Goal: Transaction & Acquisition: Obtain resource

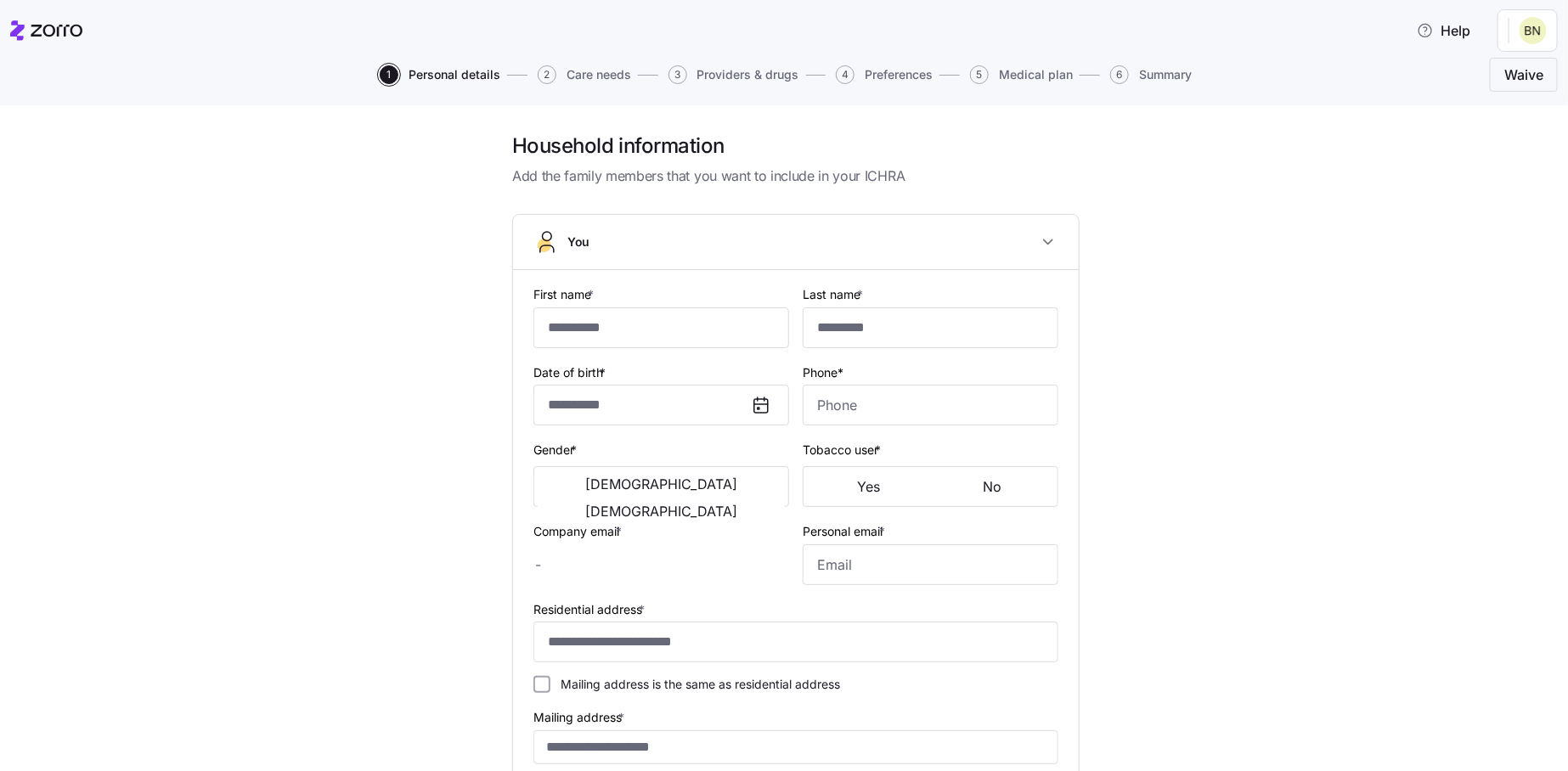
type input "******"
type input "*****"
type input "[EMAIL_ADDRESS][DOMAIN_NAME]"
type input "**********"
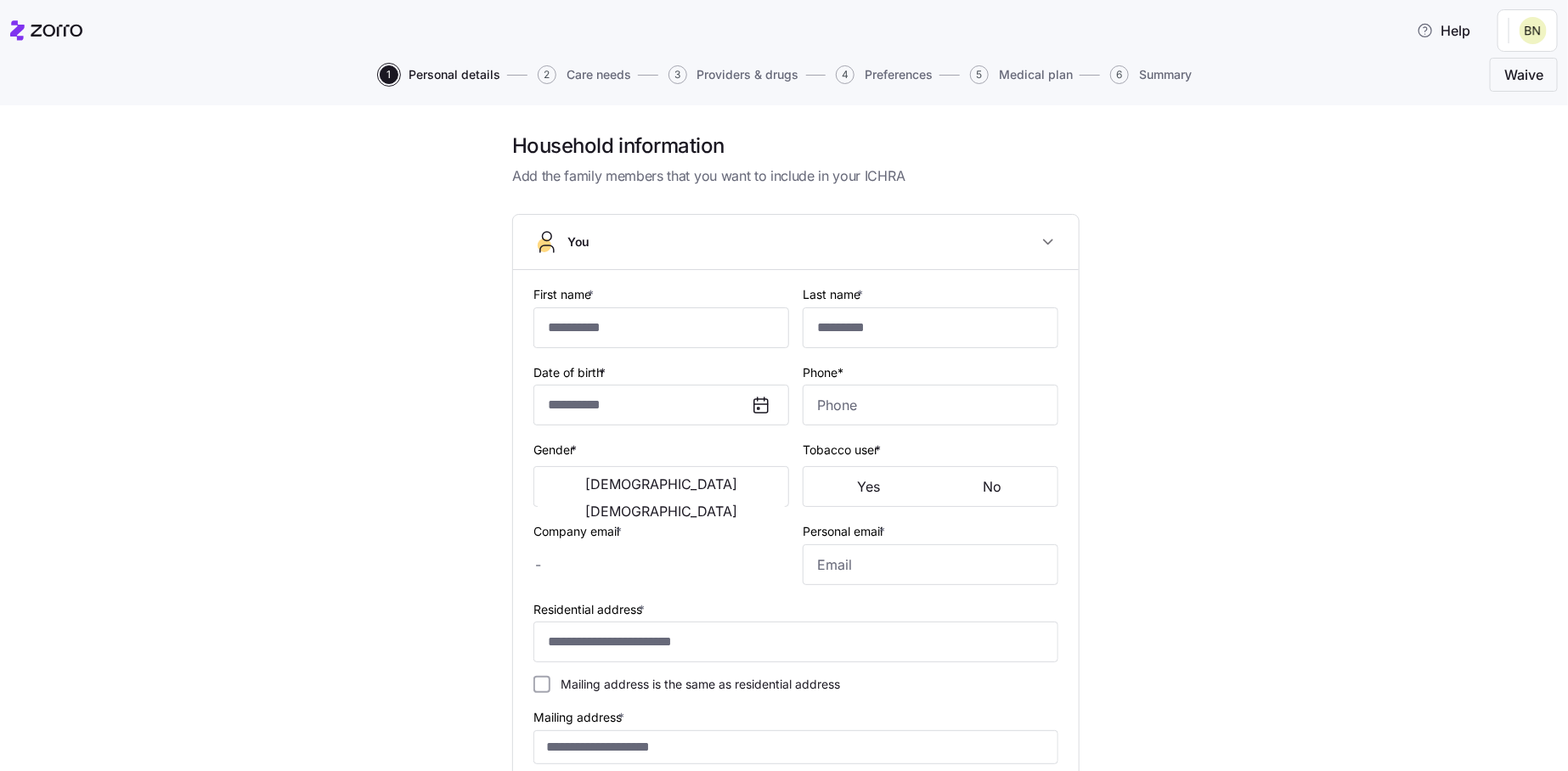
type input "**********"
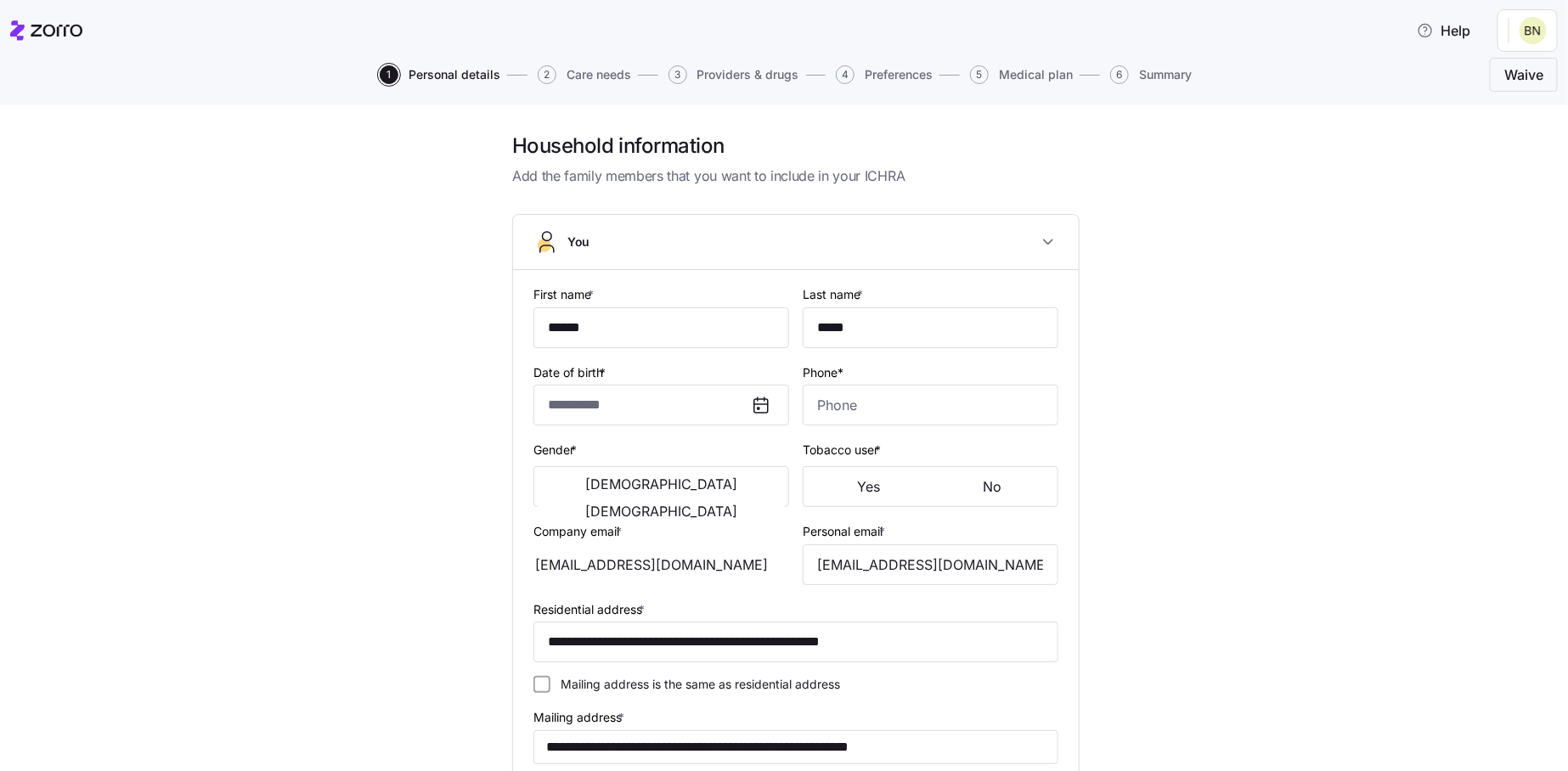
type input "**********"
type input "[PHONE_NUMBER]"
type input "[DEMOGRAPHIC_DATA] citizen"
type input "Single"
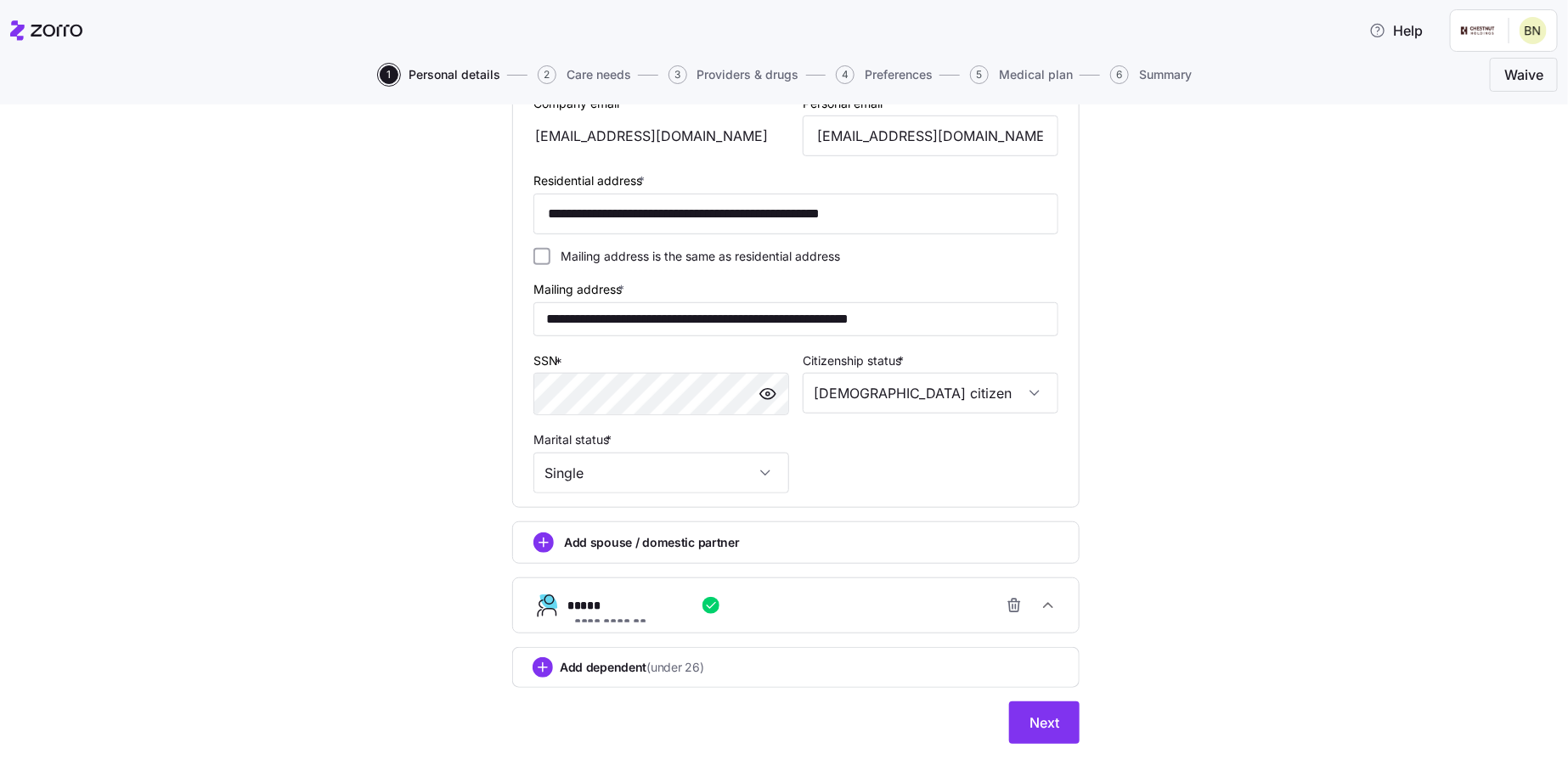
scroll to position [543, 0]
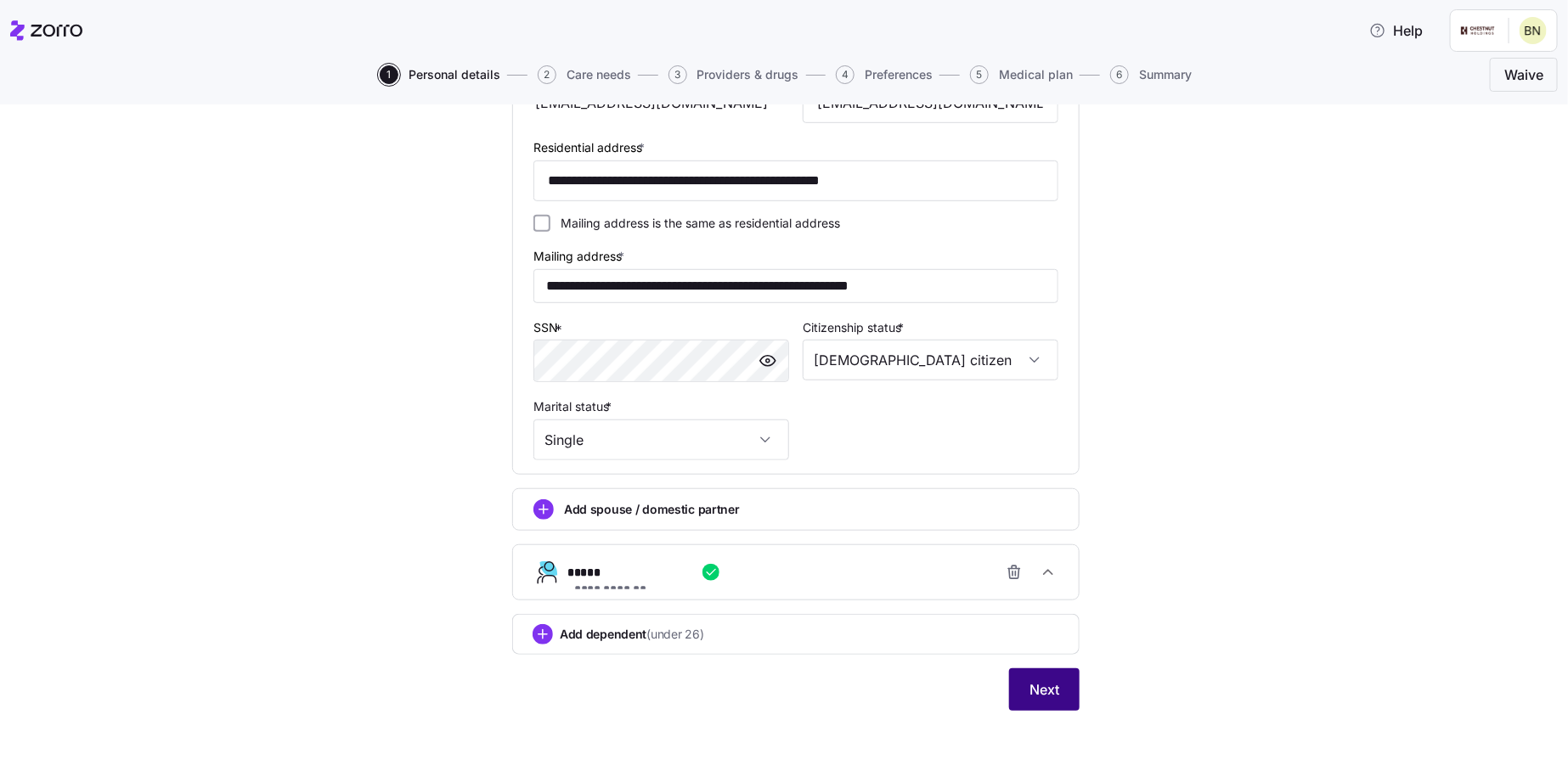
click at [1033, 696] on span "Next" at bounding box center [1044, 689] width 29 height 20
click at [923, 588] on div "**********" at bounding box center [802, 572] width 471 height 34
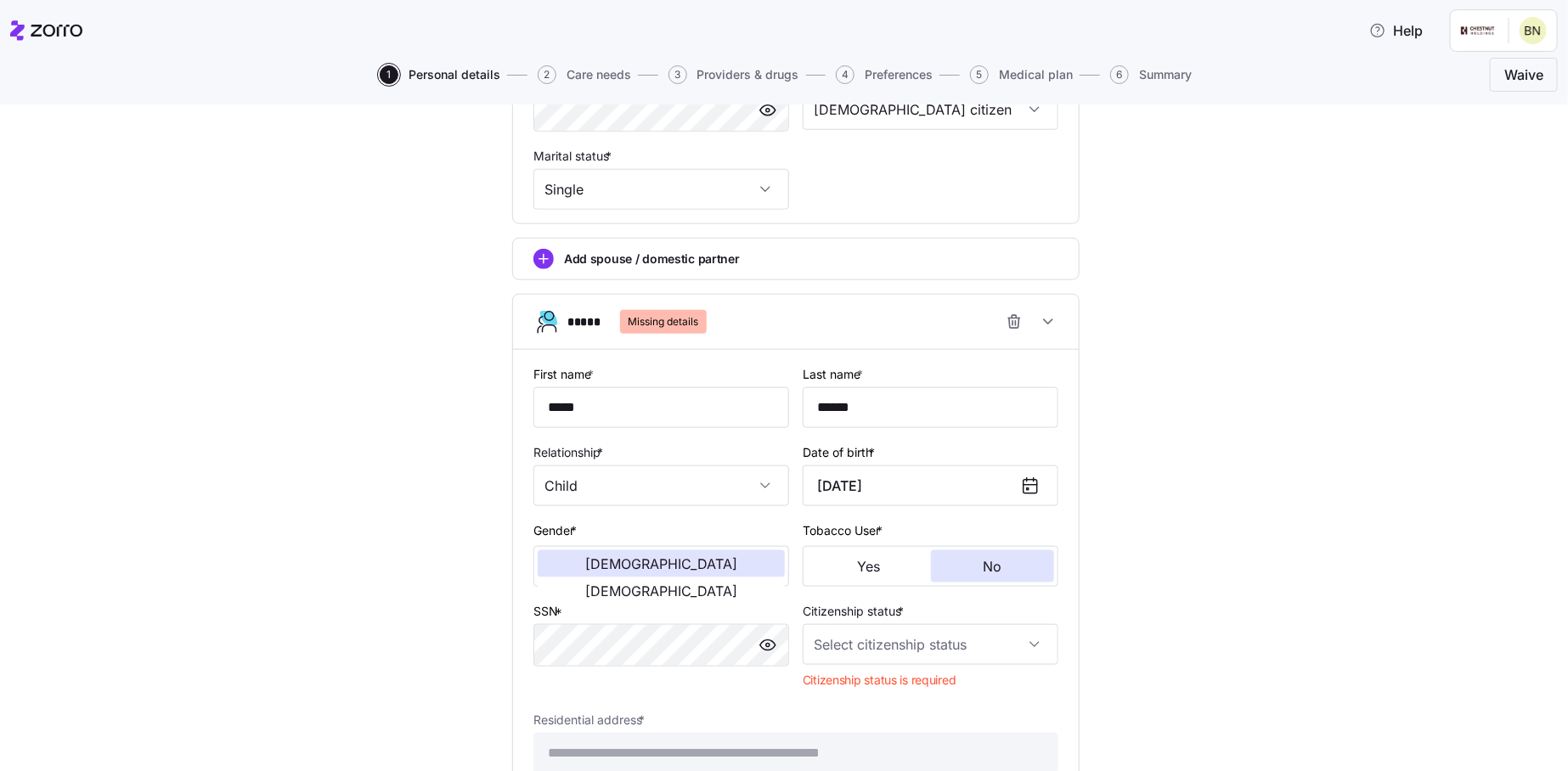
scroll to position [798, 0]
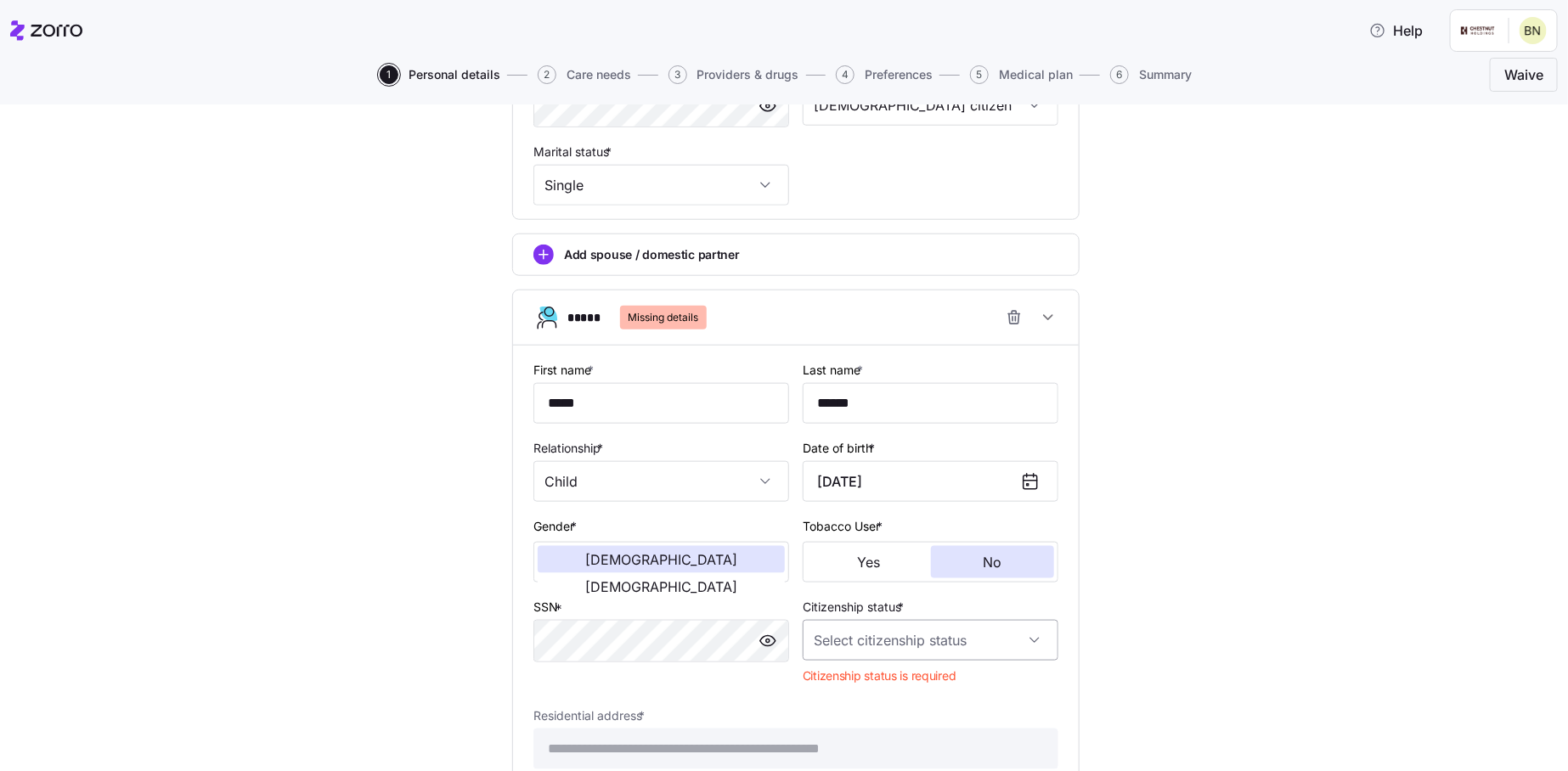
click at [883, 648] on input "Citizenship status *" at bounding box center [930, 640] width 255 height 41
click at [857, 513] on span "[DEMOGRAPHIC_DATA] citizen" at bounding box center [903, 518] width 172 height 18
type input "[DEMOGRAPHIC_DATA] citizen"
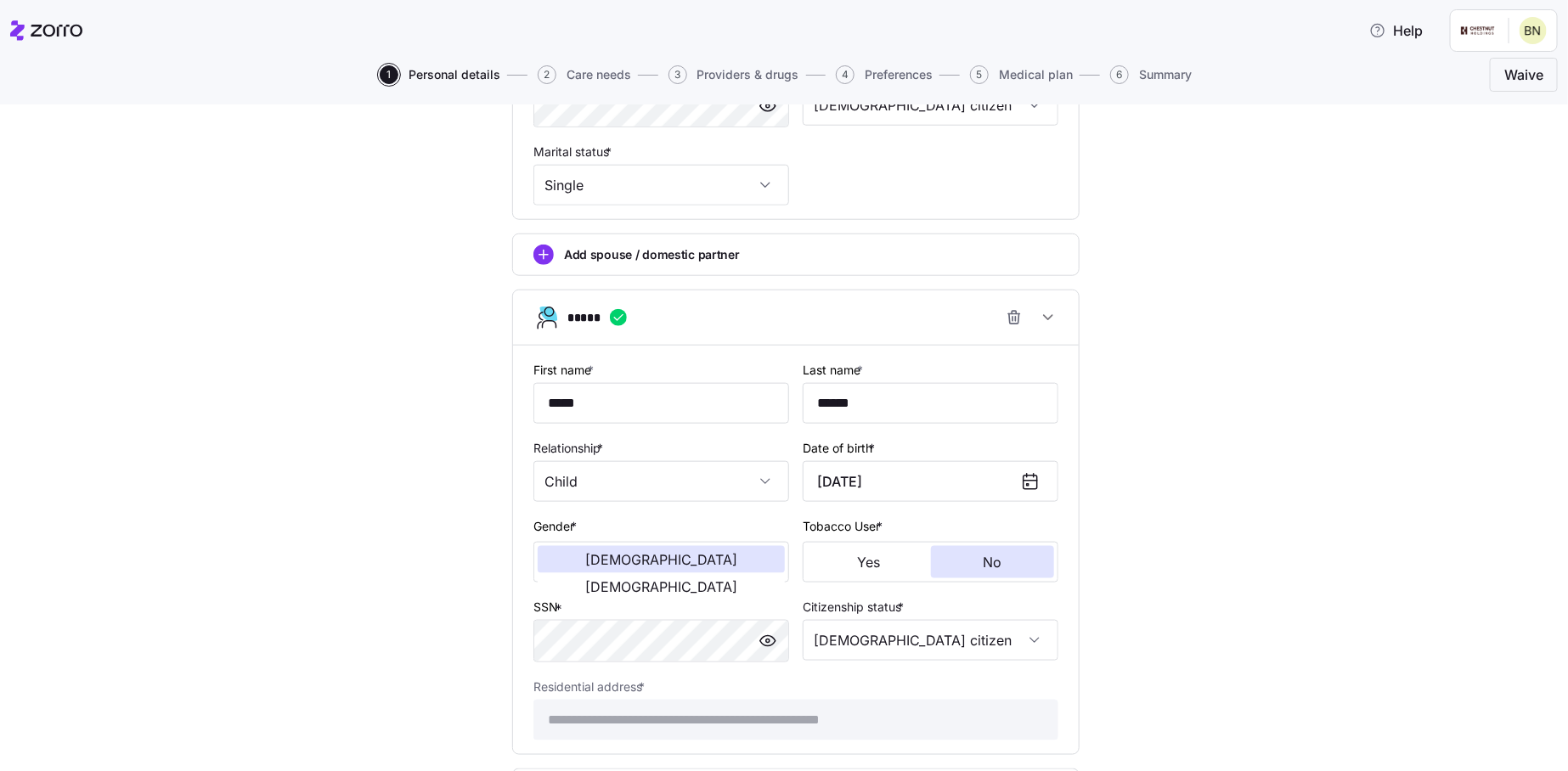
click at [1175, 621] on div "**********" at bounding box center [796, 110] width 1496 height 1550
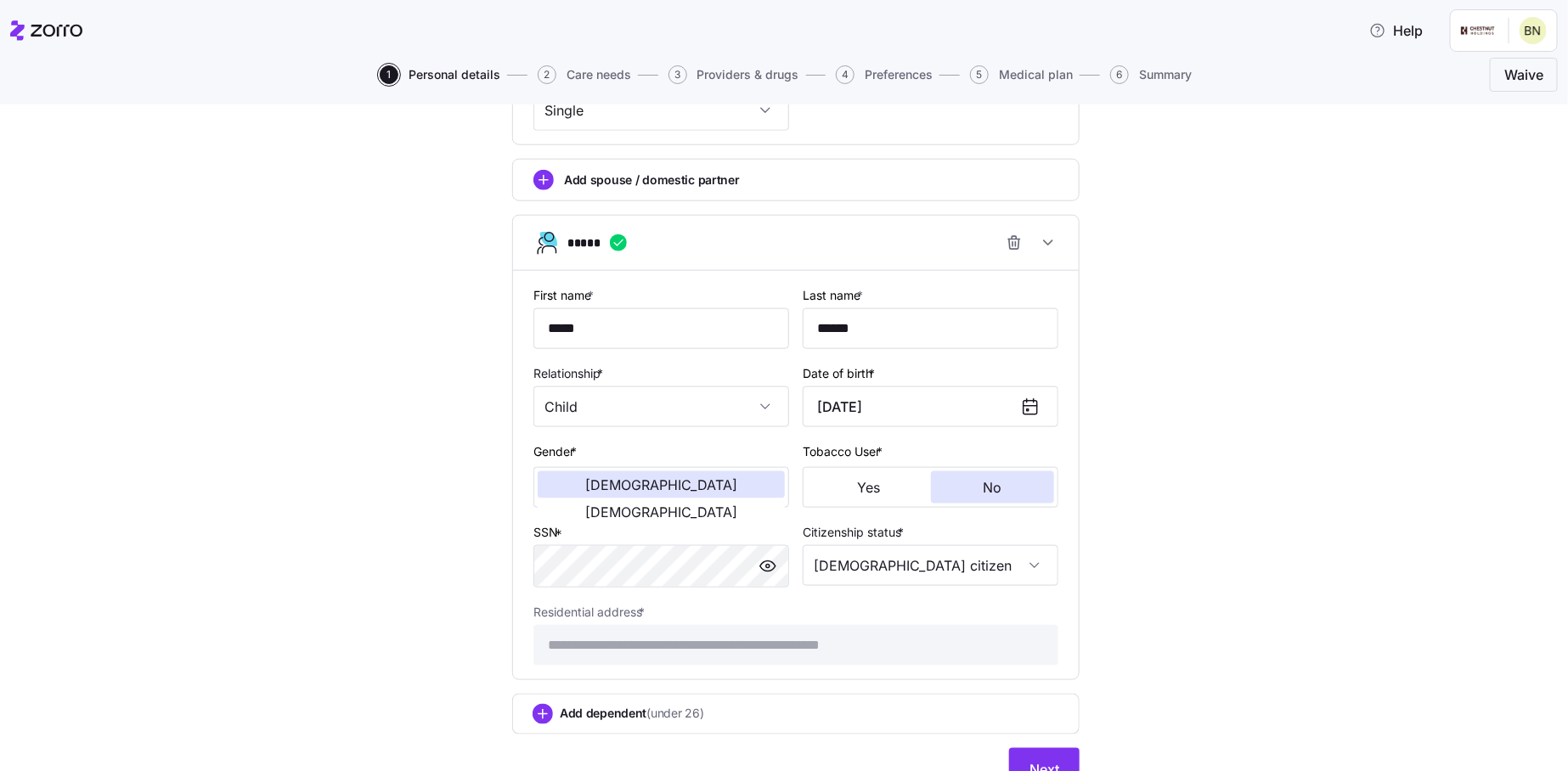
scroll to position [952, 0]
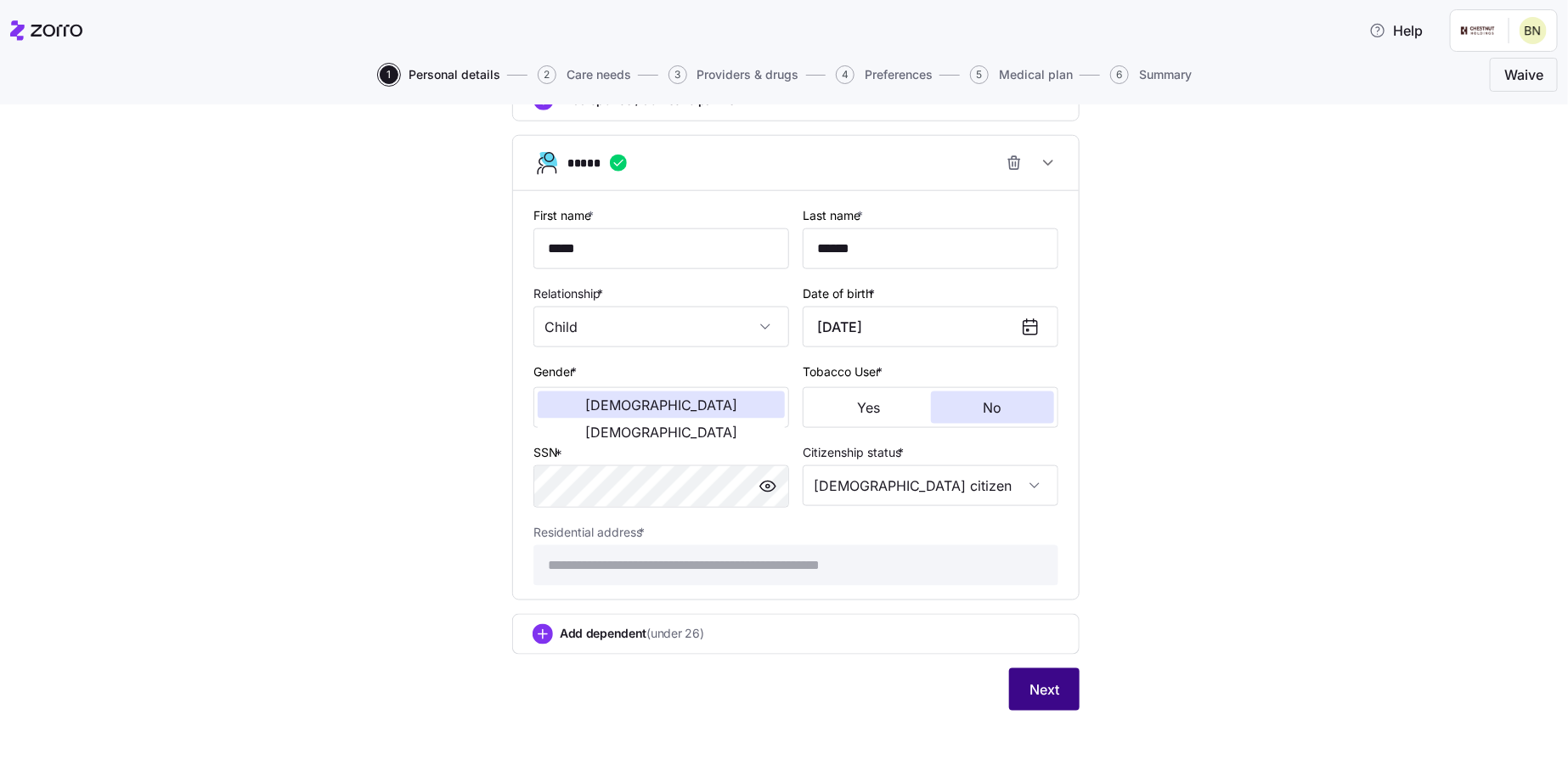
click at [1049, 691] on span "Next" at bounding box center [1044, 689] width 29 height 20
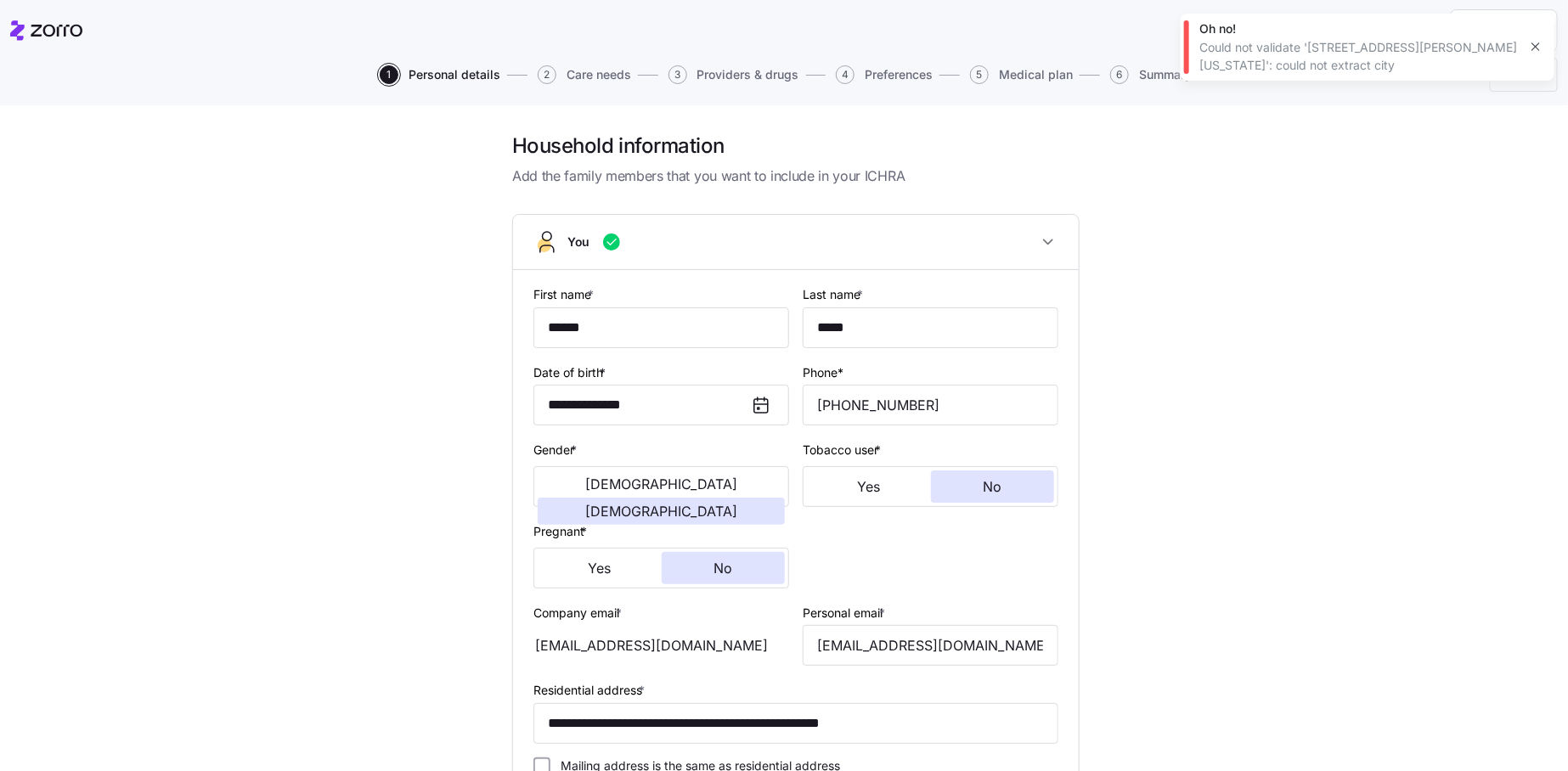
scroll to position [340, 0]
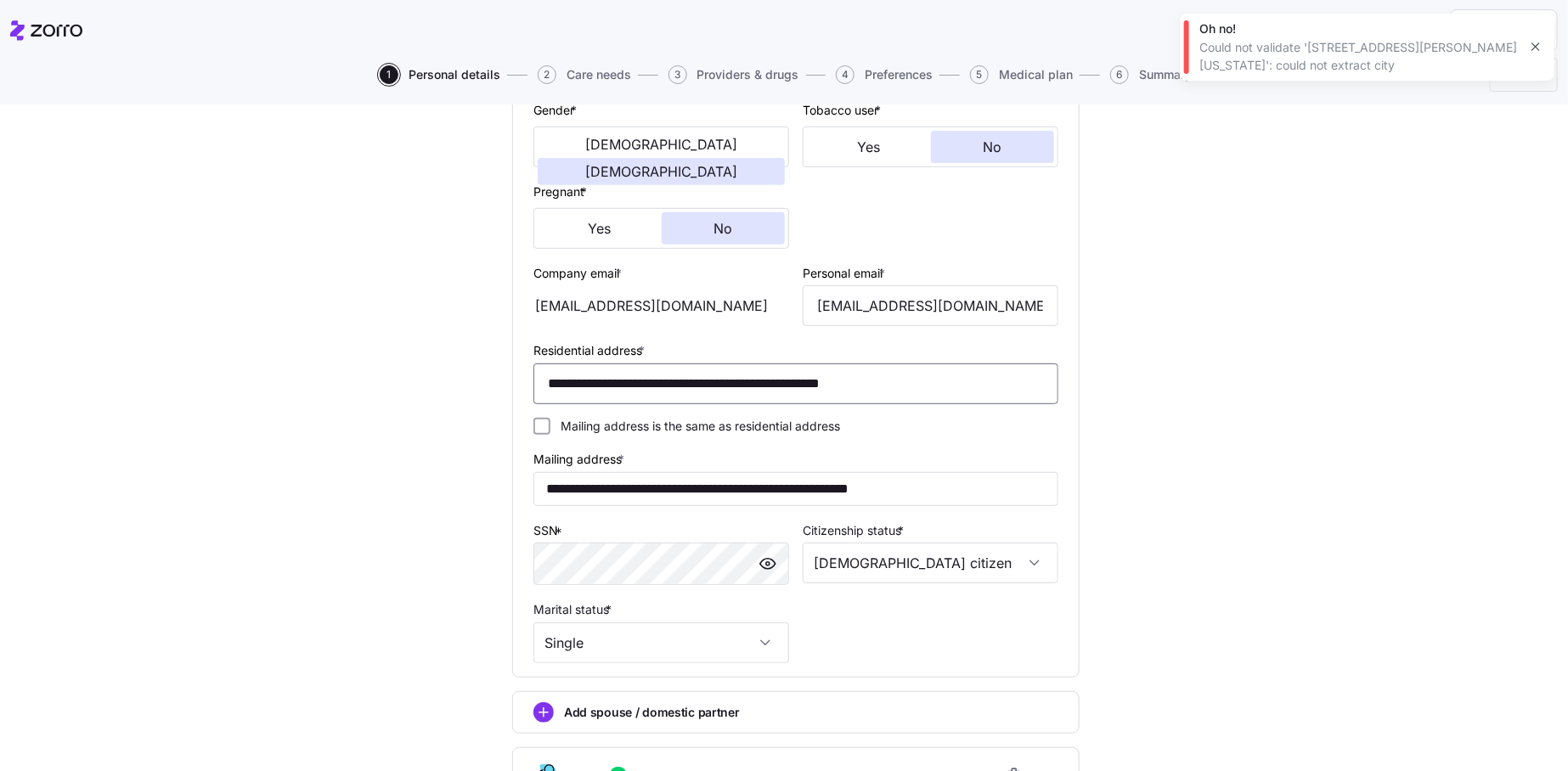
click at [653, 395] on input "**********" at bounding box center [796, 384] width 525 height 41
click at [825, 388] on input "**********" at bounding box center [796, 384] width 525 height 41
click at [1537, 46] on icon "button" at bounding box center [1535, 47] width 7 height 7
click at [954, 389] on input "**********" at bounding box center [796, 384] width 525 height 41
click at [761, 384] on input "**********" at bounding box center [796, 384] width 525 height 41
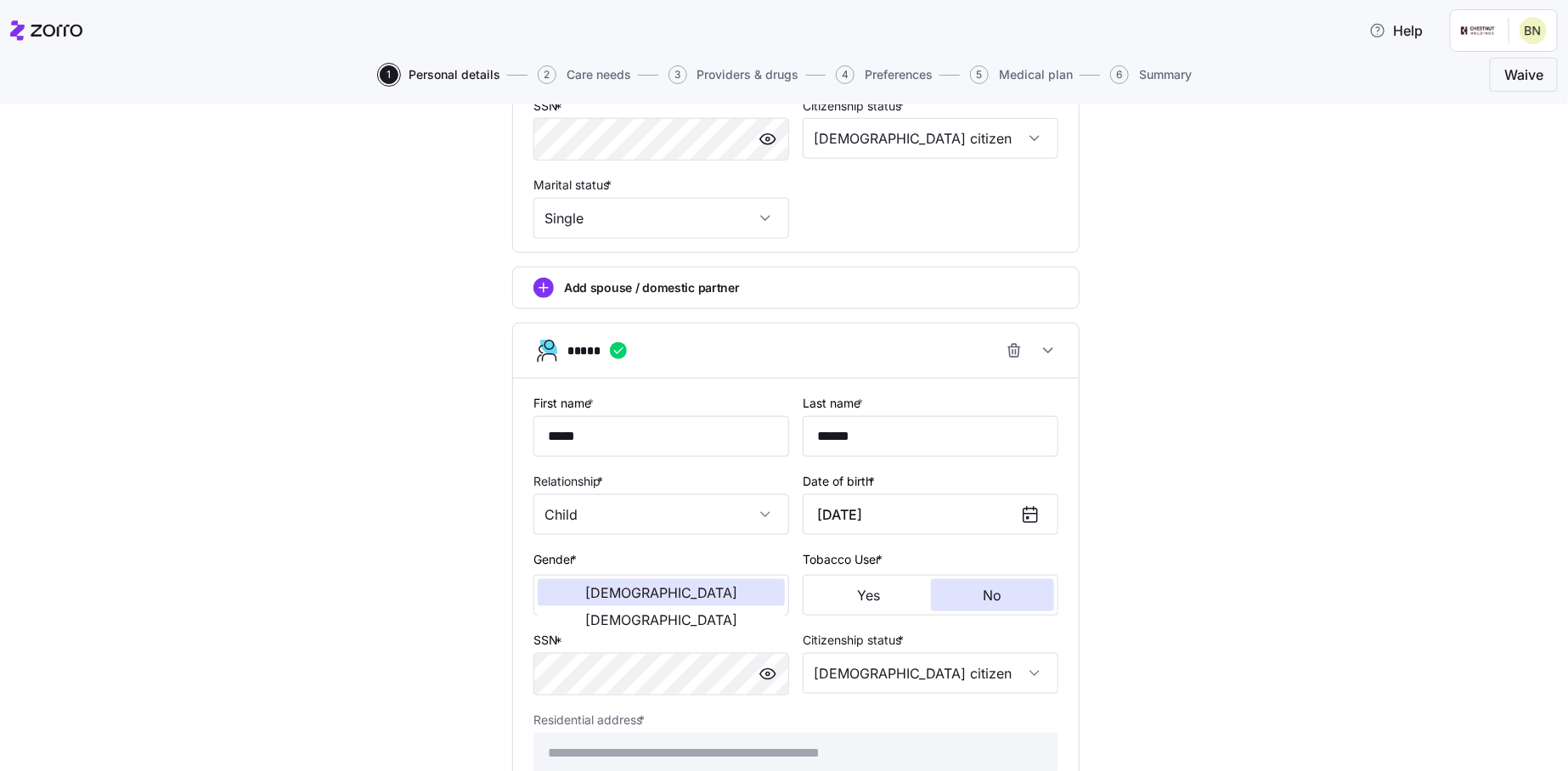
scroll to position [952, 0]
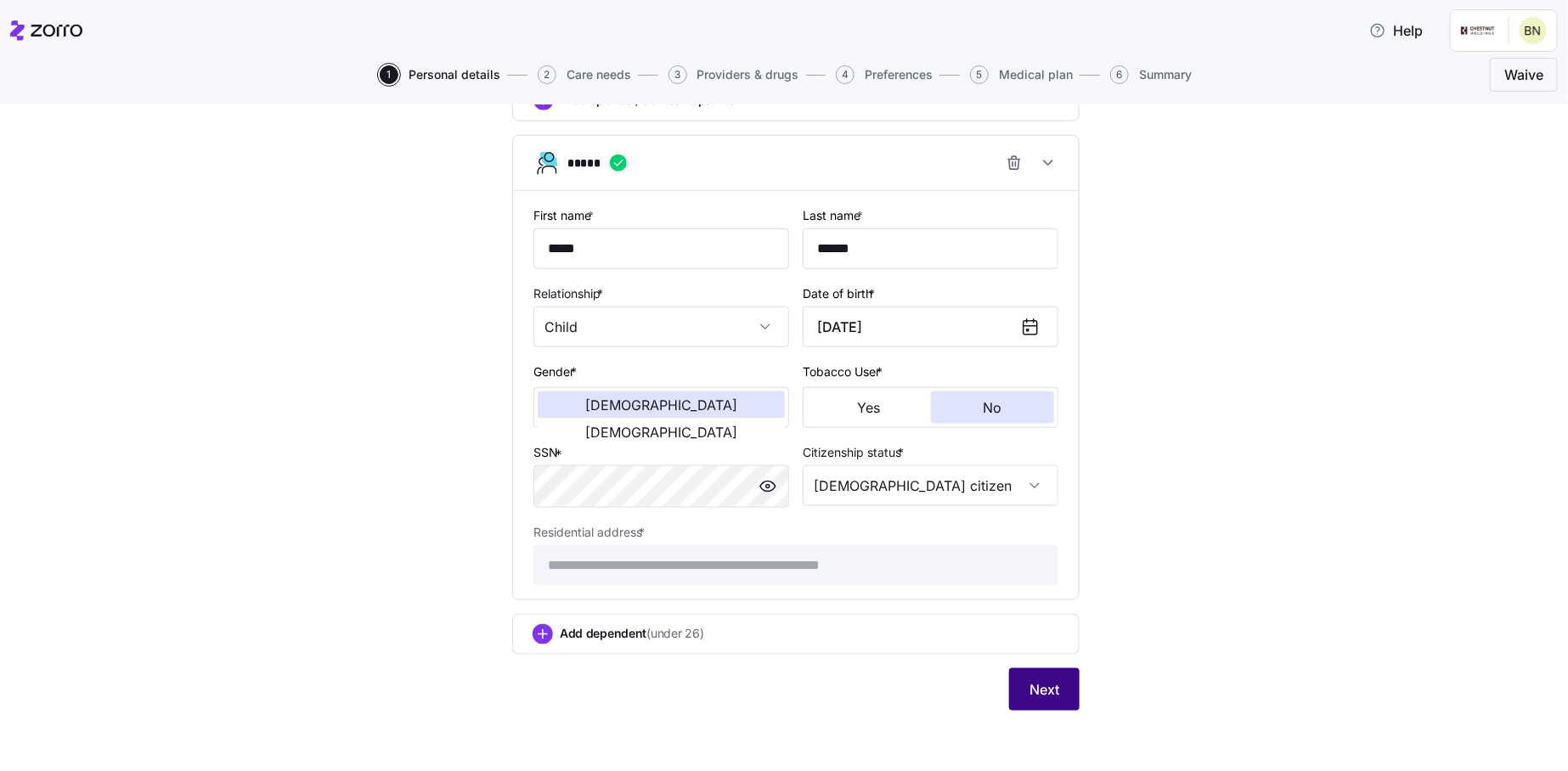
click at [1036, 686] on span "Next" at bounding box center [1044, 689] width 29 height 20
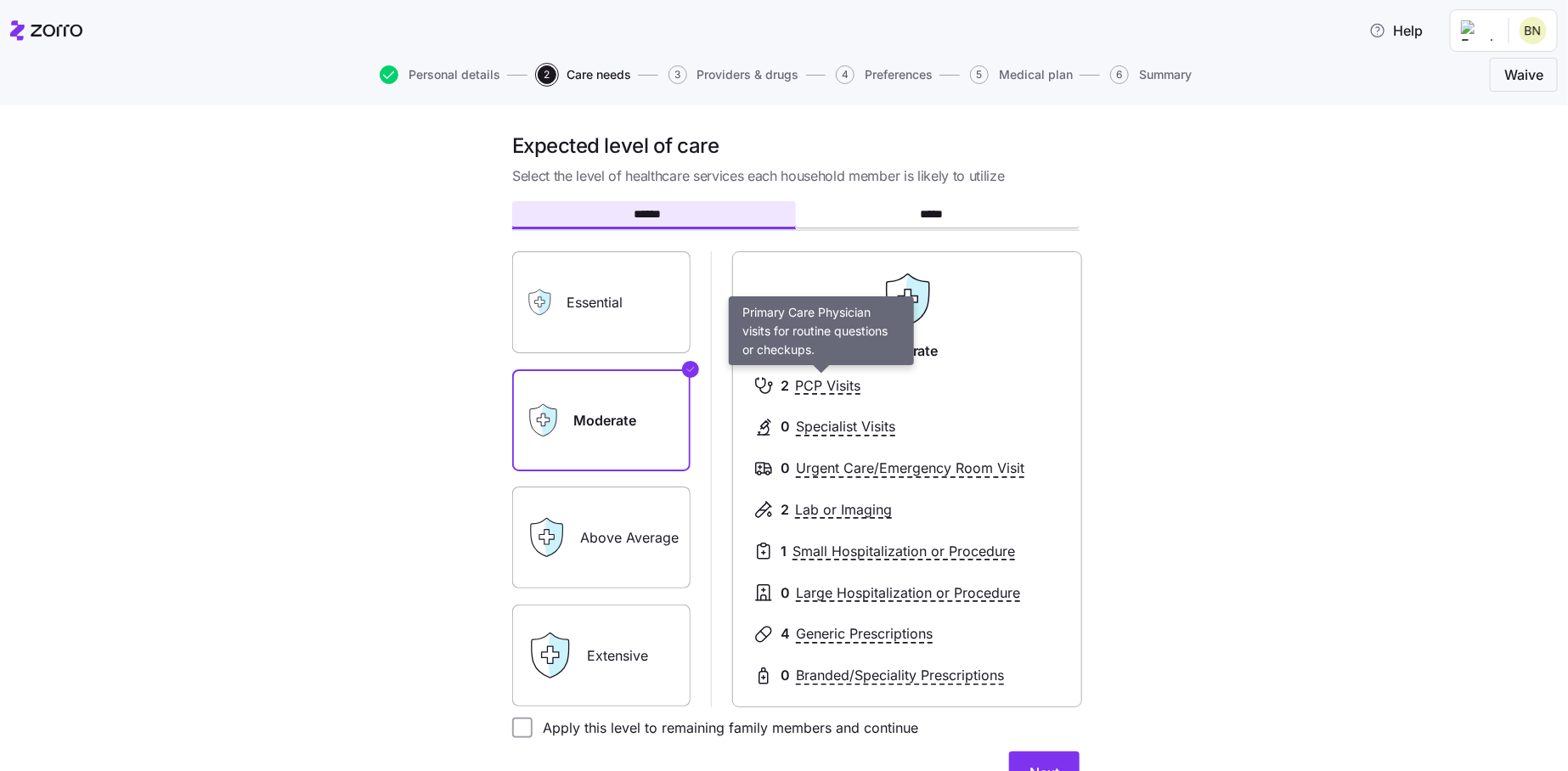
click at [802, 384] on span "PCP Visits" at bounding box center [828, 385] width 65 height 21
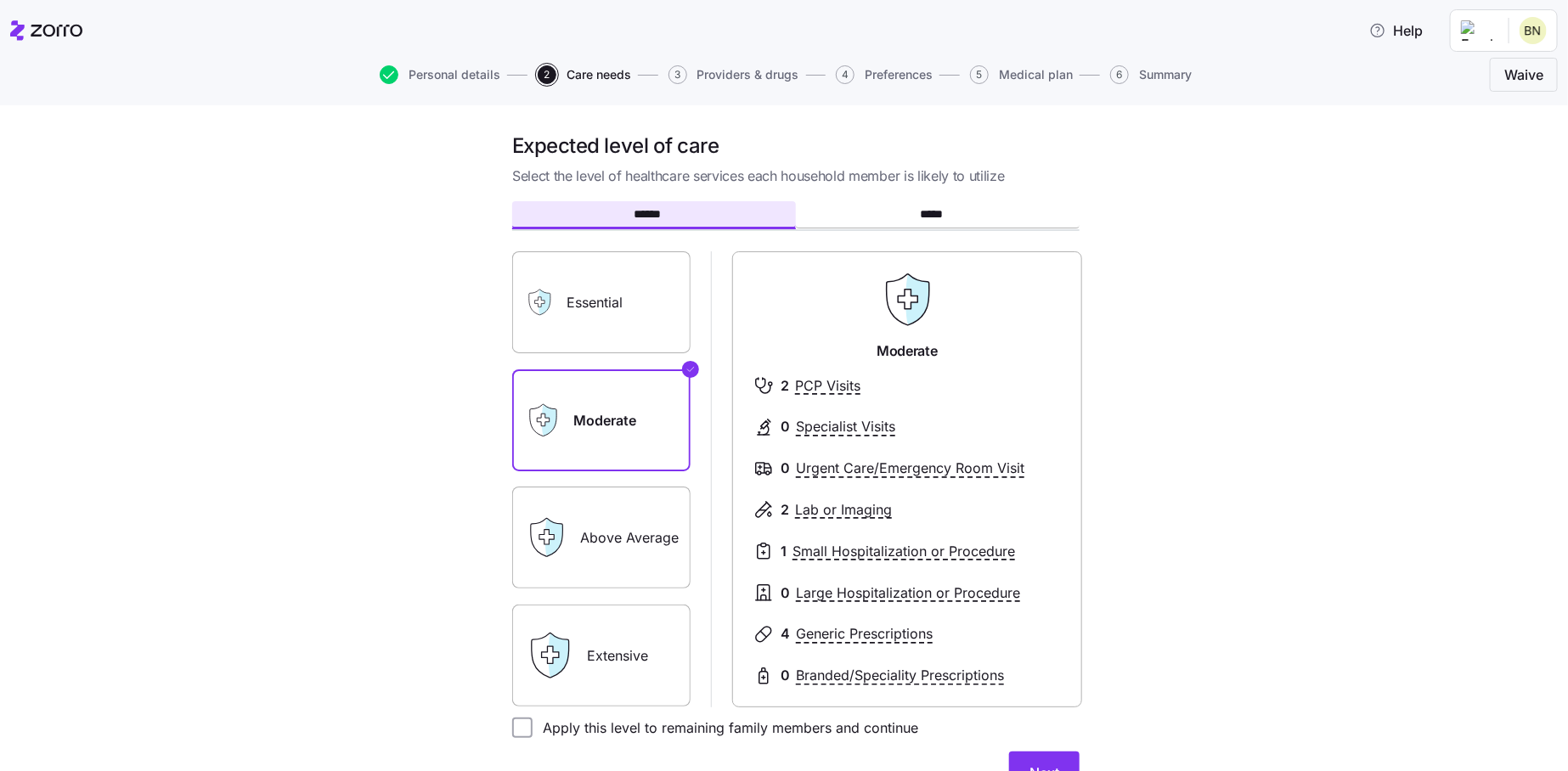
scroll to position [85, 0]
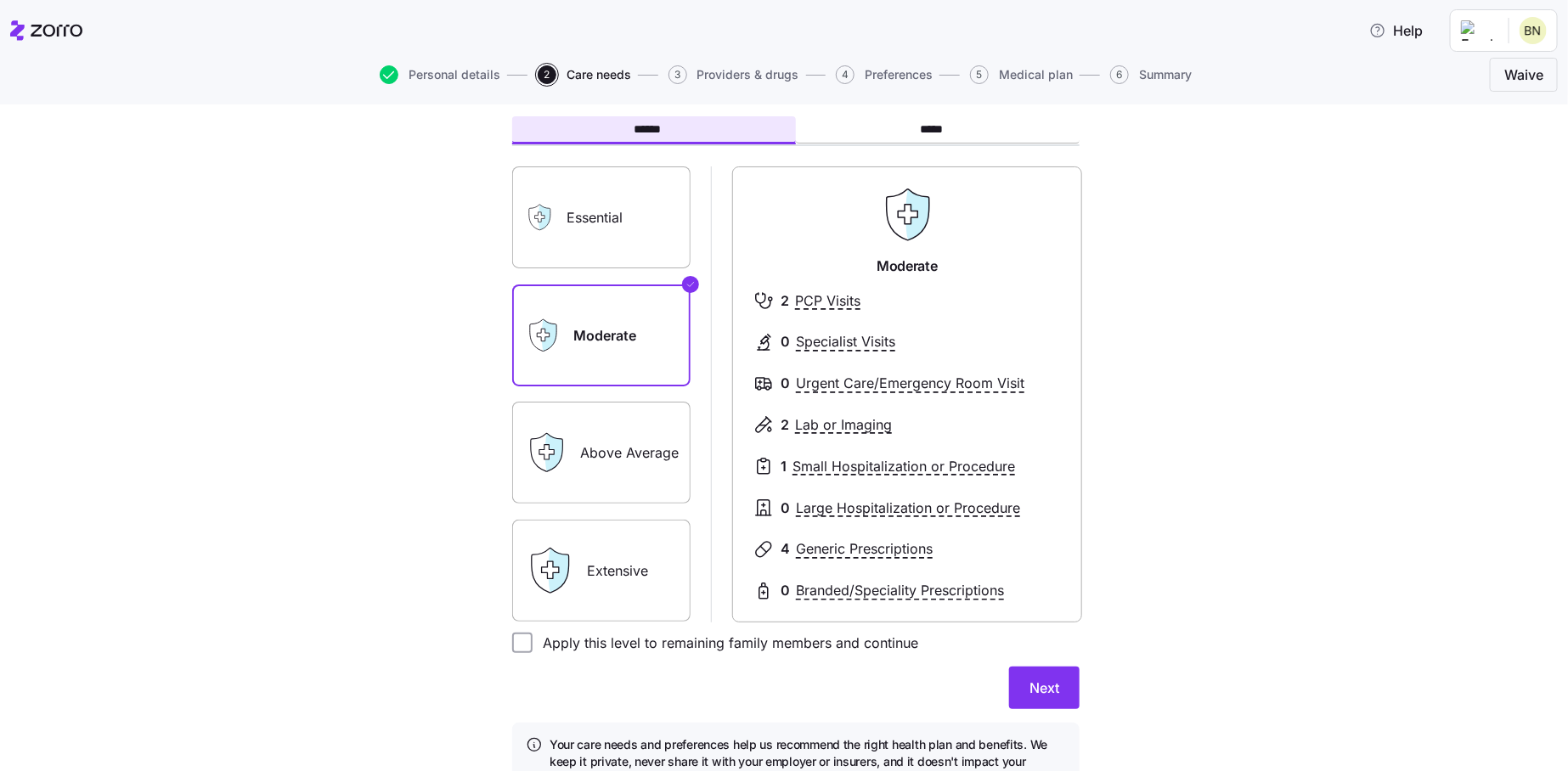
click at [588, 232] on label "Essential" at bounding box center [602, 217] width 179 height 102
click at [0, 0] on input "Essential" at bounding box center [0, 0] width 0 height 0
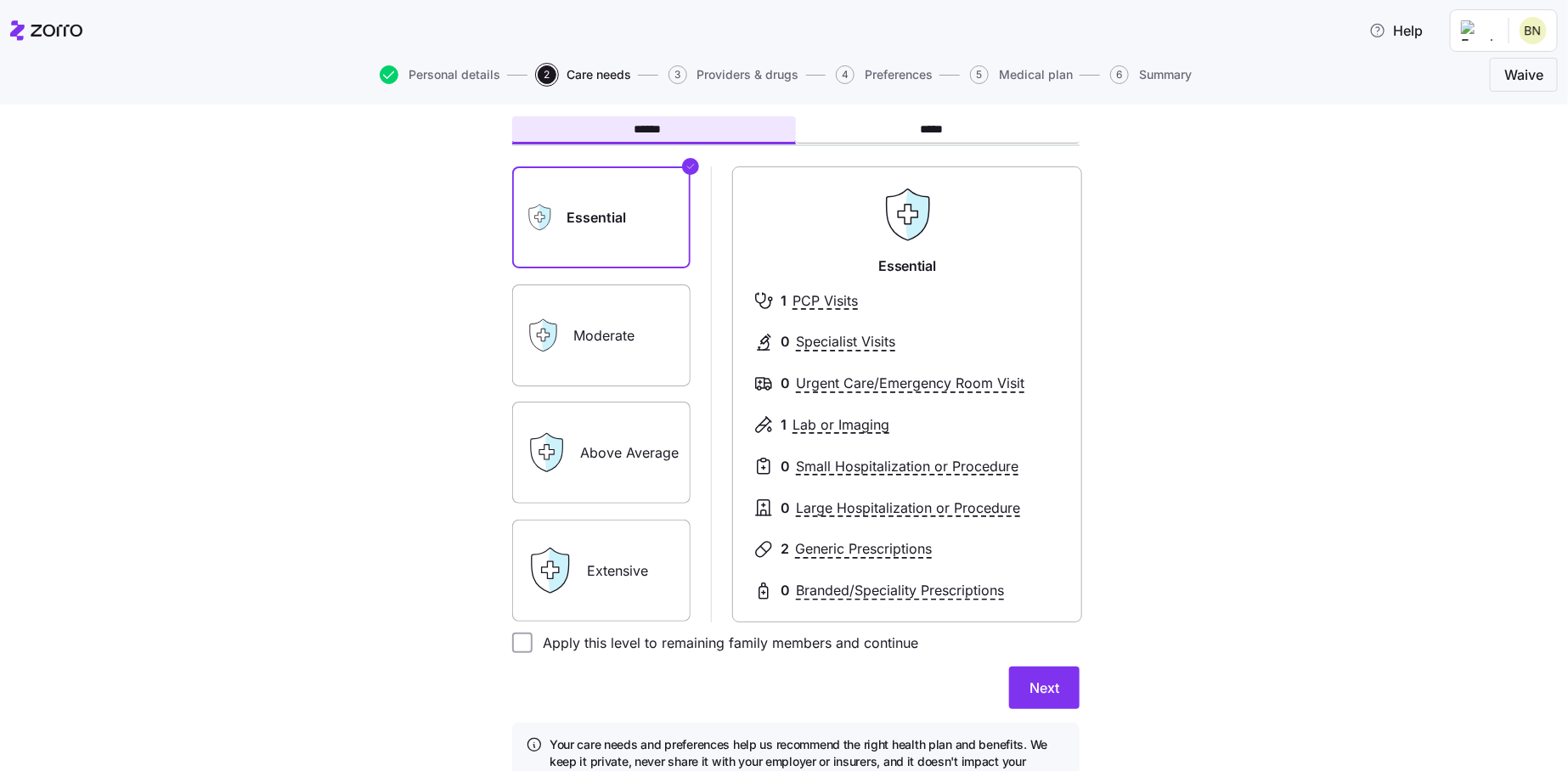
click at [588, 341] on label "Moderate" at bounding box center [602, 335] width 179 height 102
click at [0, 0] on input "Moderate" at bounding box center [0, 0] width 0 height 0
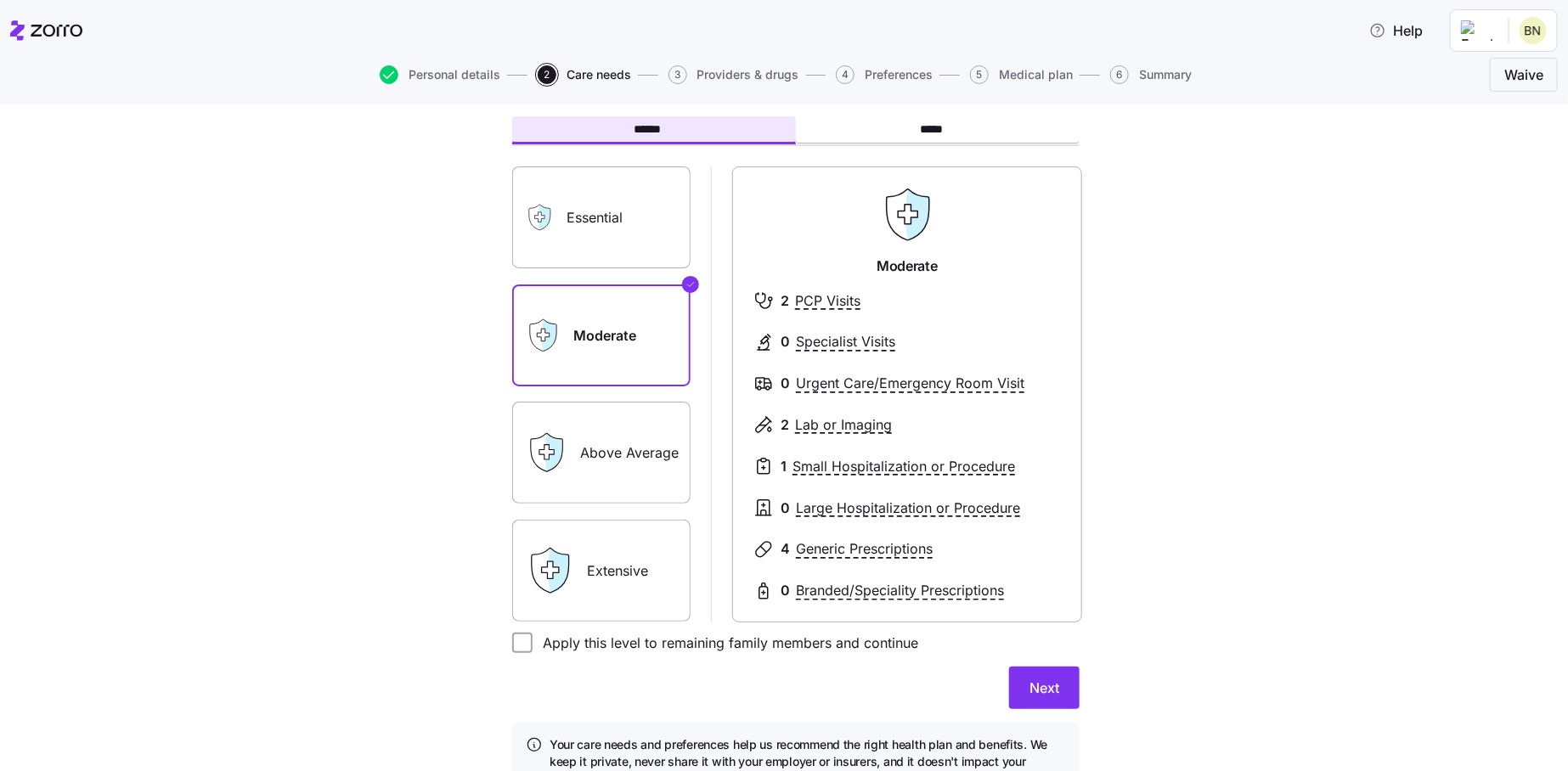
click at [585, 448] on label "Above Average" at bounding box center [602, 452] width 179 height 102
click at [0, 0] on input "Above Average" at bounding box center [0, 0] width 0 height 0
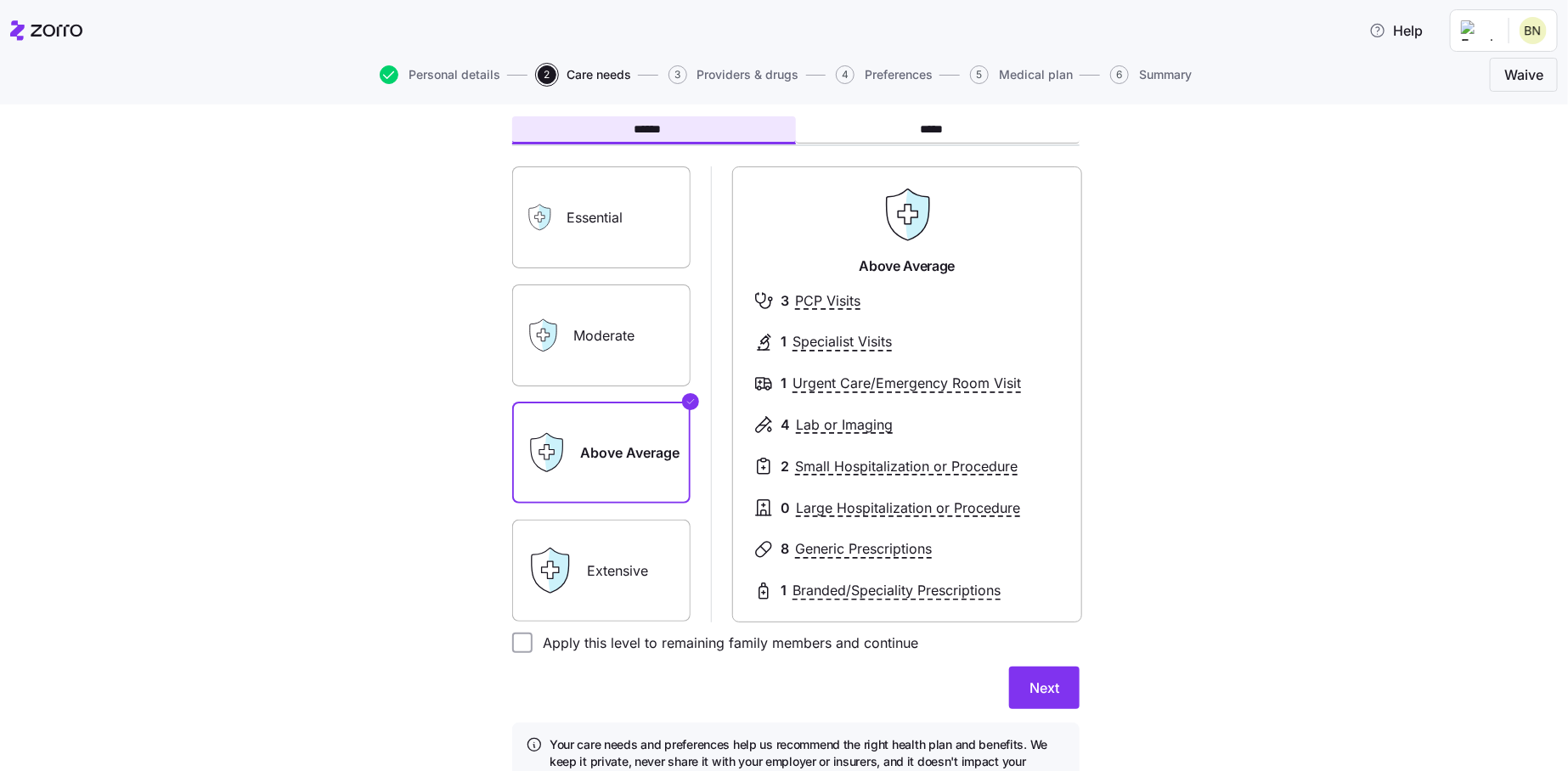
click at [574, 561] on div "Extensive" at bounding box center [602, 570] width 179 height 102
click at [575, 452] on label "Above Average" at bounding box center [602, 452] width 179 height 102
click at [0, 0] on input "Above Average" at bounding box center [0, 0] width 0 height 0
click at [589, 357] on label "Moderate" at bounding box center [602, 335] width 179 height 102
click at [0, 0] on input "Moderate" at bounding box center [0, 0] width 0 height 0
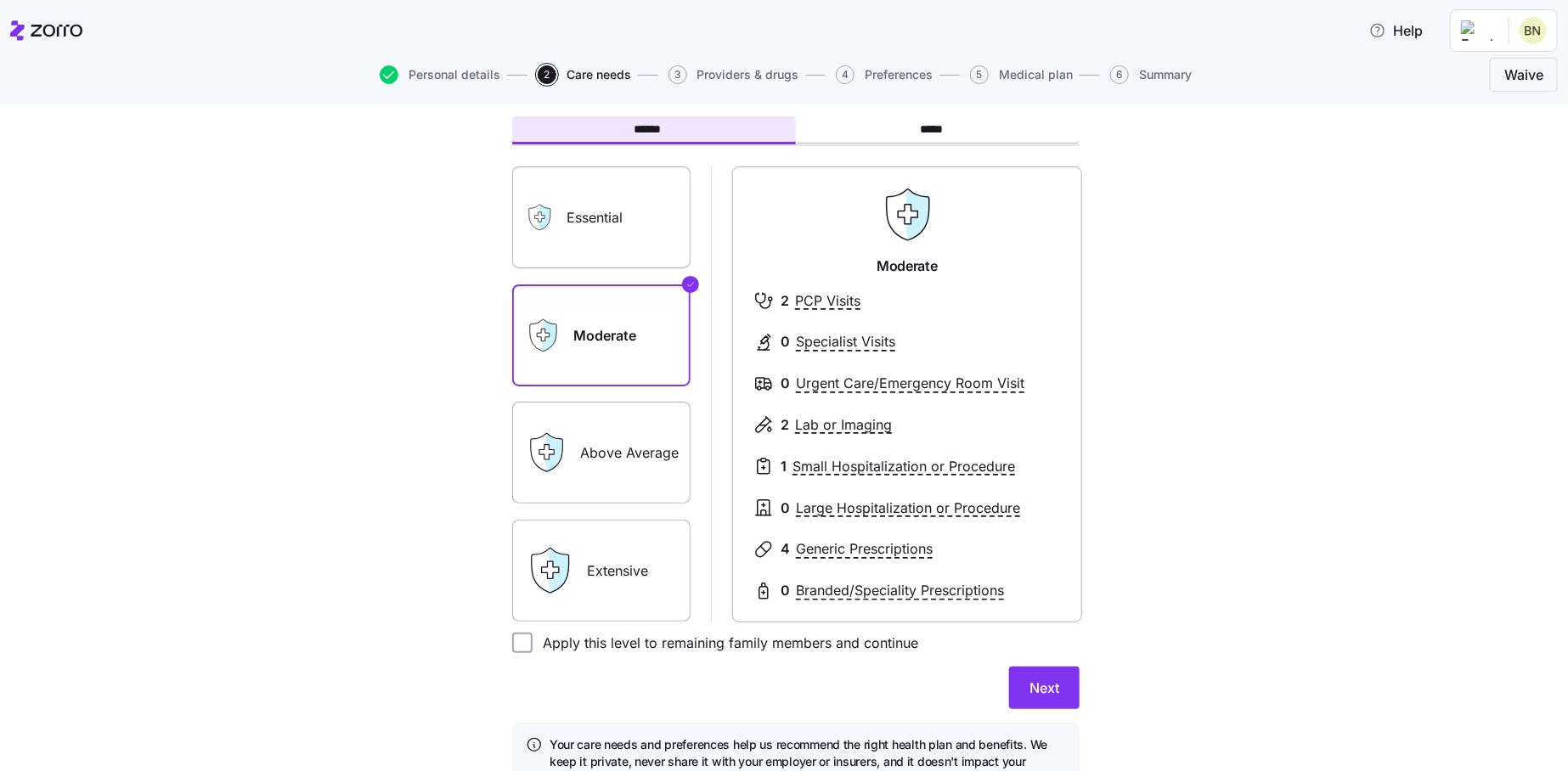
click at [589, 472] on label "Above Average" at bounding box center [602, 452] width 179 height 102
click at [0, 0] on input "Above Average" at bounding box center [0, 0] width 0 height 0
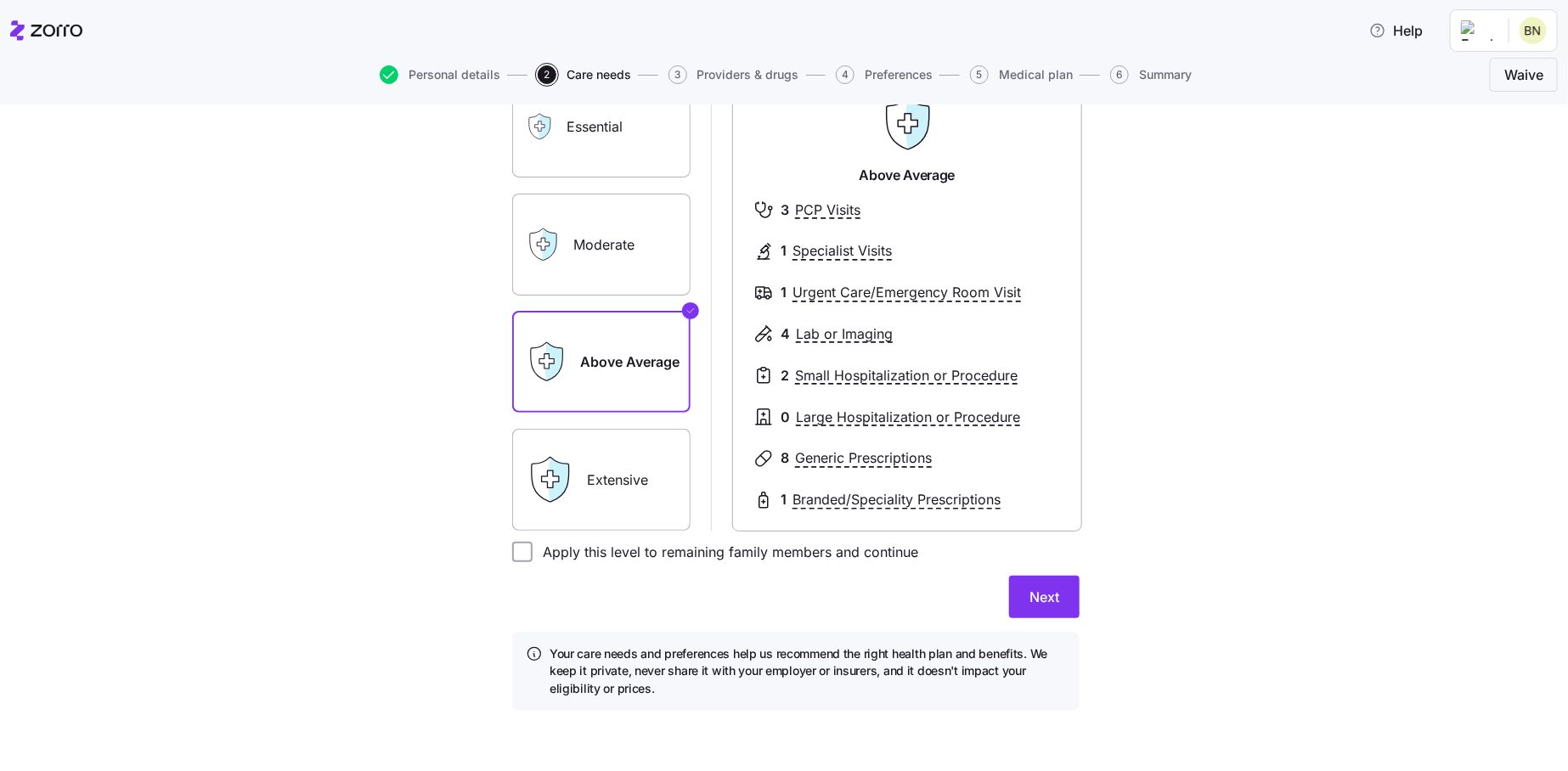
scroll to position [177, 0]
click at [520, 559] on input "Apply this level to remaining family members and continue" at bounding box center [522, 551] width 20 height 20
checkbox input "true"
click at [1045, 595] on span "Next" at bounding box center [1044, 596] width 29 height 20
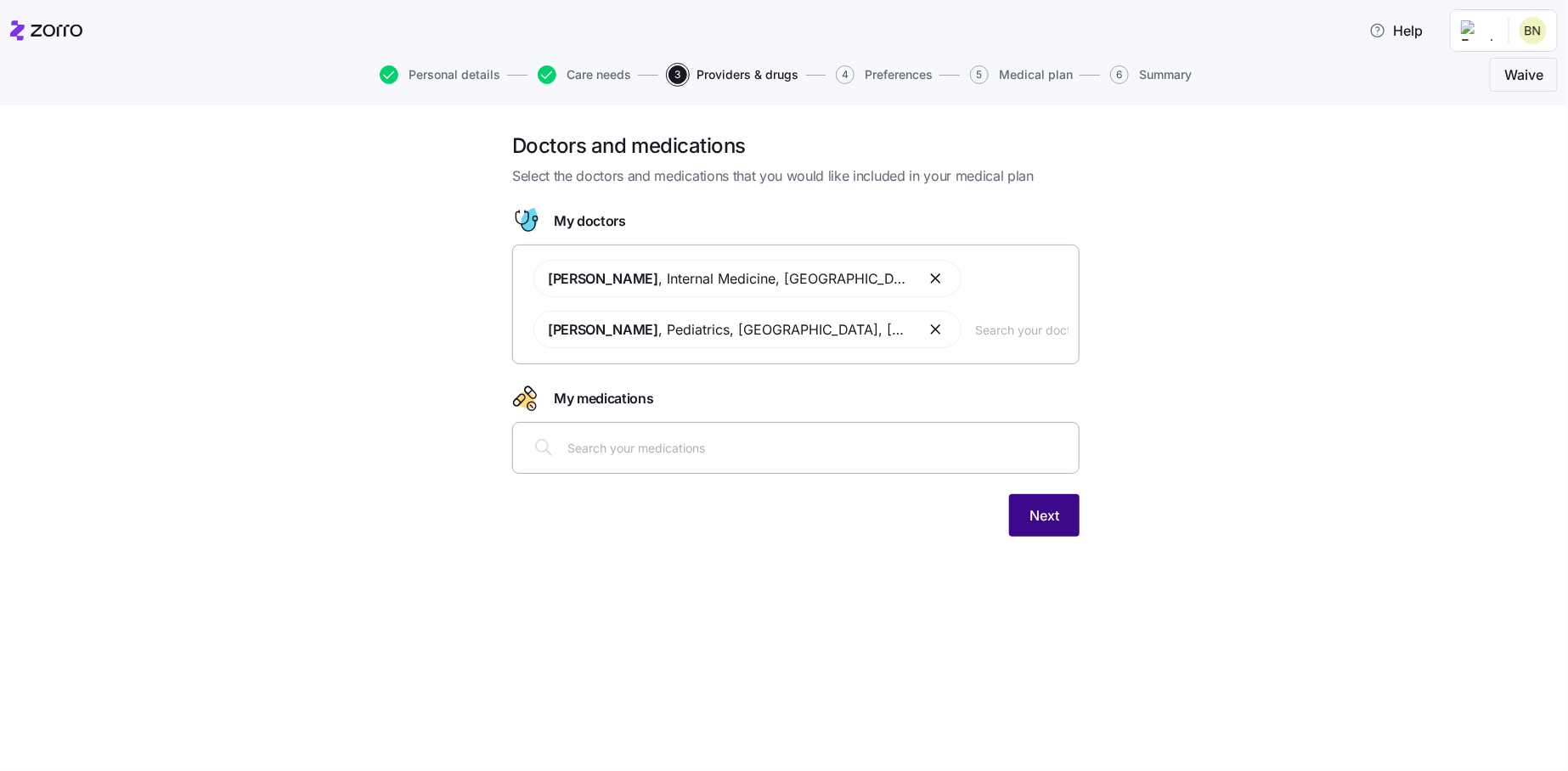
click at [1036, 511] on span "Next" at bounding box center [1044, 515] width 29 height 20
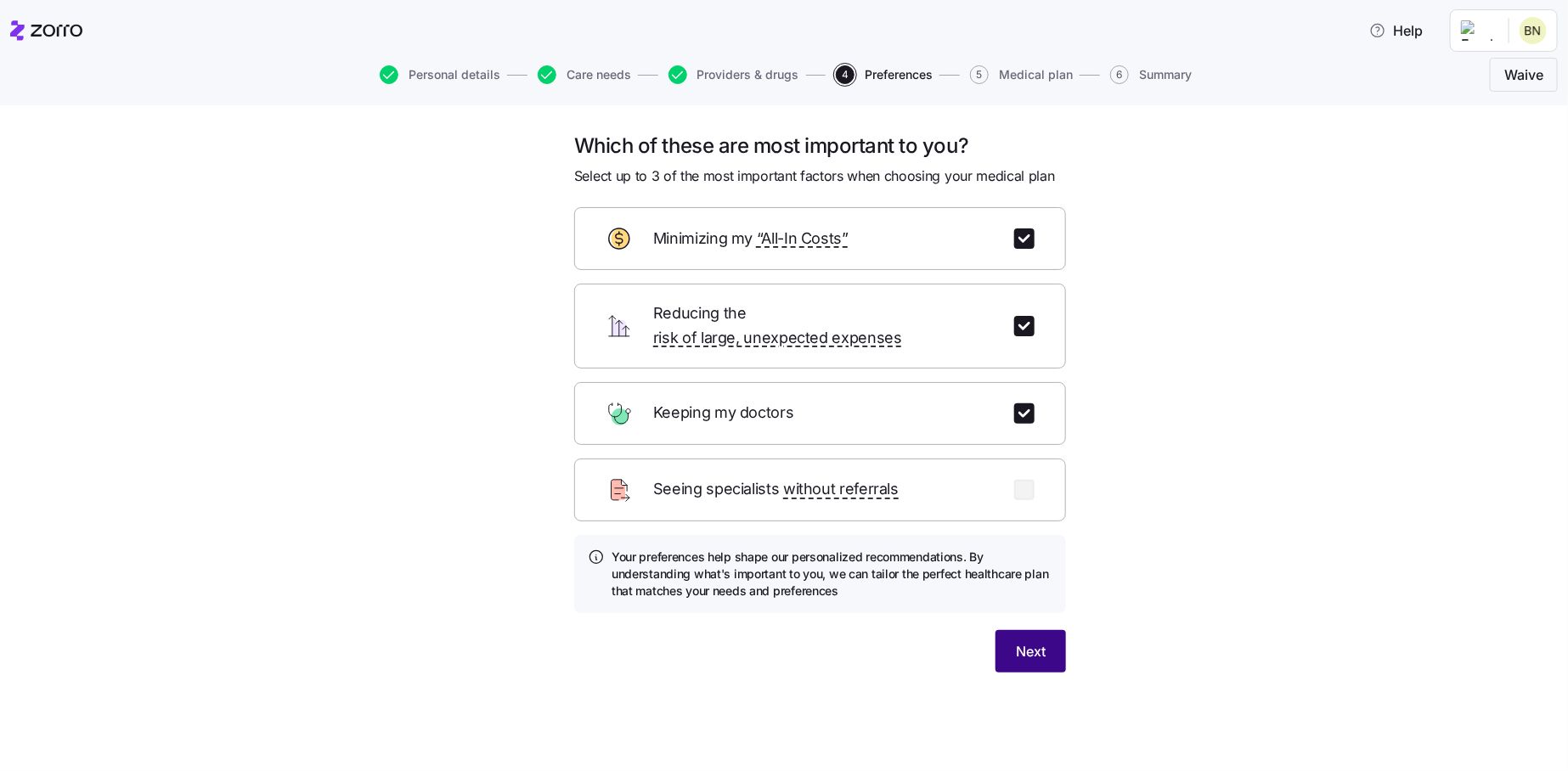
click at [1036, 641] on span "Next" at bounding box center [1030, 651] width 29 height 20
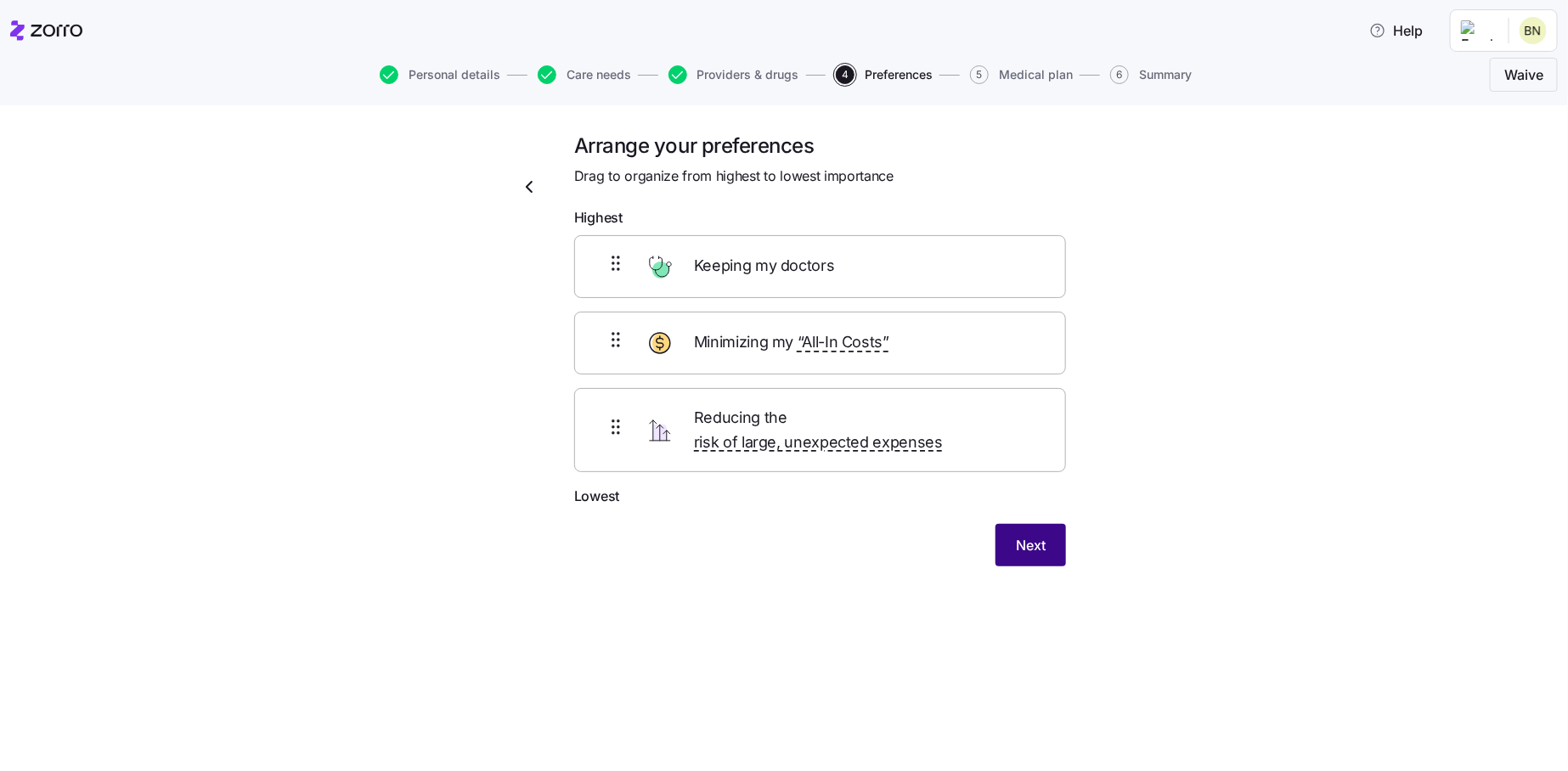
click at [1036, 535] on span "Next" at bounding box center [1030, 545] width 29 height 20
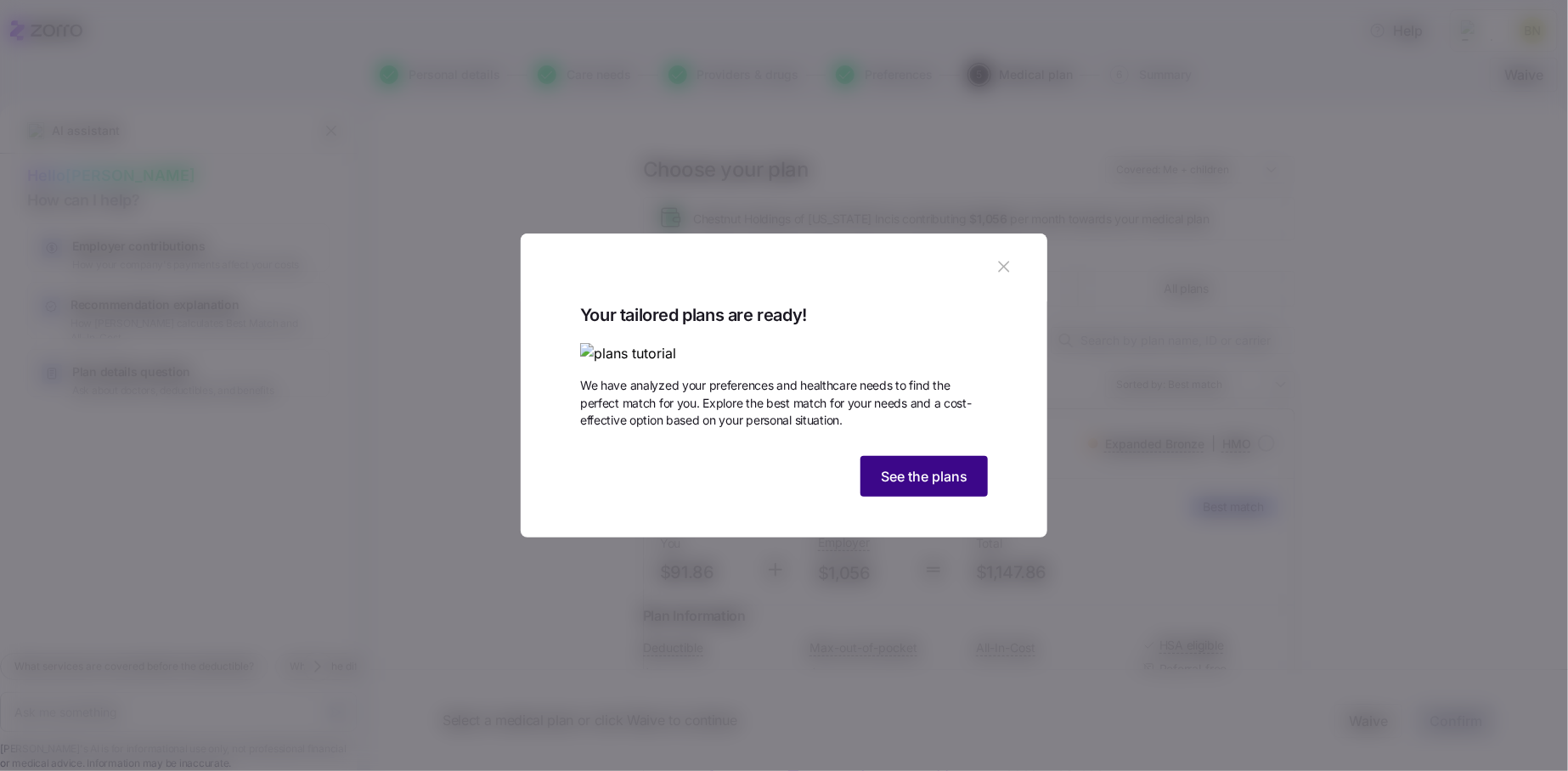
click at [935, 486] on span "See the plans" at bounding box center [924, 476] width 87 height 20
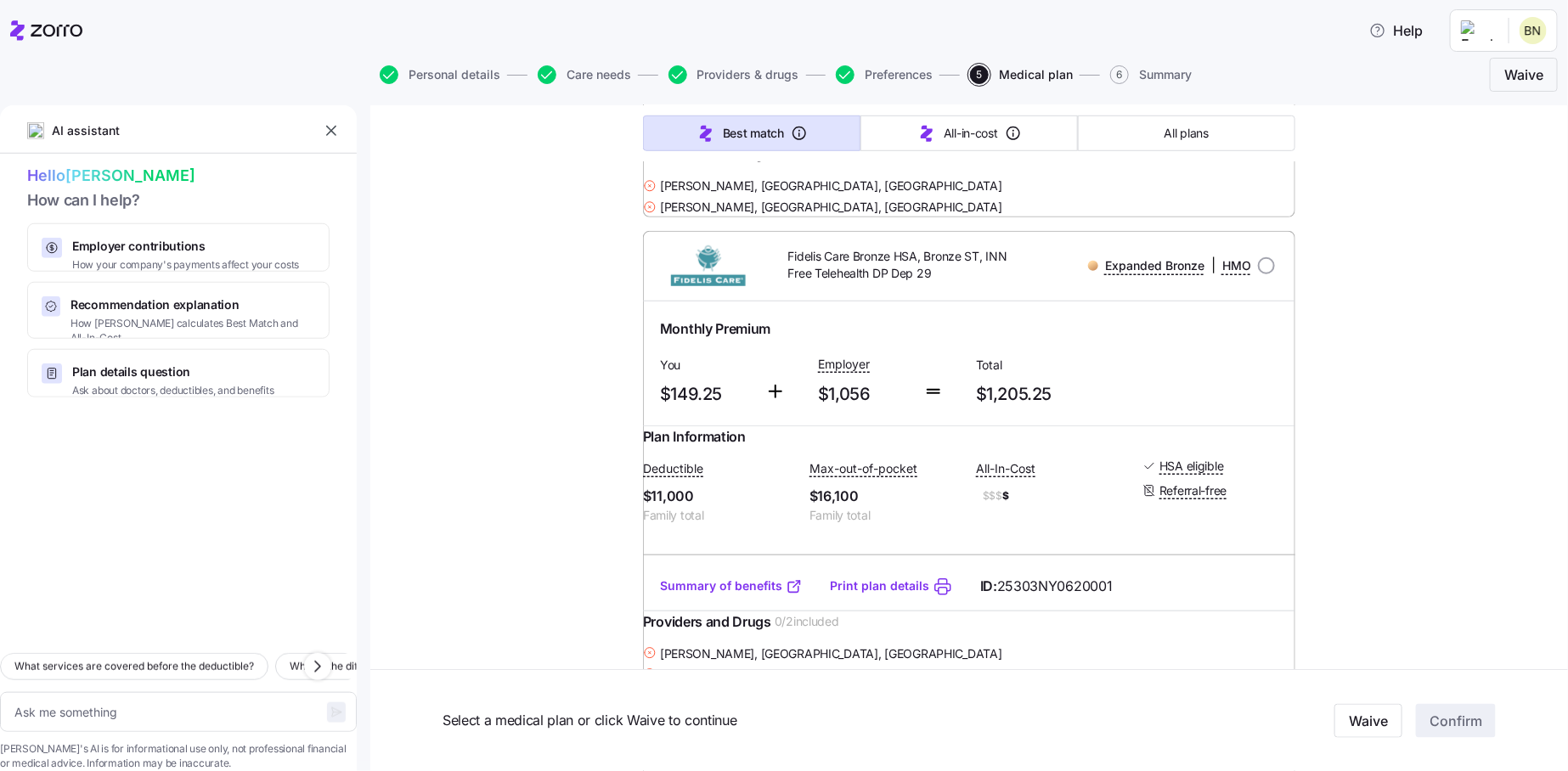
scroll to position [679, 0]
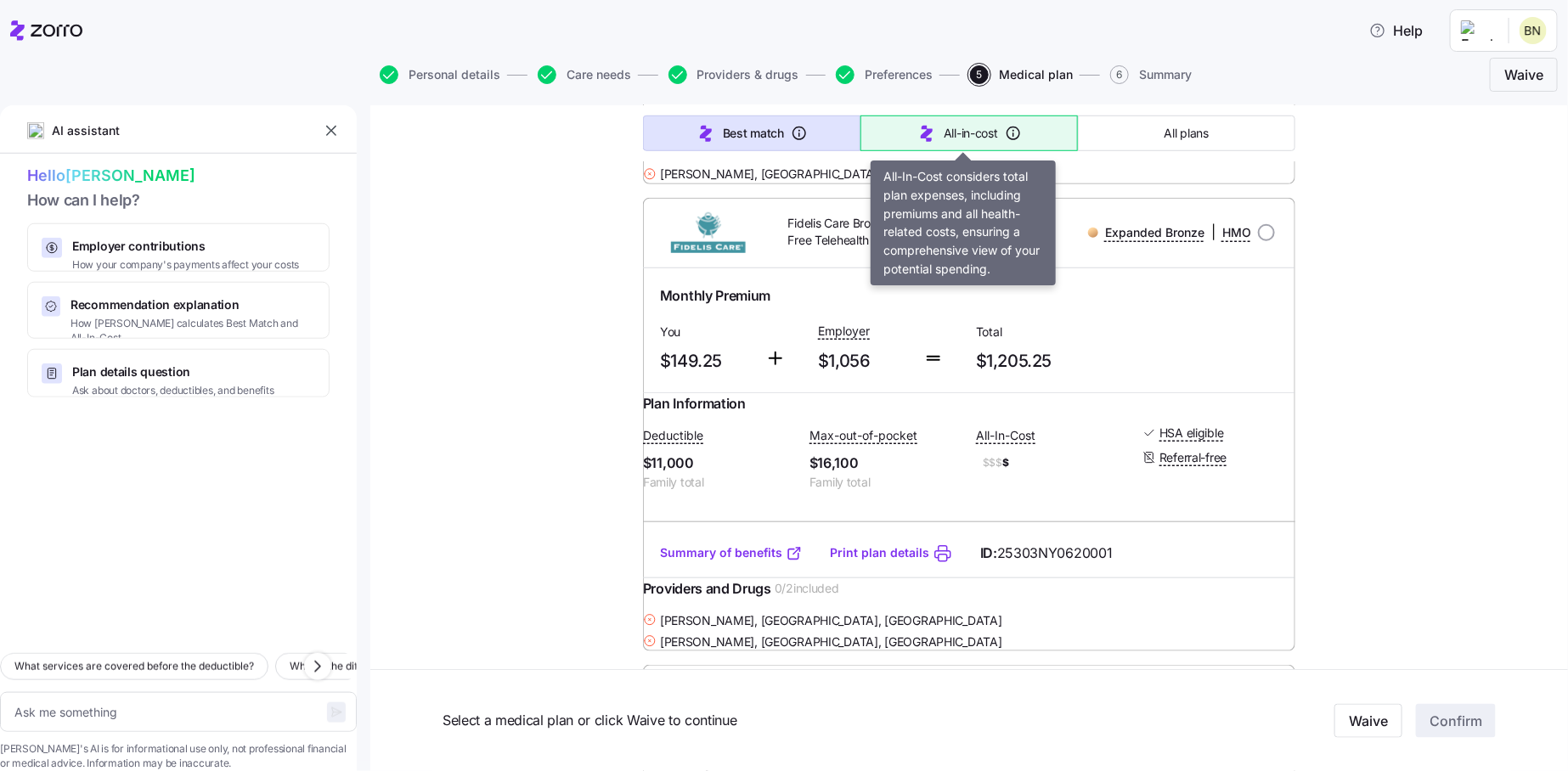
click at [930, 125] on button "All-in-cost" at bounding box center [969, 133] width 217 height 36
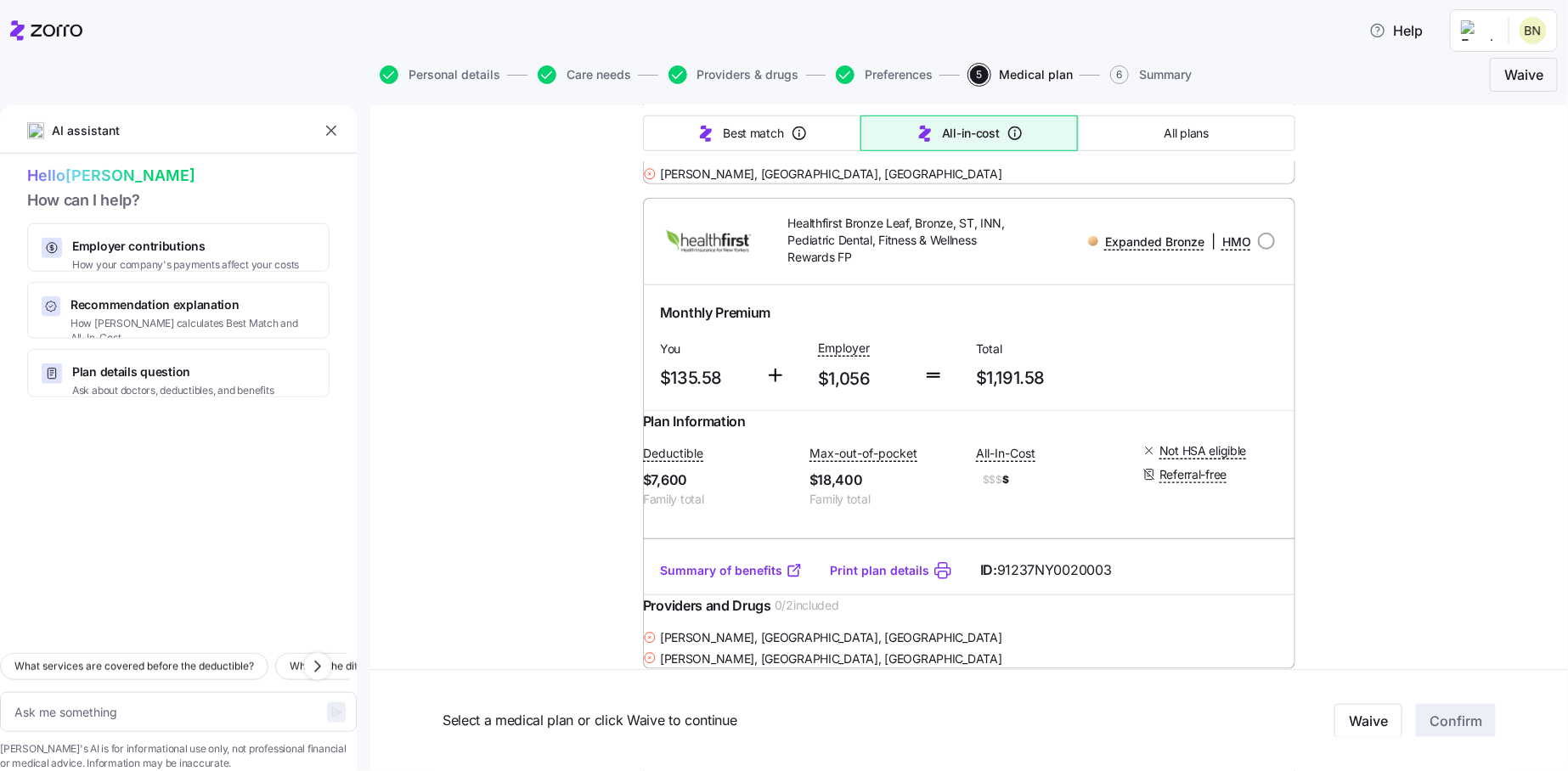
type textarea "x"
type input "Sorted by: All-in-cost"
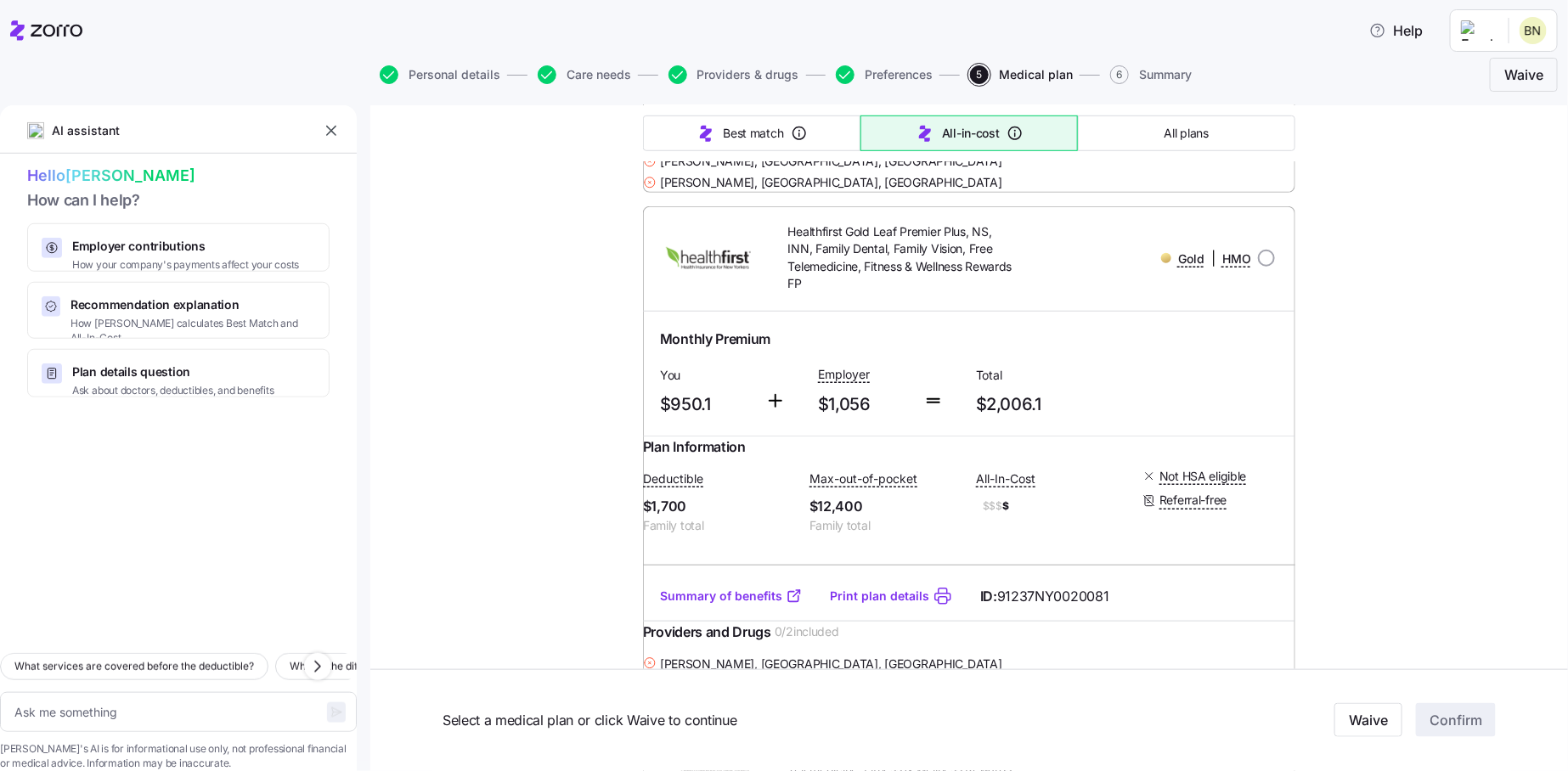
scroll to position [10613, 0]
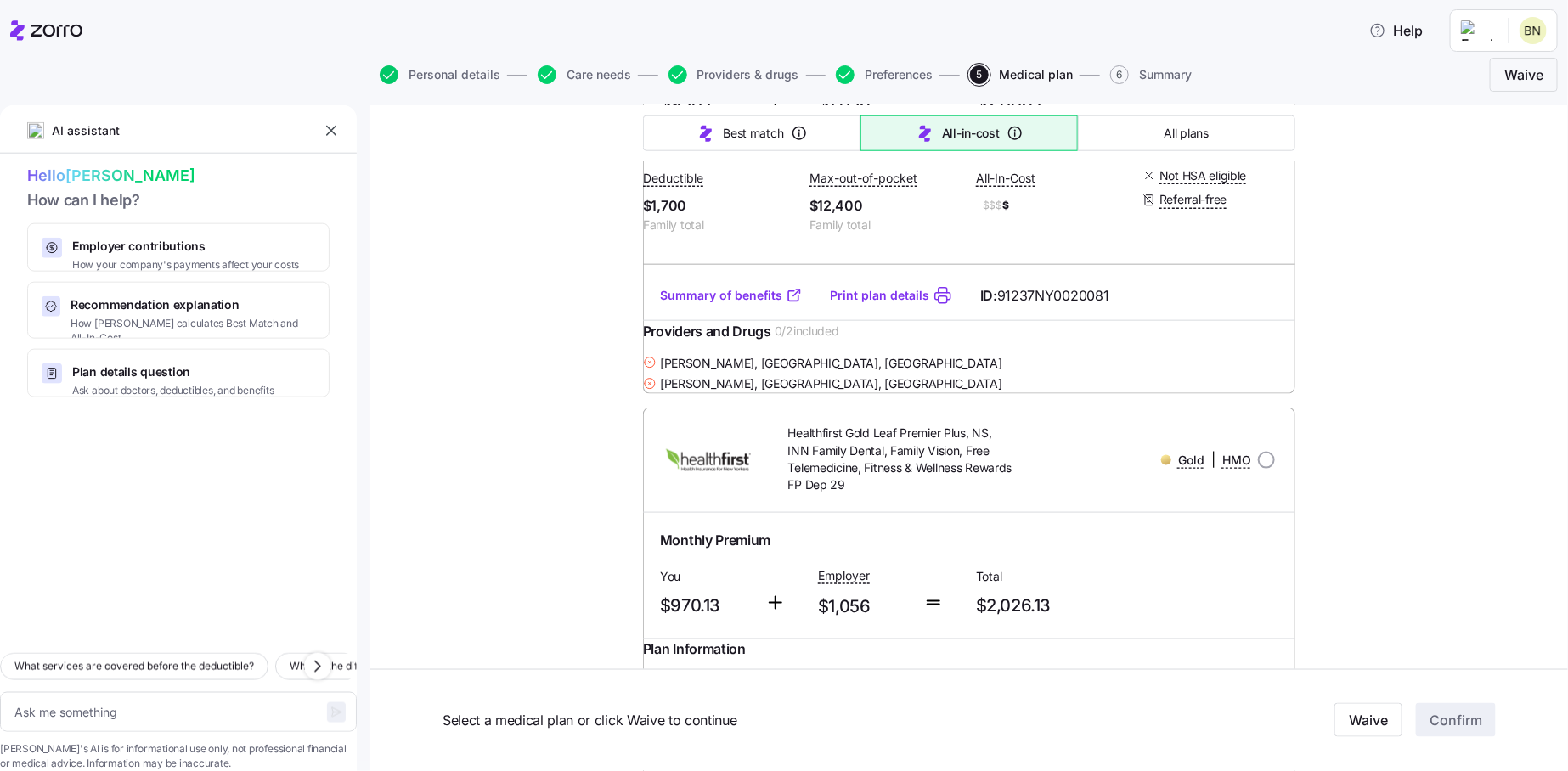
click at [392, 77] on icon "button" at bounding box center [389, 75] width 18 height 18
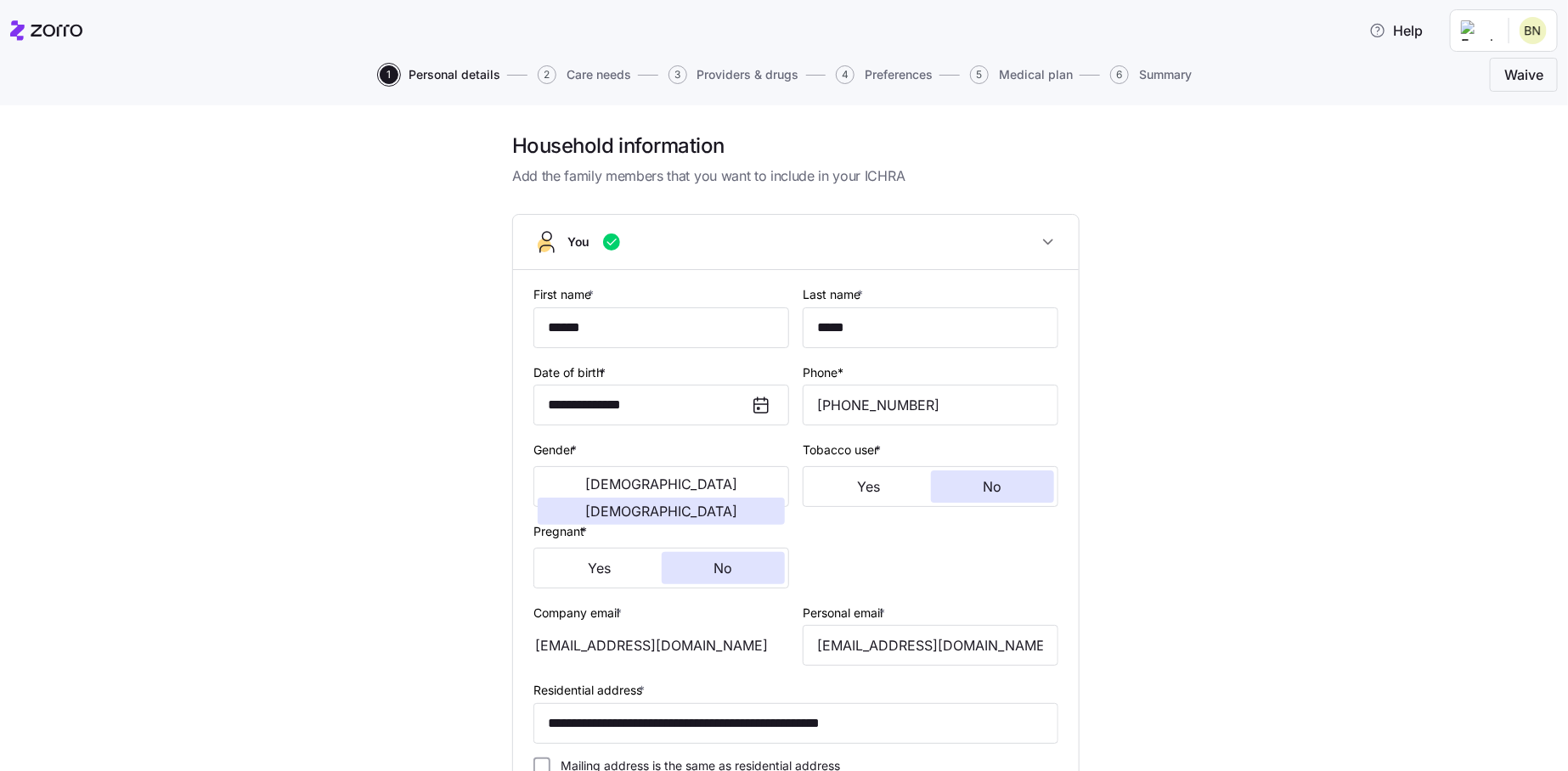
click at [590, 77] on span "Care needs" at bounding box center [599, 75] width 64 height 12
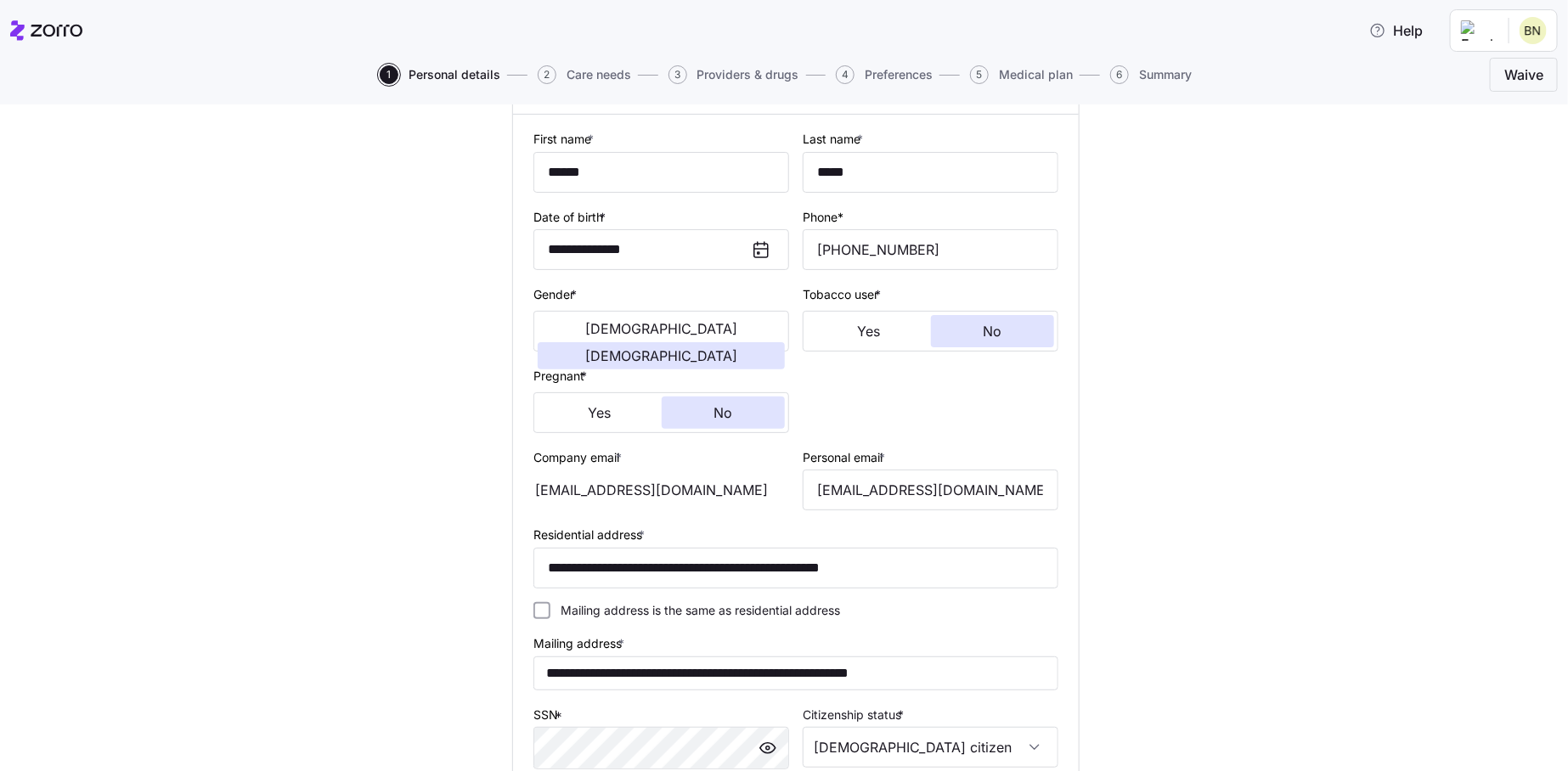
scroll to position [543, 0]
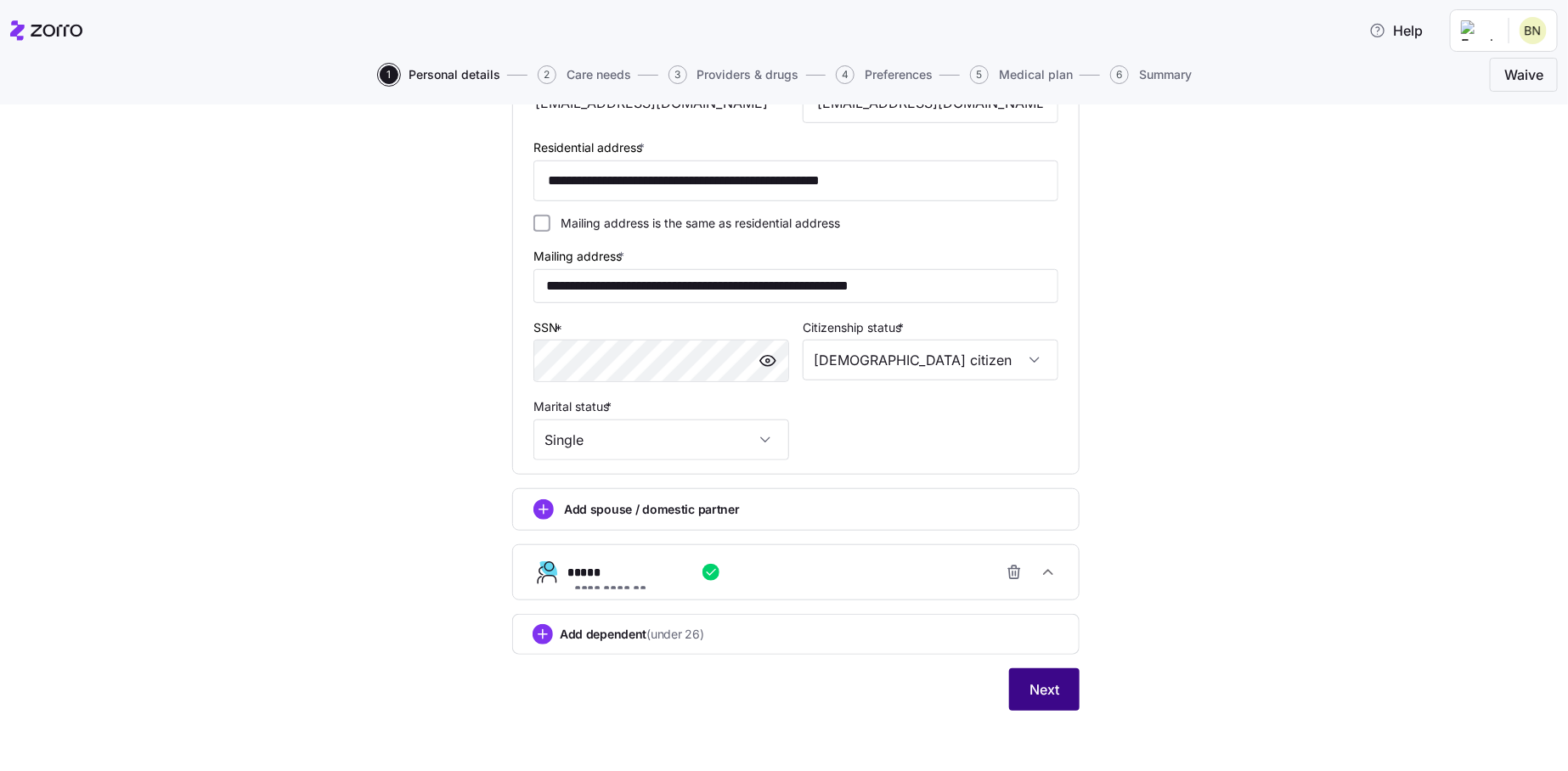
click at [1052, 690] on button "Next" at bounding box center [1044, 689] width 71 height 42
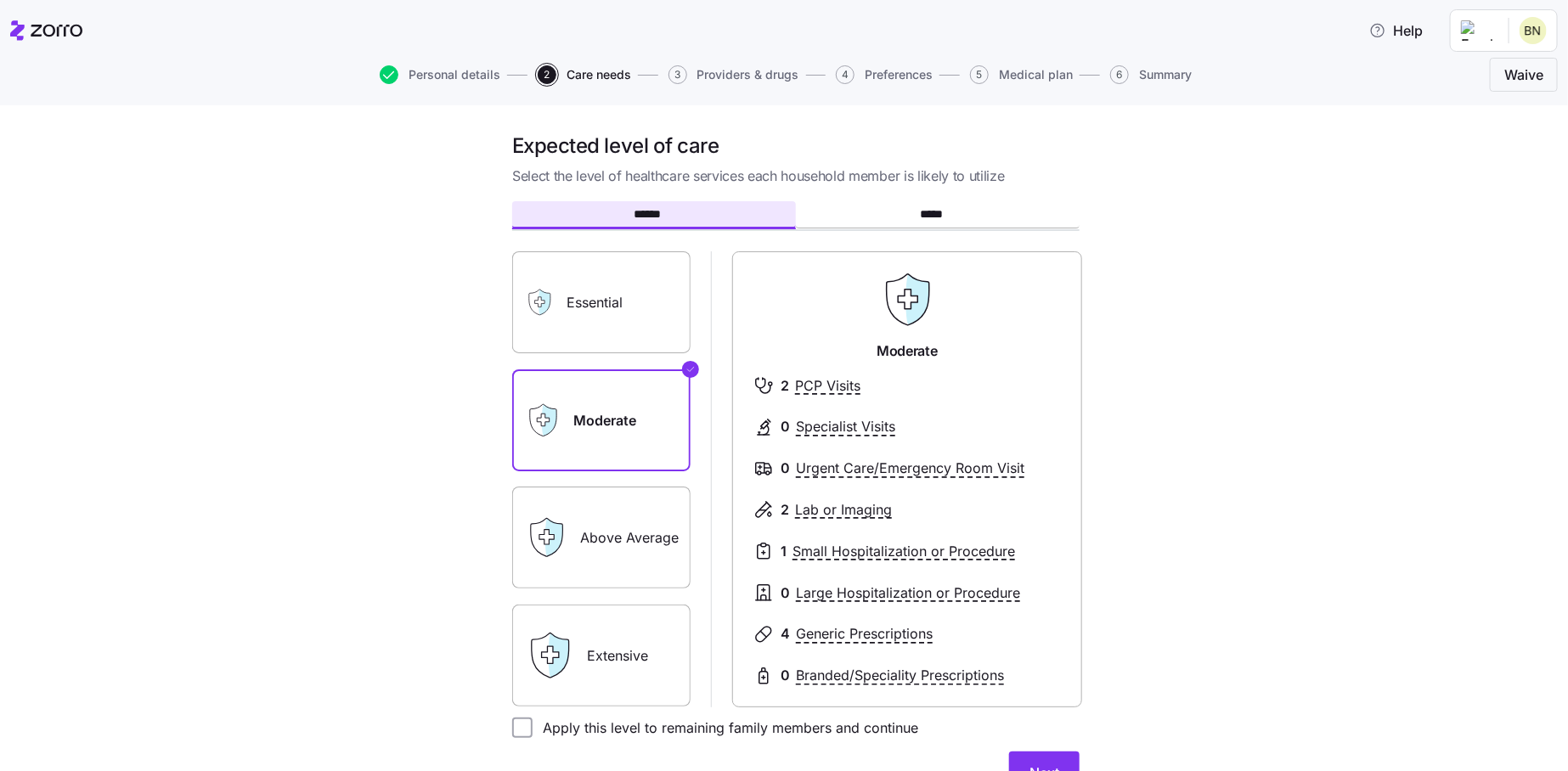
click at [607, 657] on label "Extensive" at bounding box center [602, 655] width 179 height 102
click at [0, 0] on input "Extensive" at bounding box center [0, 0] width 0 height 0
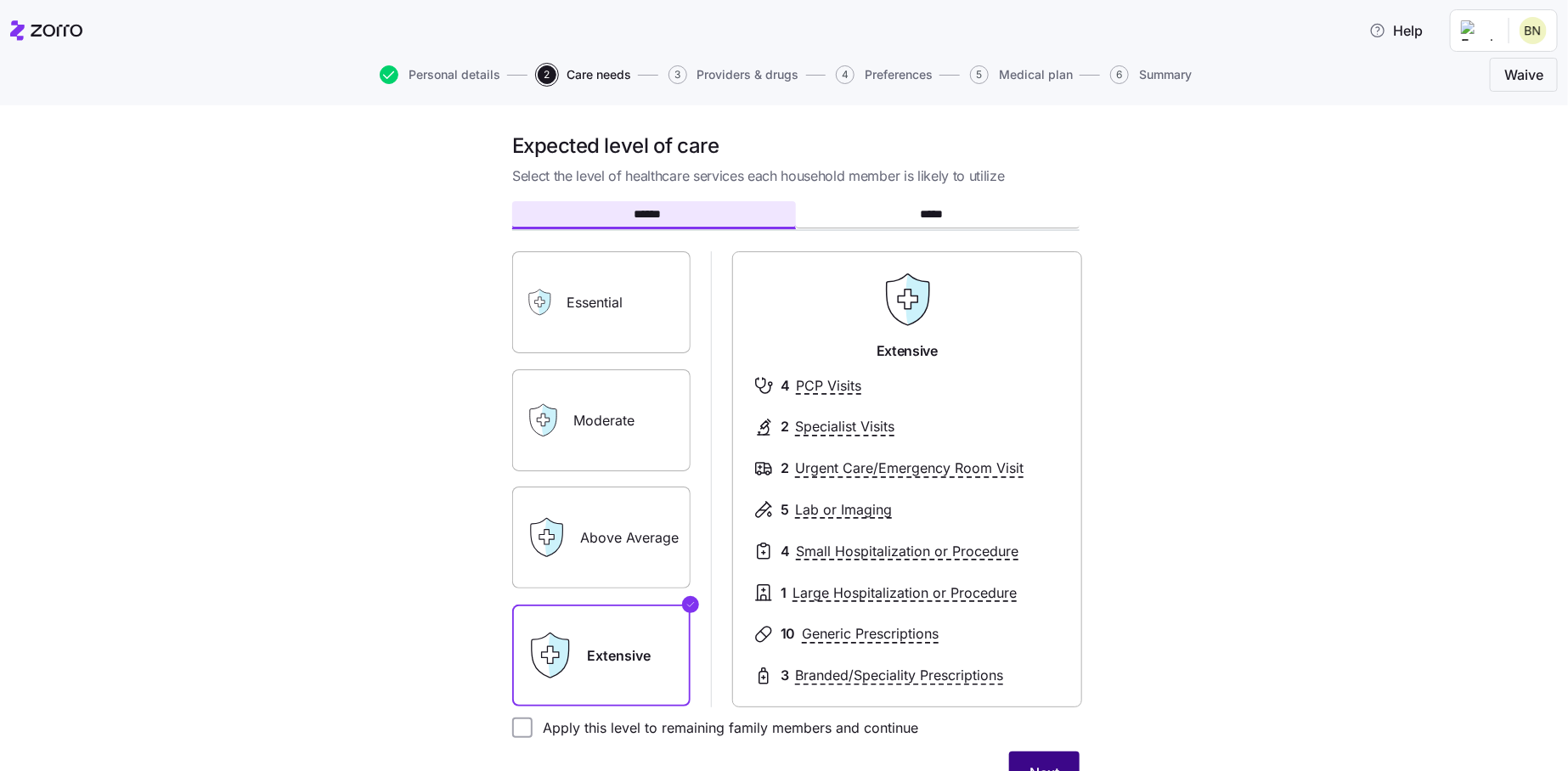
click at [1036, 762] on button "Next" at bounding box center [1044, 773] width 71 height 42
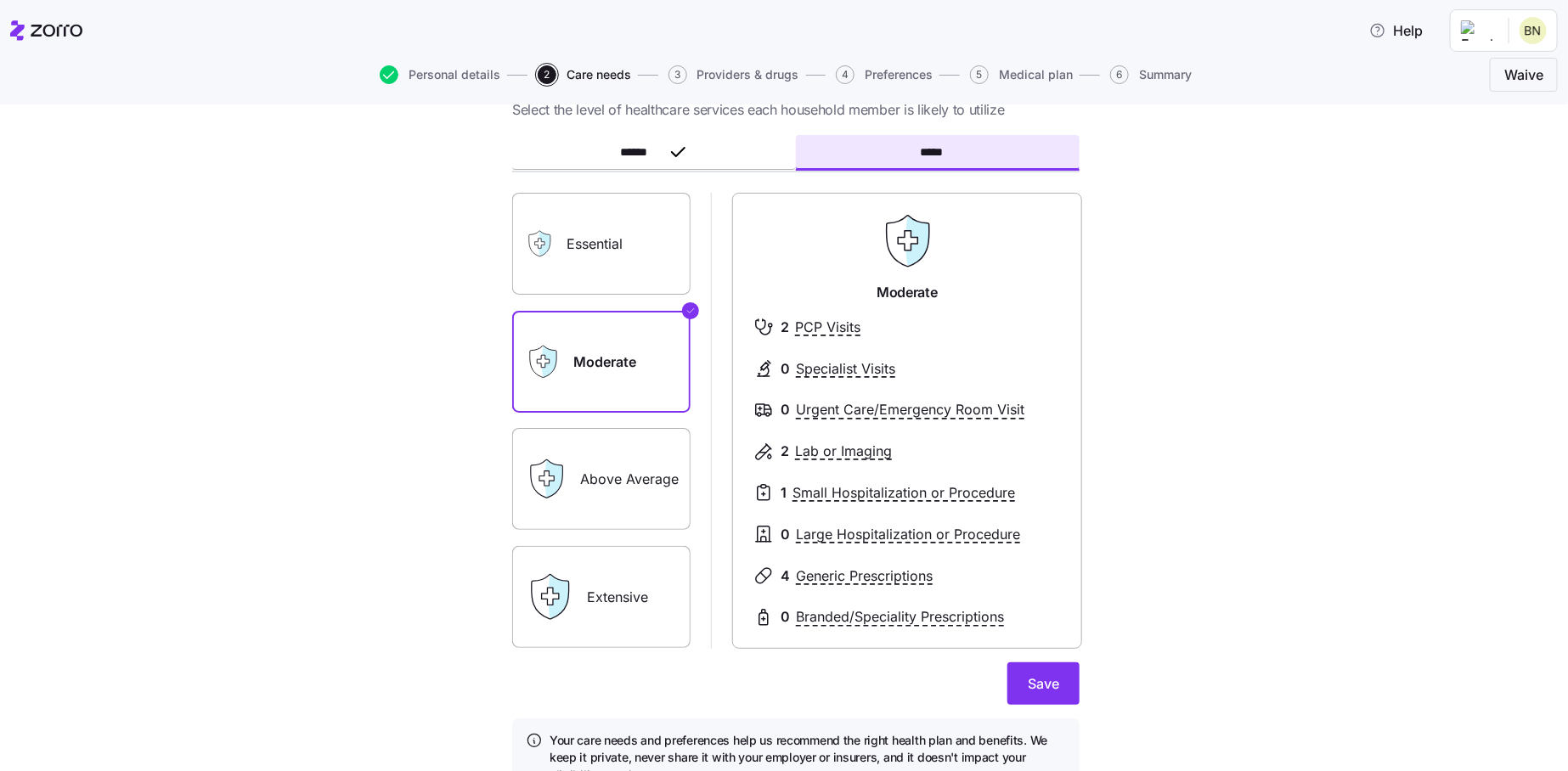
scroll to position [153, 0]
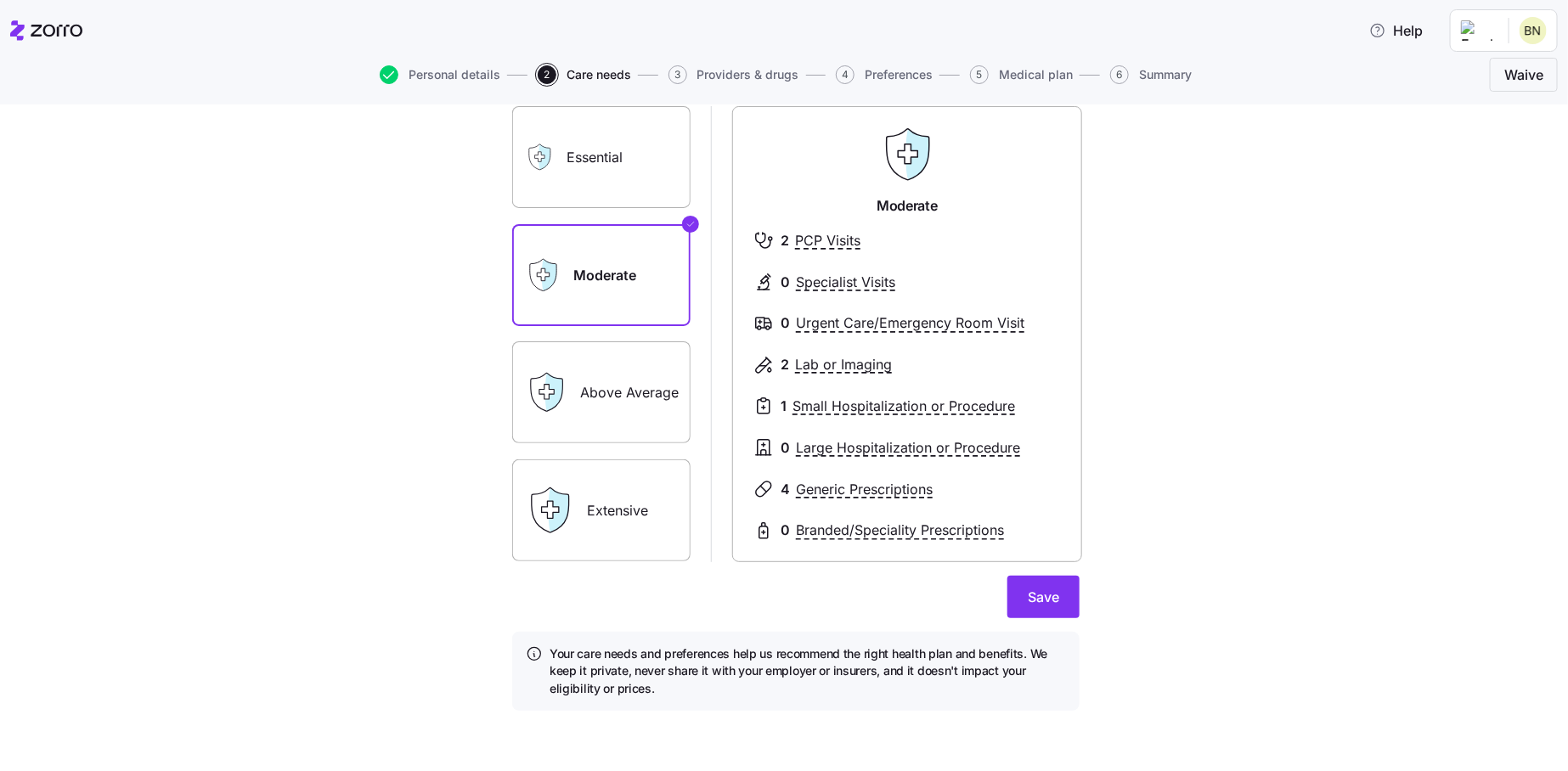
click at [611, 518] on label "Extensive" at bounding box center [602, 510] width 179 height 102
click at [0, 0] on input "Extensive" at bounding box center [0, 0] width 0 height 0
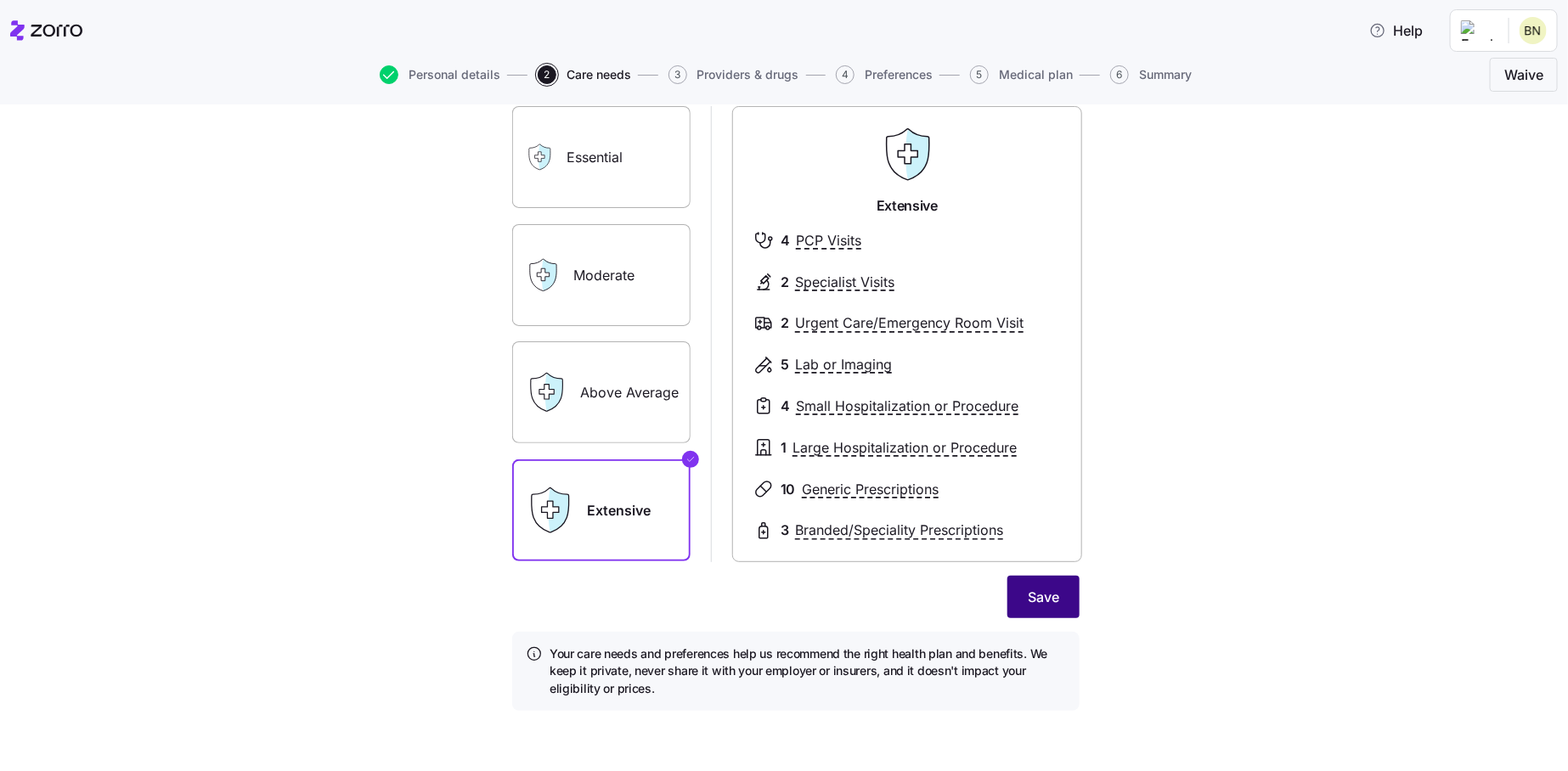
click at [1051, 583] on button "Save" at bounding box center [1043, 597] width 72 height 42
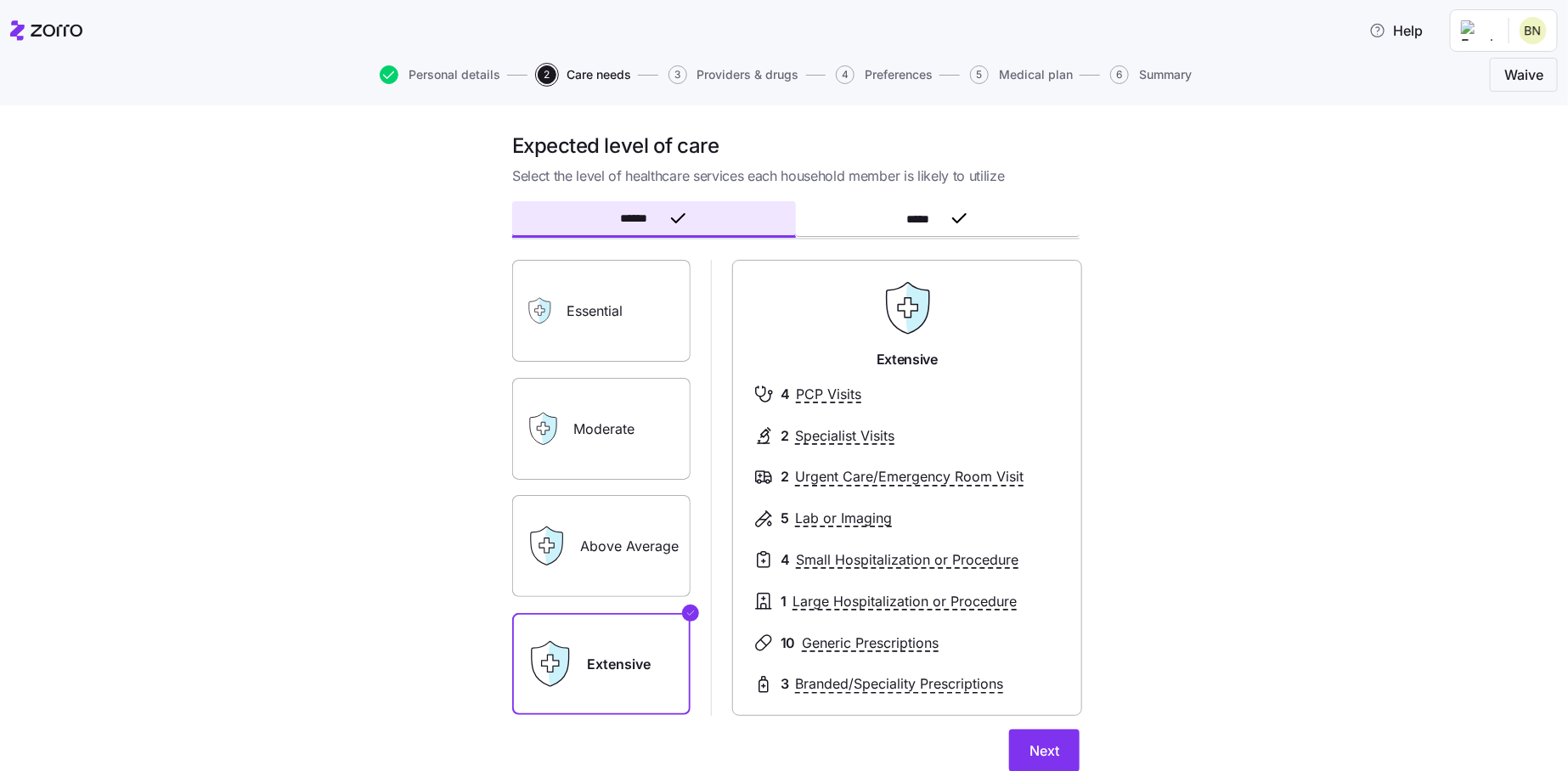
click at [617, 539] on label "Above Average" at bounding box center [602, 545] width 179 height 102
click at [0, 0] on input "Above Average" at bounding box center [0, 0] width 0 height 0
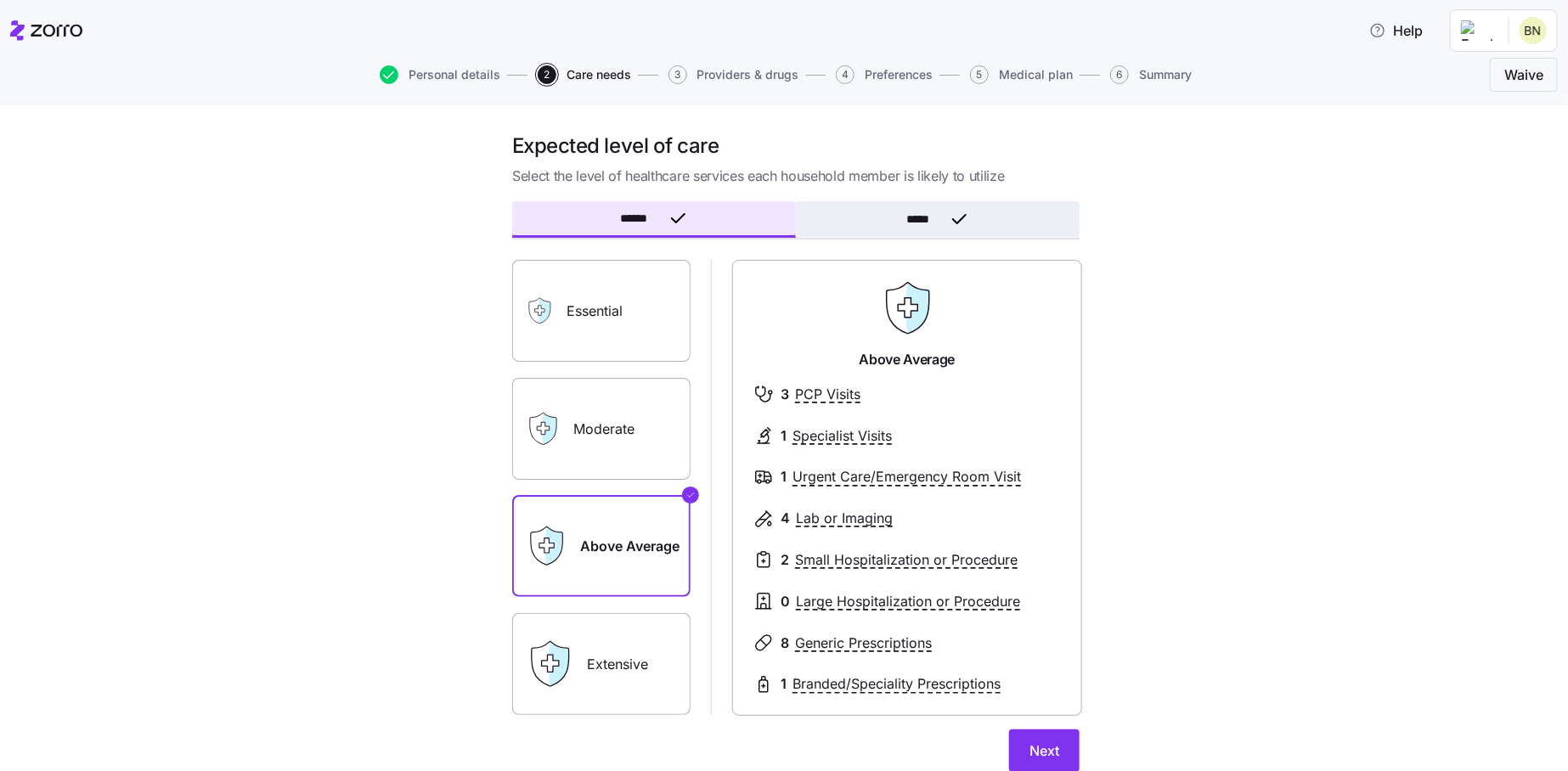
click at [869, 215] on button "*****" at bounding box center [938, 218] width 284 height 36
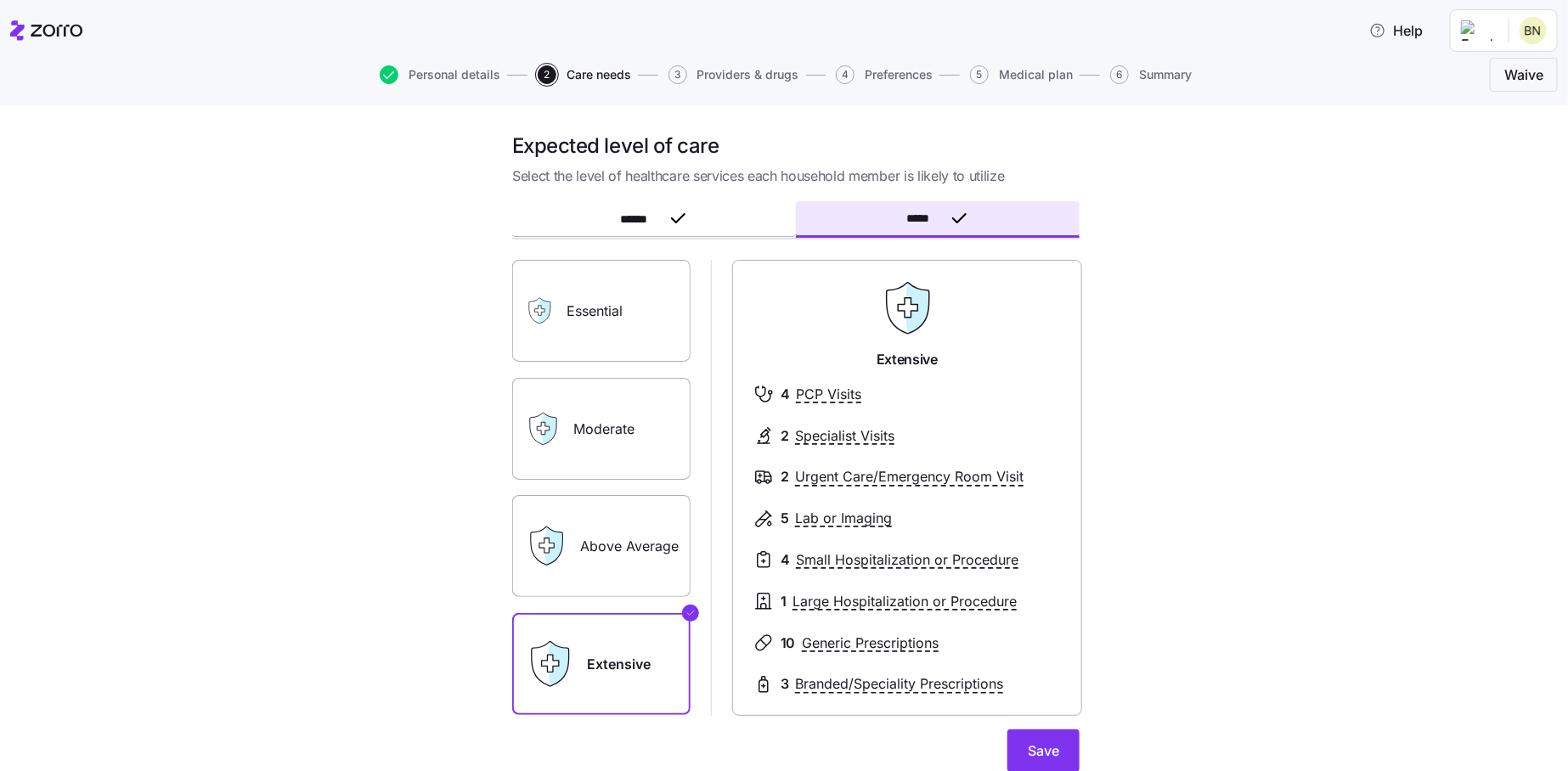
click at [652, 550] on label "Above Average" at bounding box center [602, 545] width 179 height 102
click at [0, 0] on input "Above Average" at bounding box center [0, 0] width 0 height 0
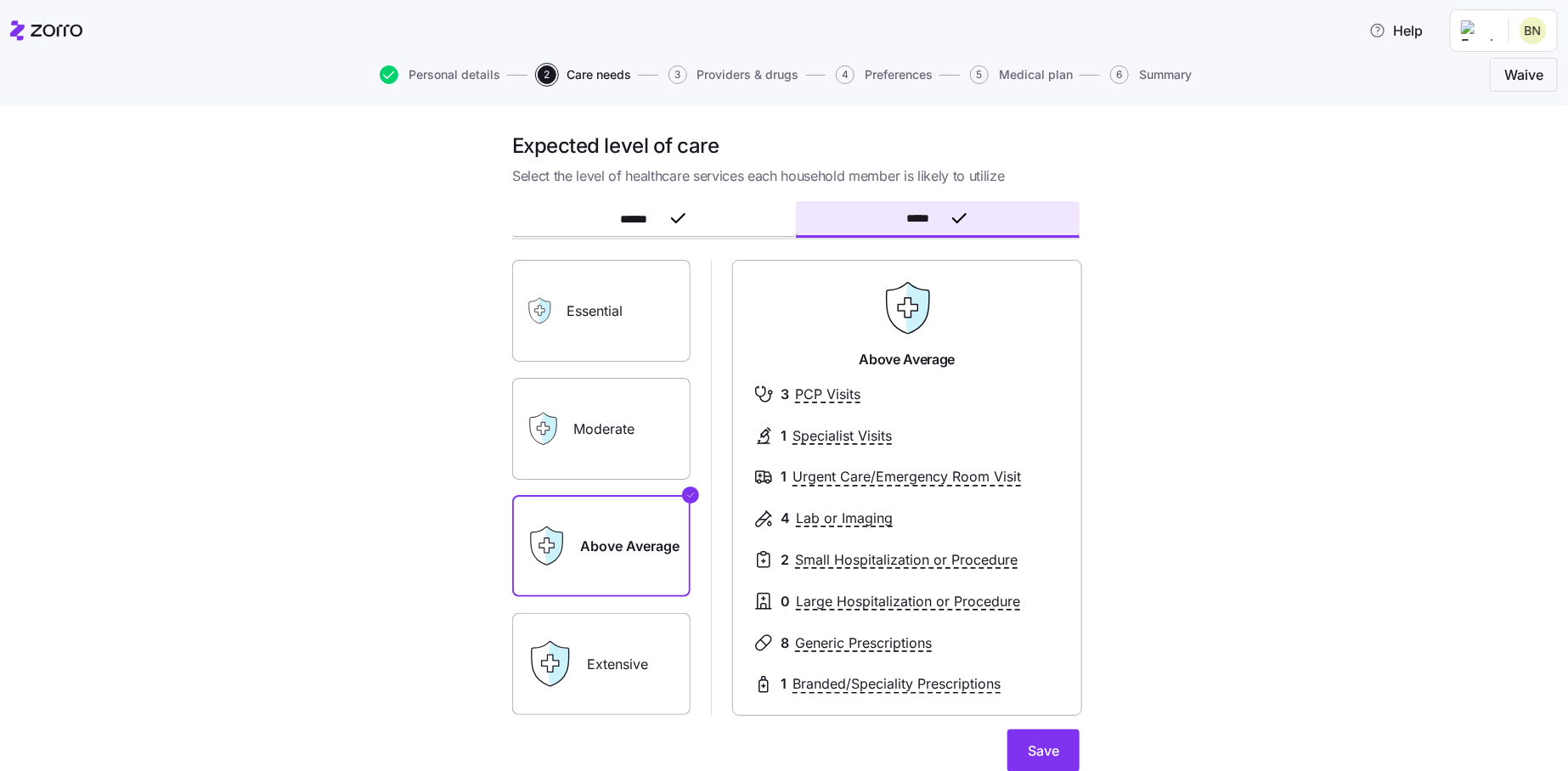
click at [1129, 572] on div "Expected level of care Select the level of healthcare services each household m…" at bounding box center [796, 508] width 1496 height 753
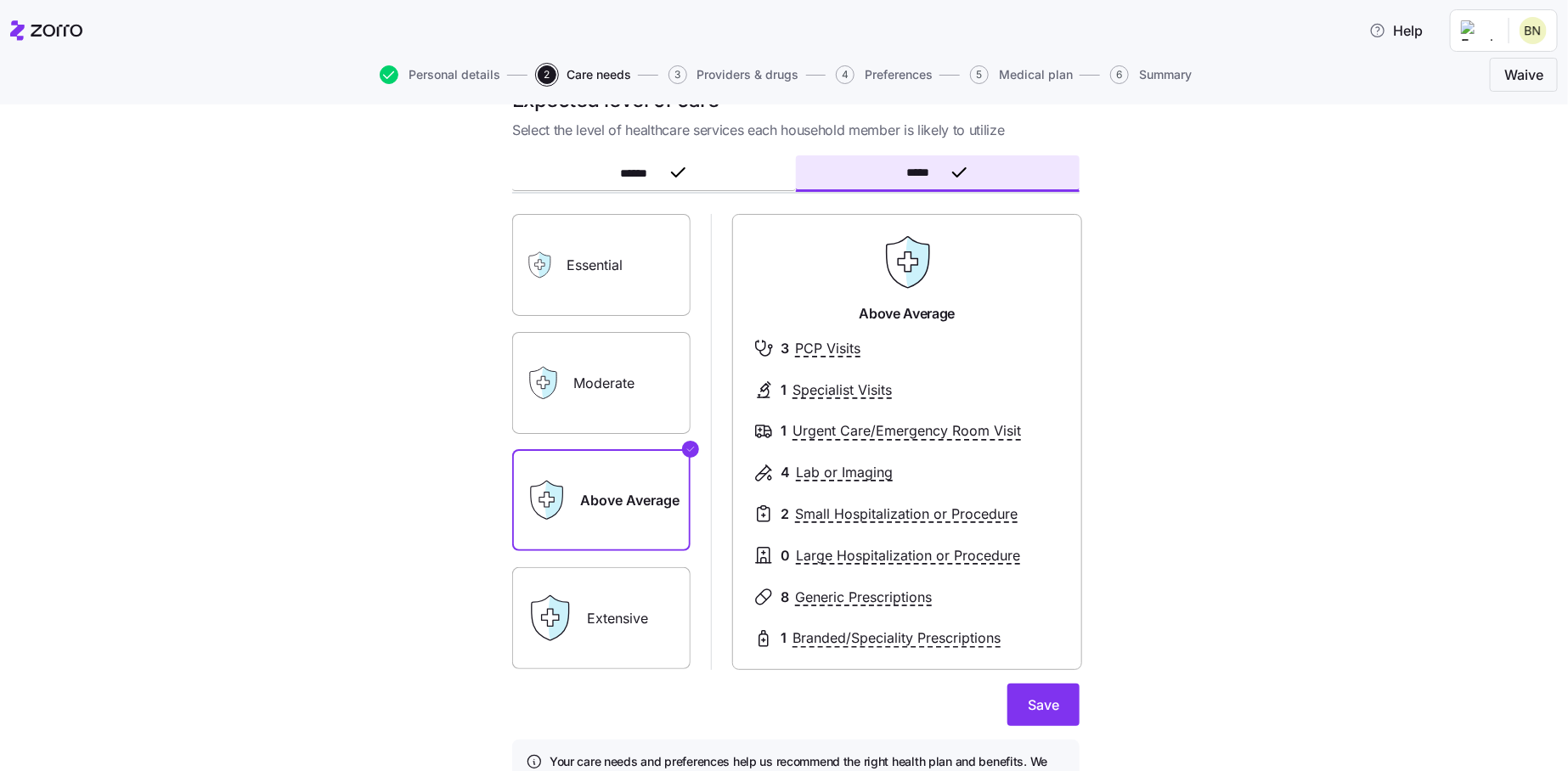
scroll to position [85, 0]
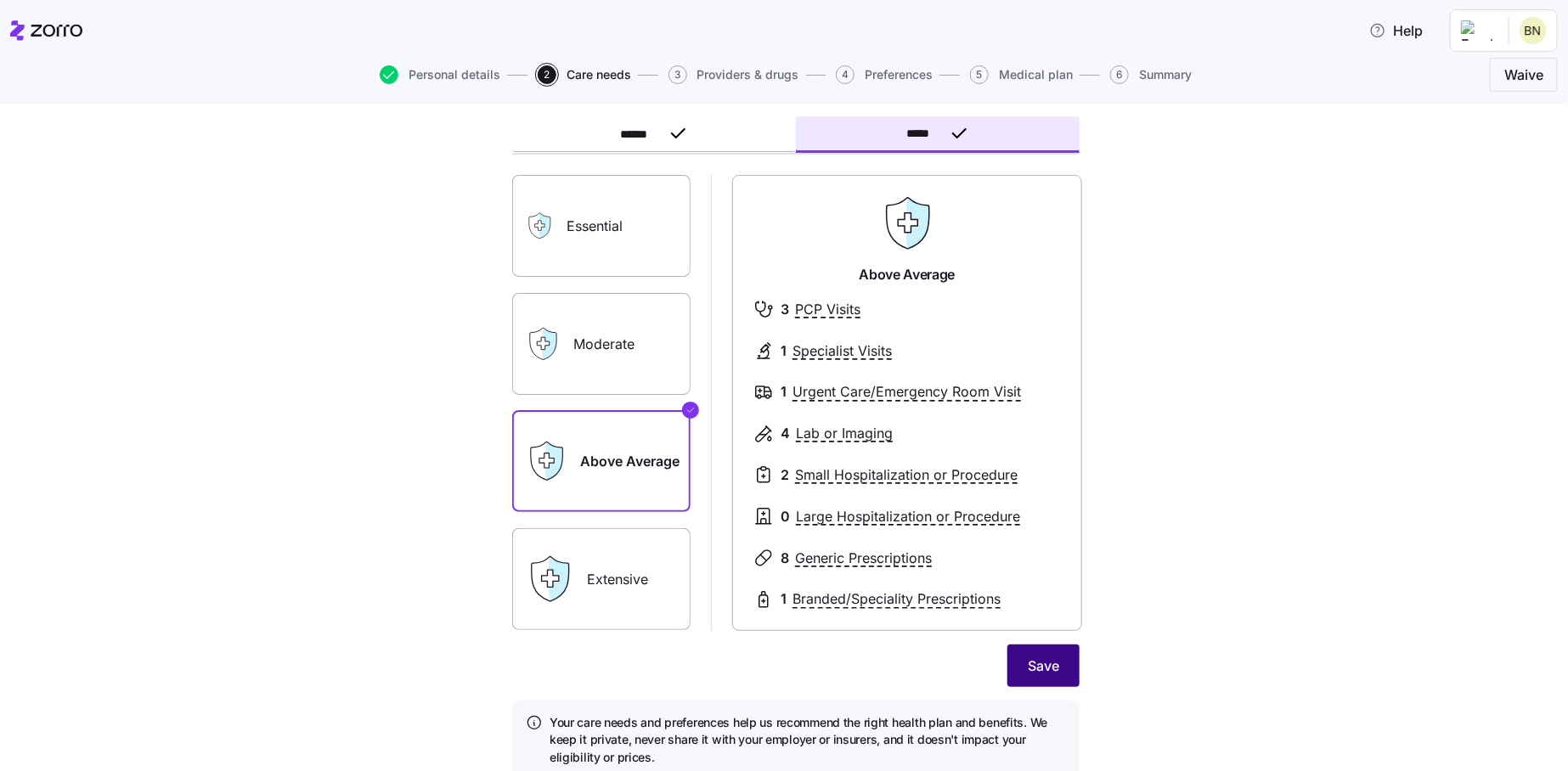
click at [1052, 675] on span "Save" at bounding box center [1043, 666] width 31 height 20
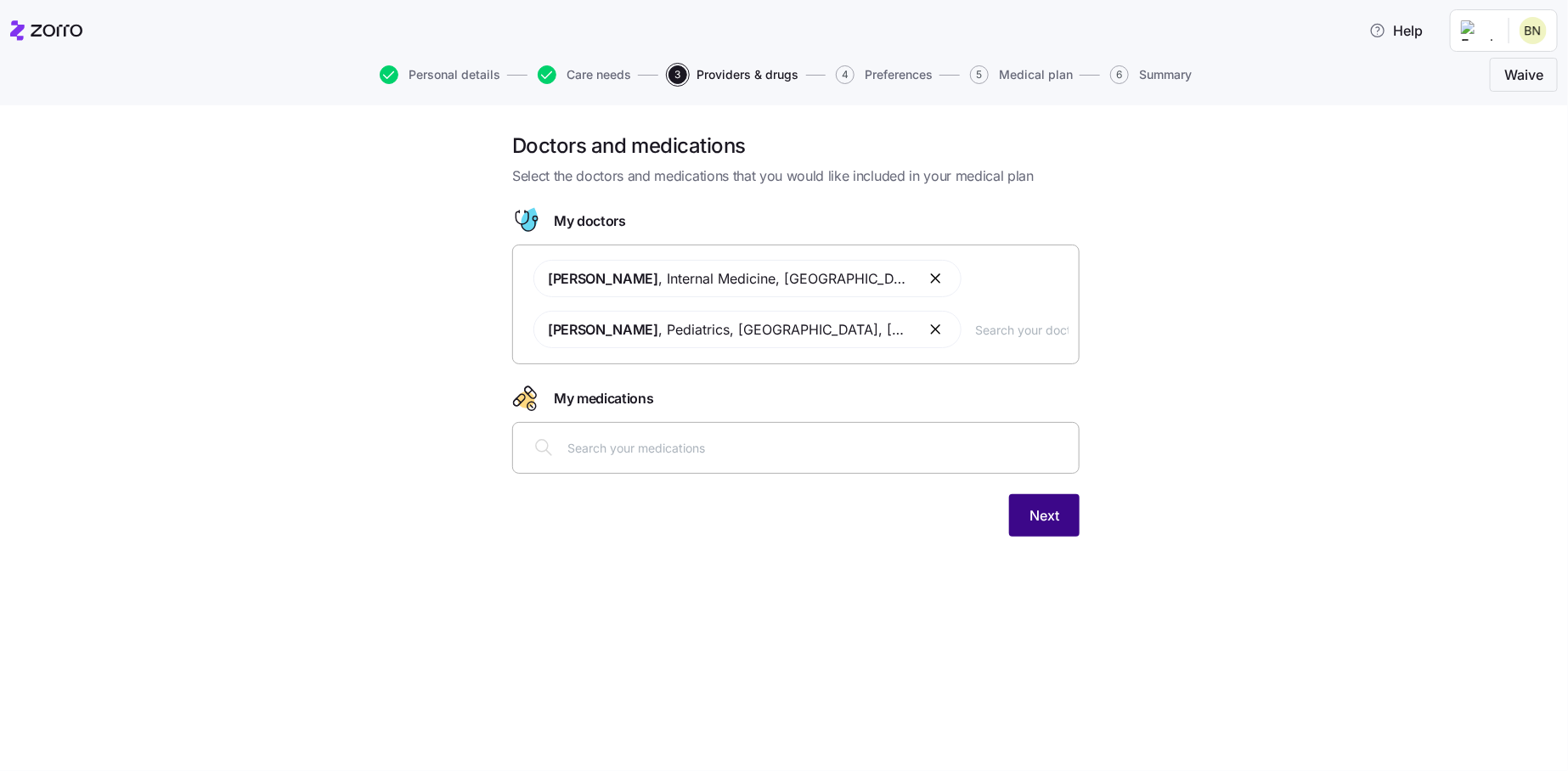
click at [1043, 502] on button "Next" at bounding box center [1044, 515] width 71 height 42
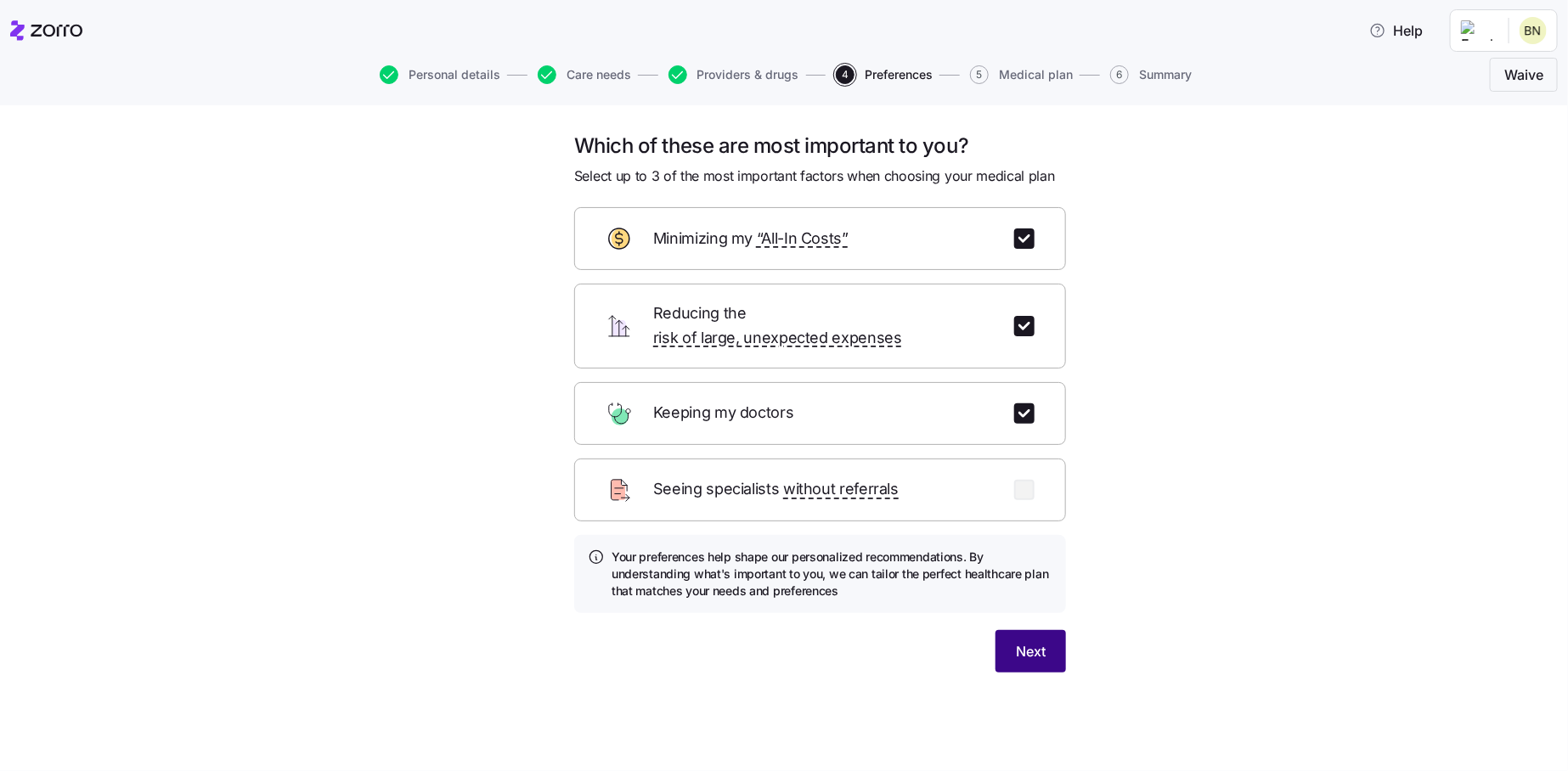
click at [1032, 641] on span "Next" at bounding box center [1030, 651] width 29 height 20
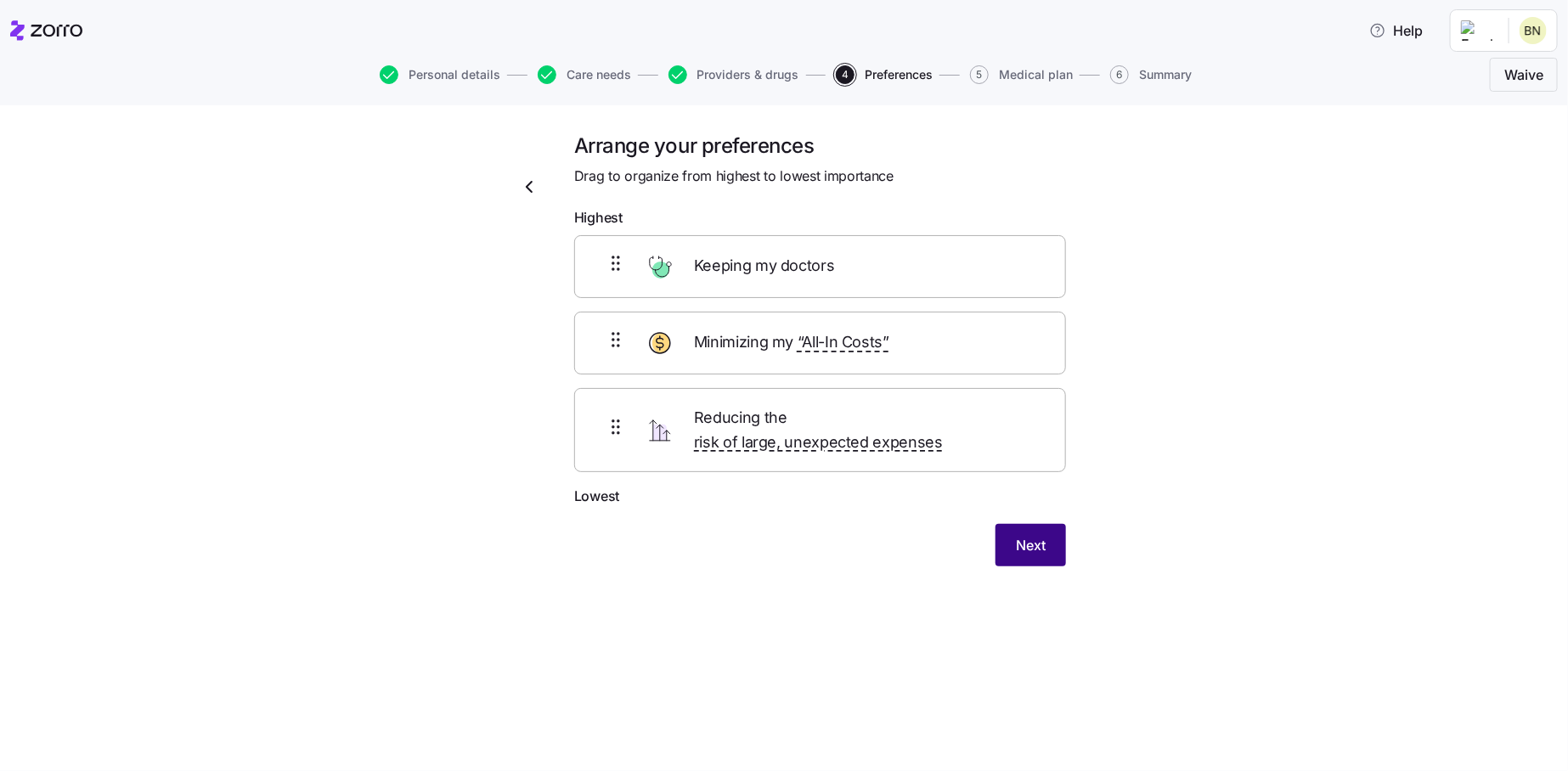
click at [1027, 535] on span "Next" at bounding box center [1030, 545] width 29 height 20
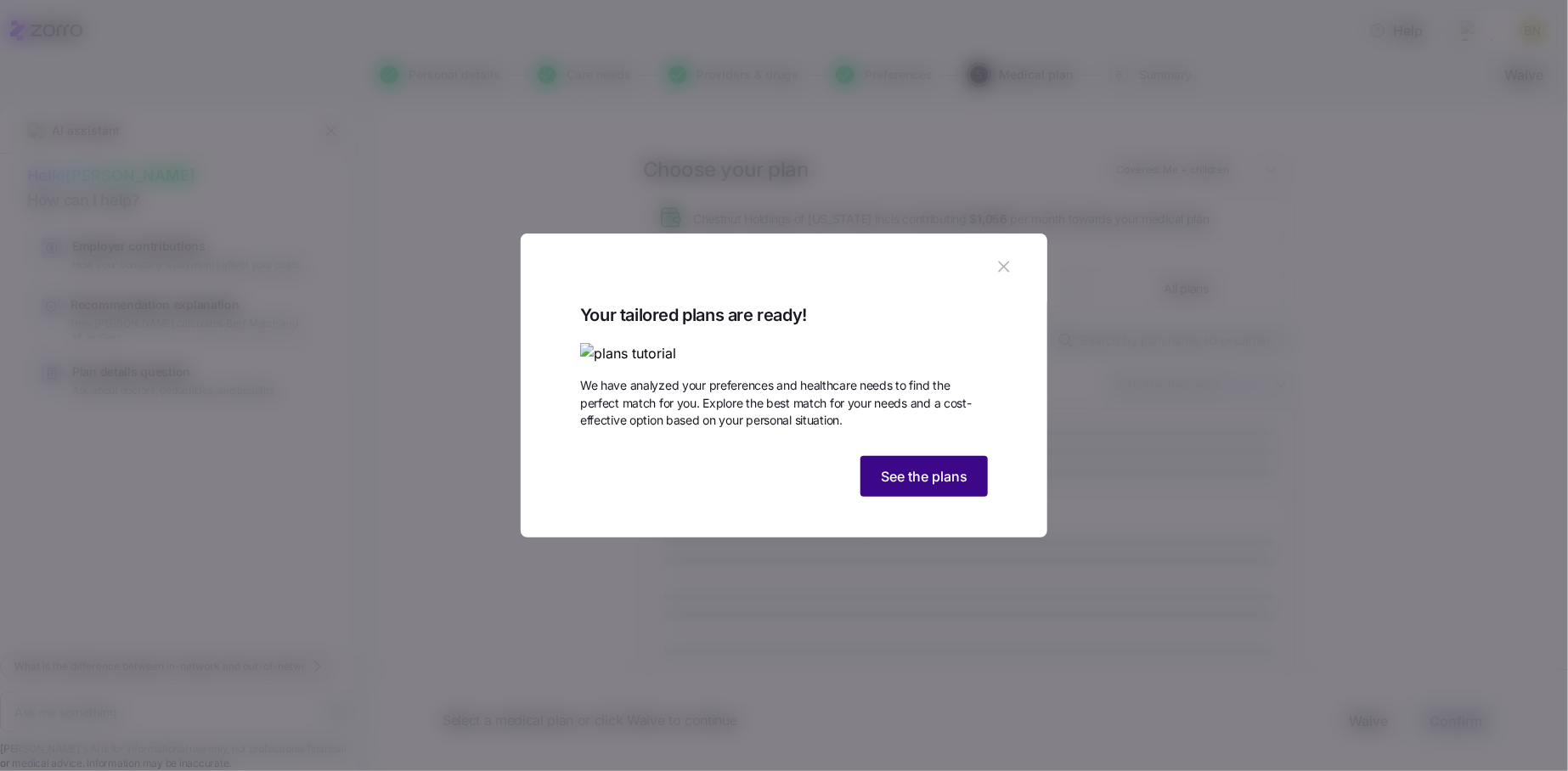
click at [941, 486] on span "See the plans" at bounding box center [924, 476] width 87 height 20
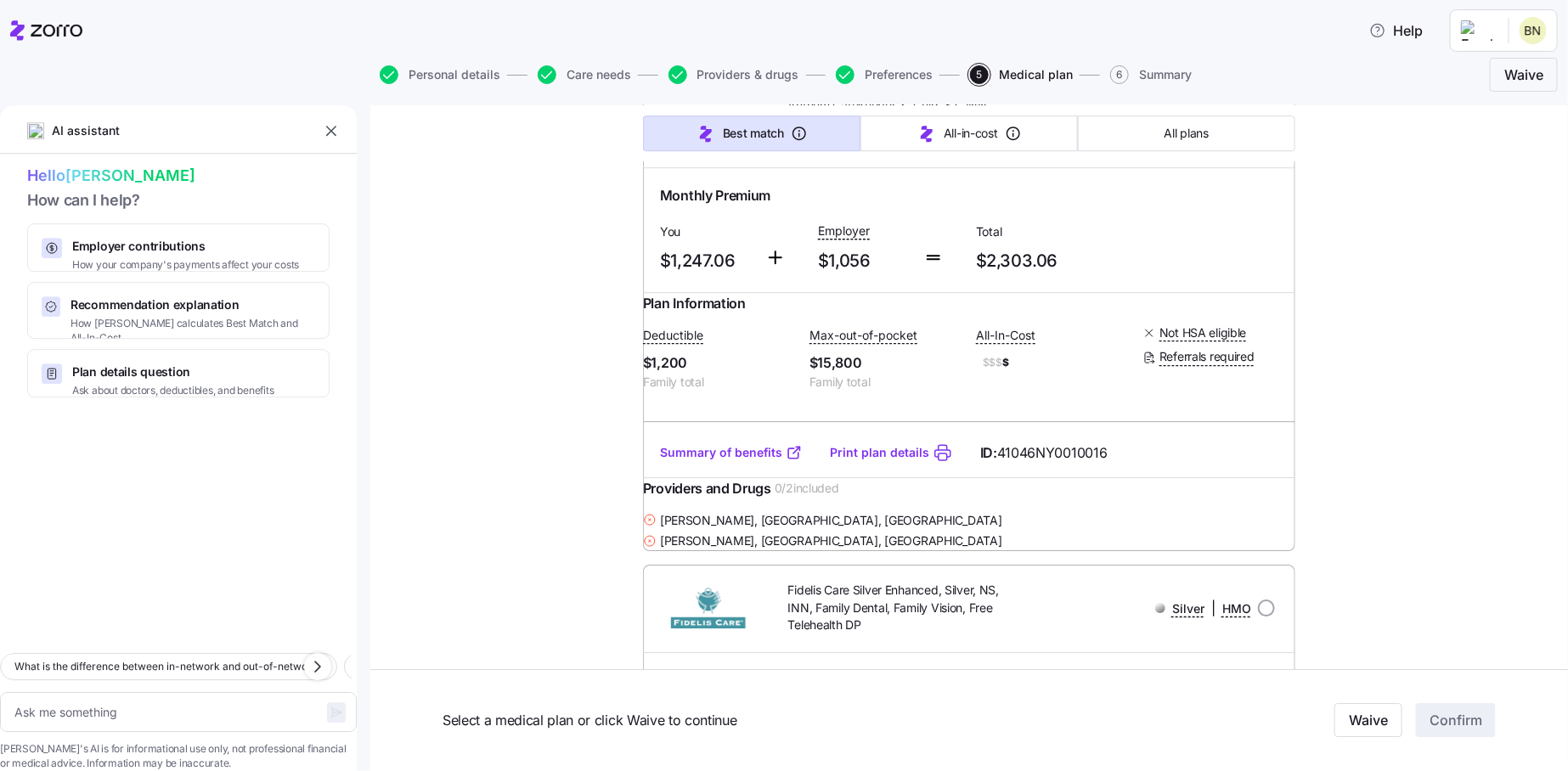
scroll to position [18850, 0]
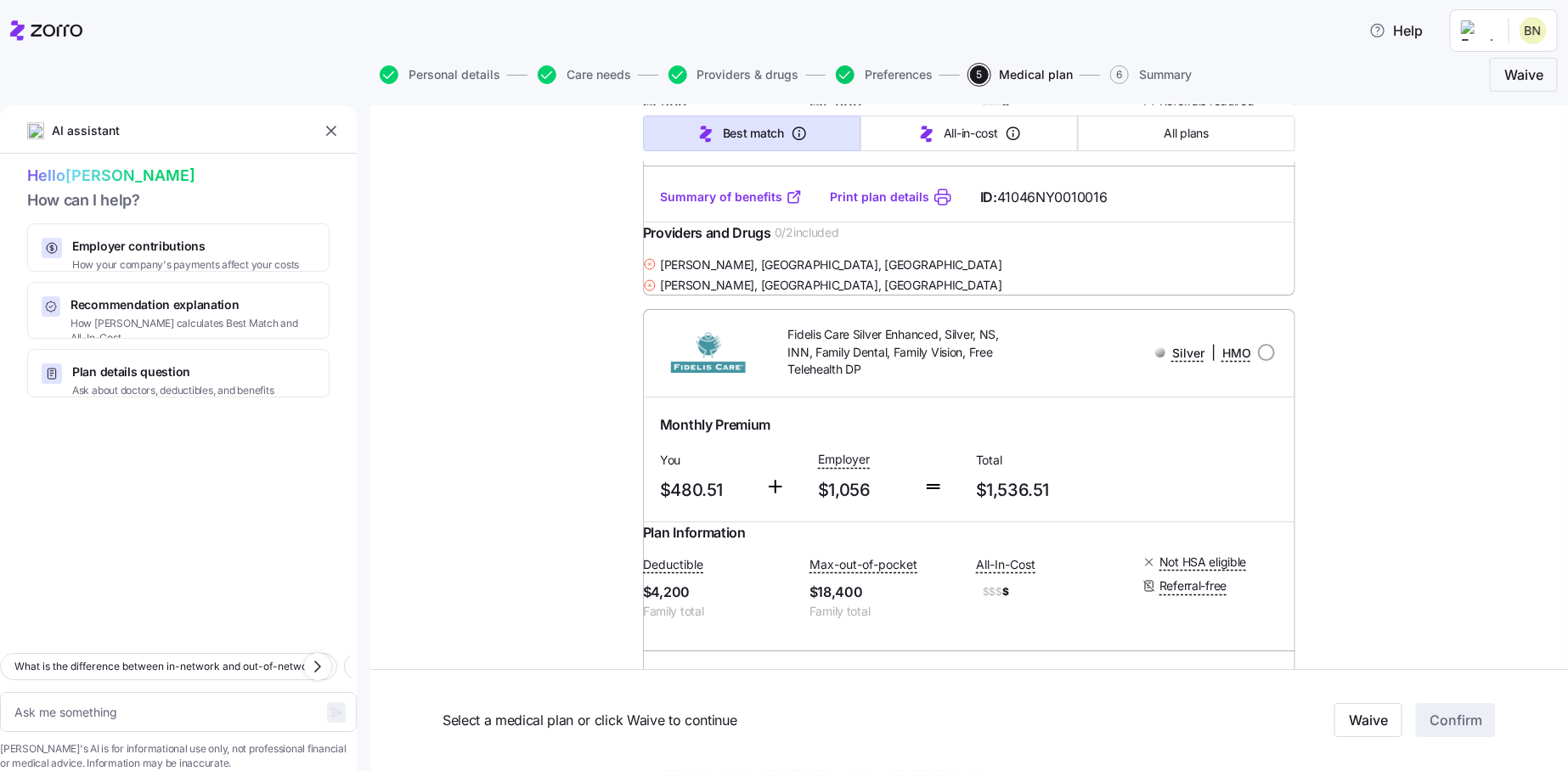
click at [837, 73] on icon "button" at bounding box center [845, 75] width 18 height 18
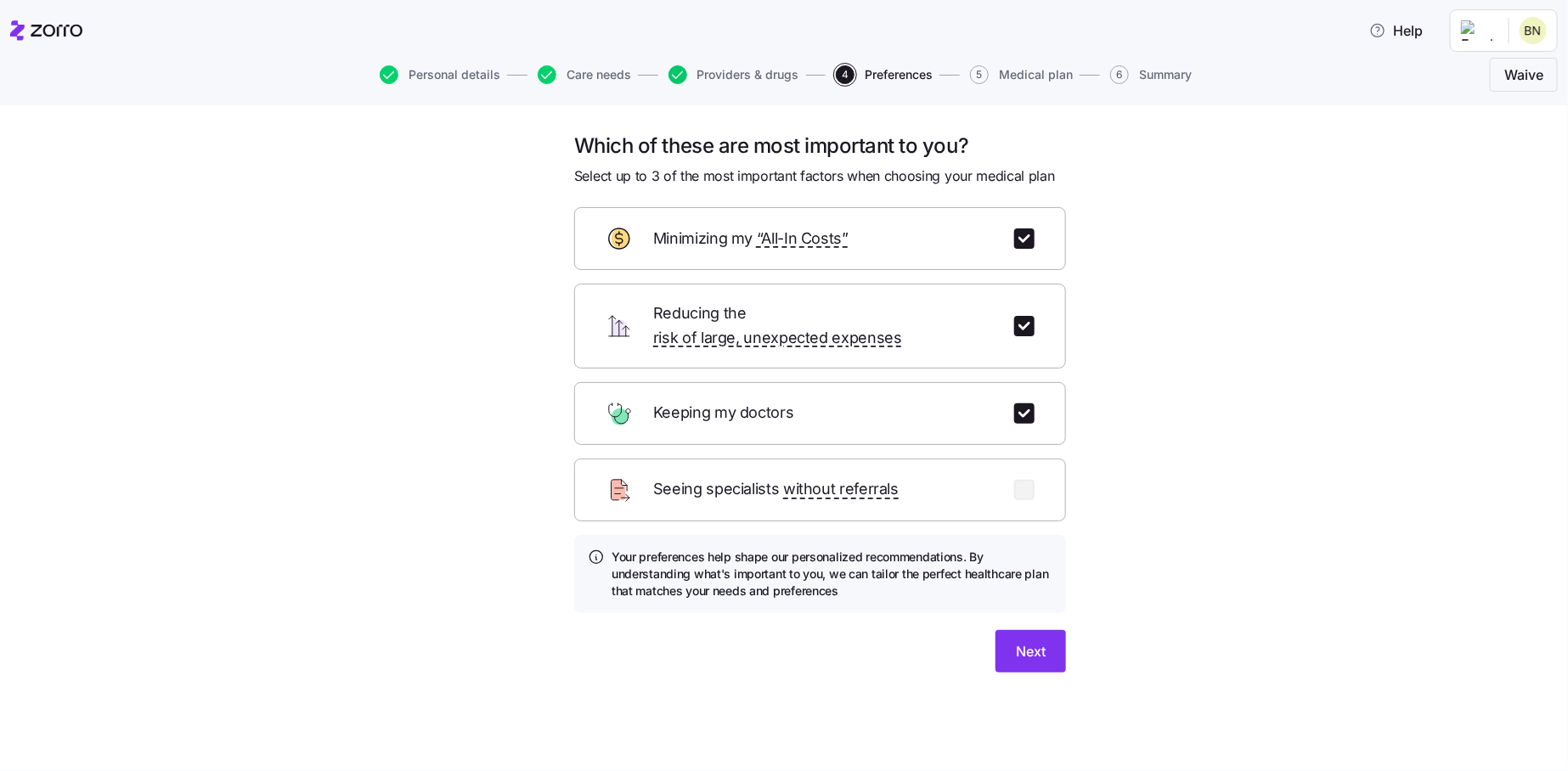
click at [677, 75] on icon "button" at bounding box center [677, 75] width 11 height 7
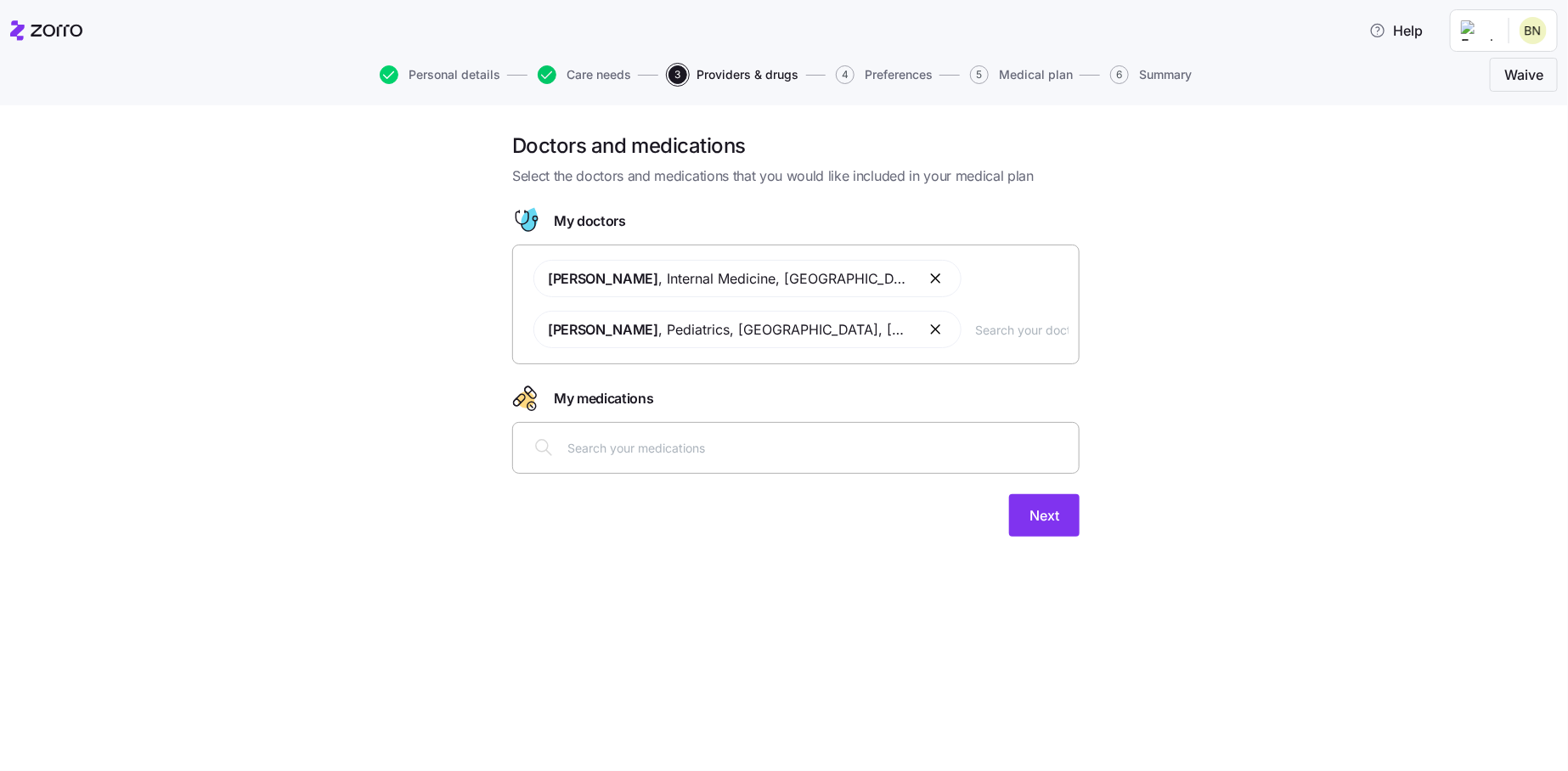
click at [553, 78] on icon "button" at bounding box center [546, 75] width 18 height 18
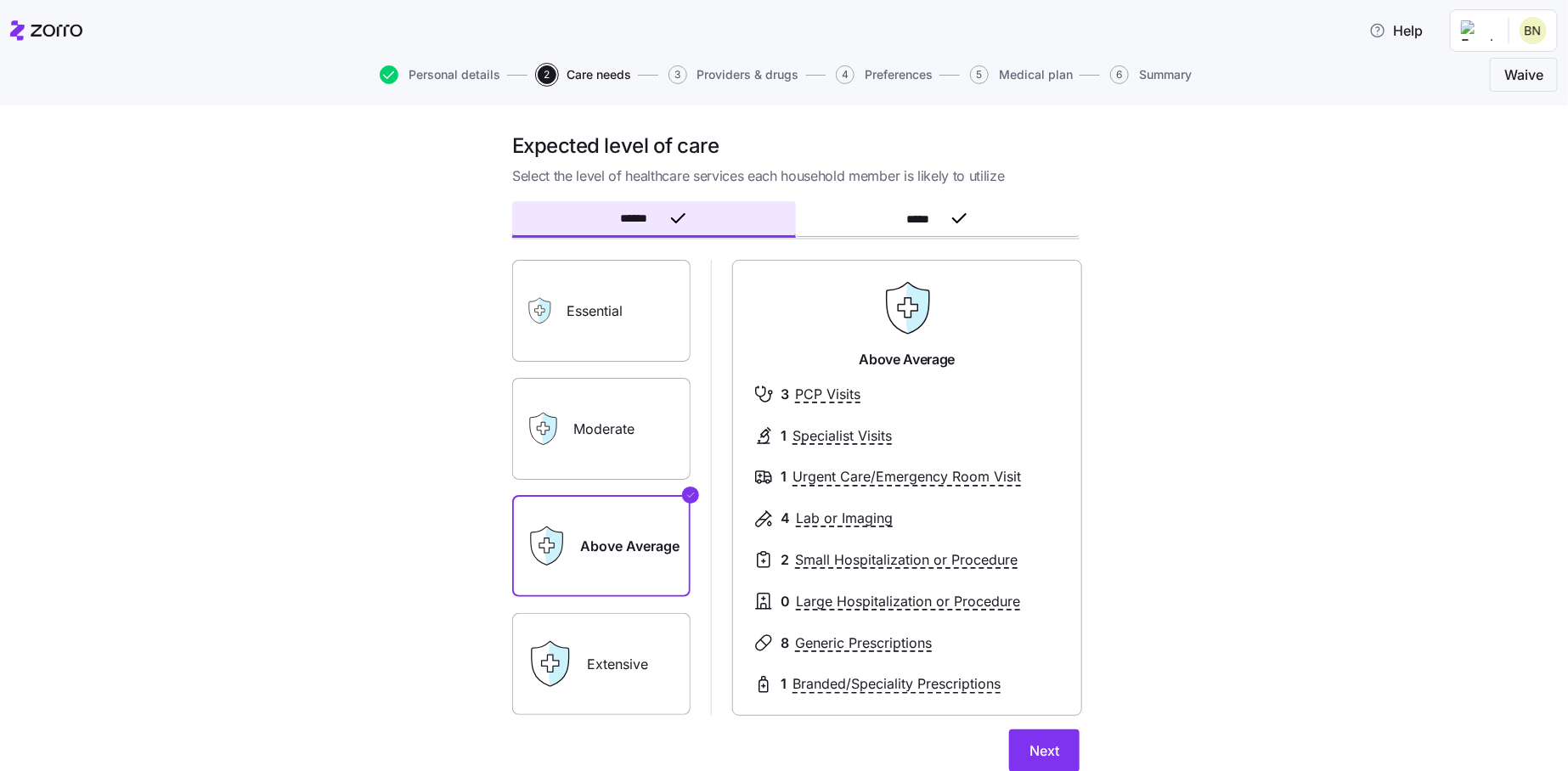
click at [591, 305] on label "Essential" at bounding box center [602, 310] width 179 height 102
click at [0, 0] on input "Essential" at bounding box center [0, 0] width 0 height 0
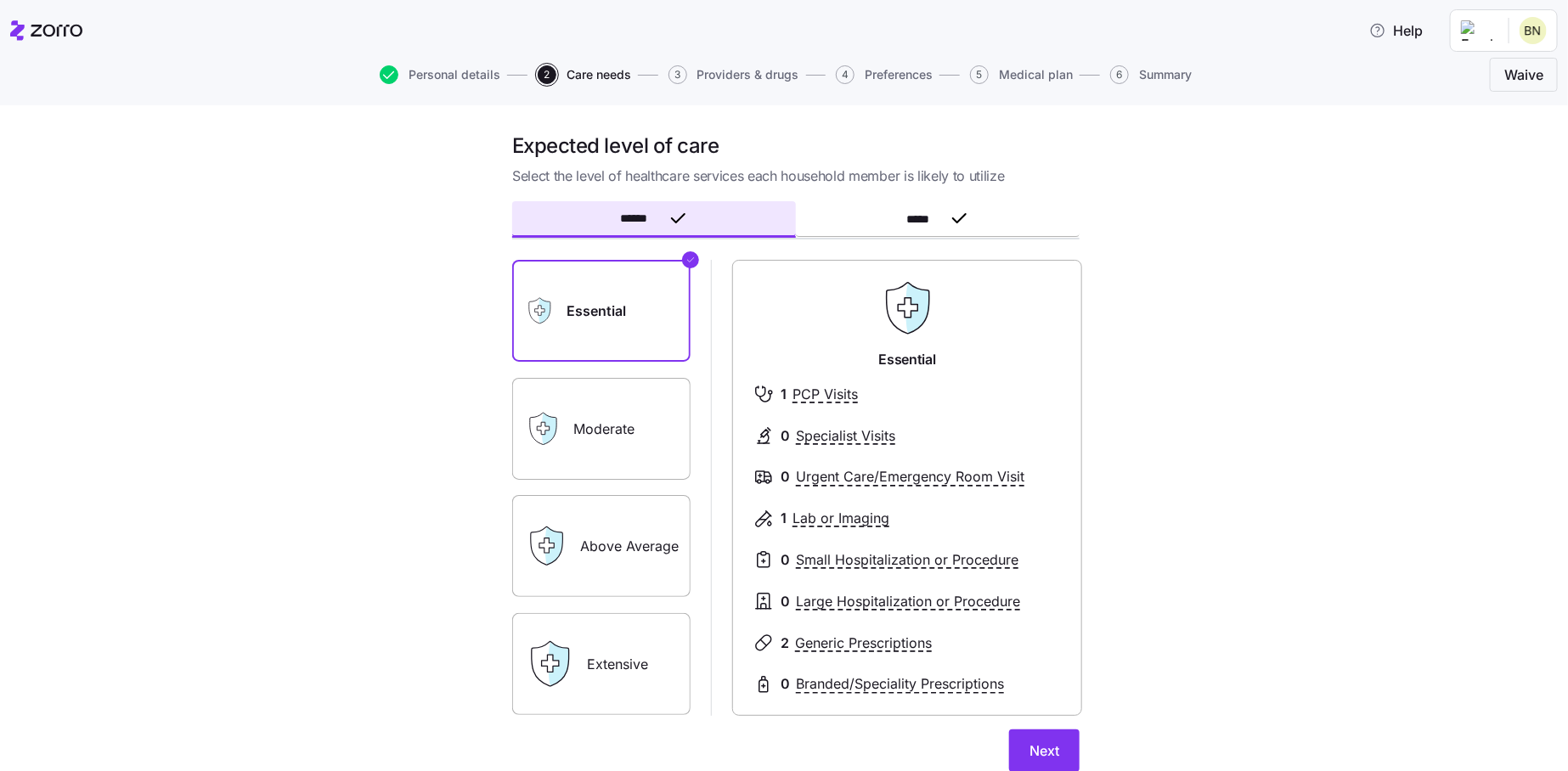
click at [590, 637] on label "Extensive" at bounding box center [602, 664] width 179 height 102
click at [0, 0] on input "Extensive" at bounding box center [0, 0] width 0 height 0
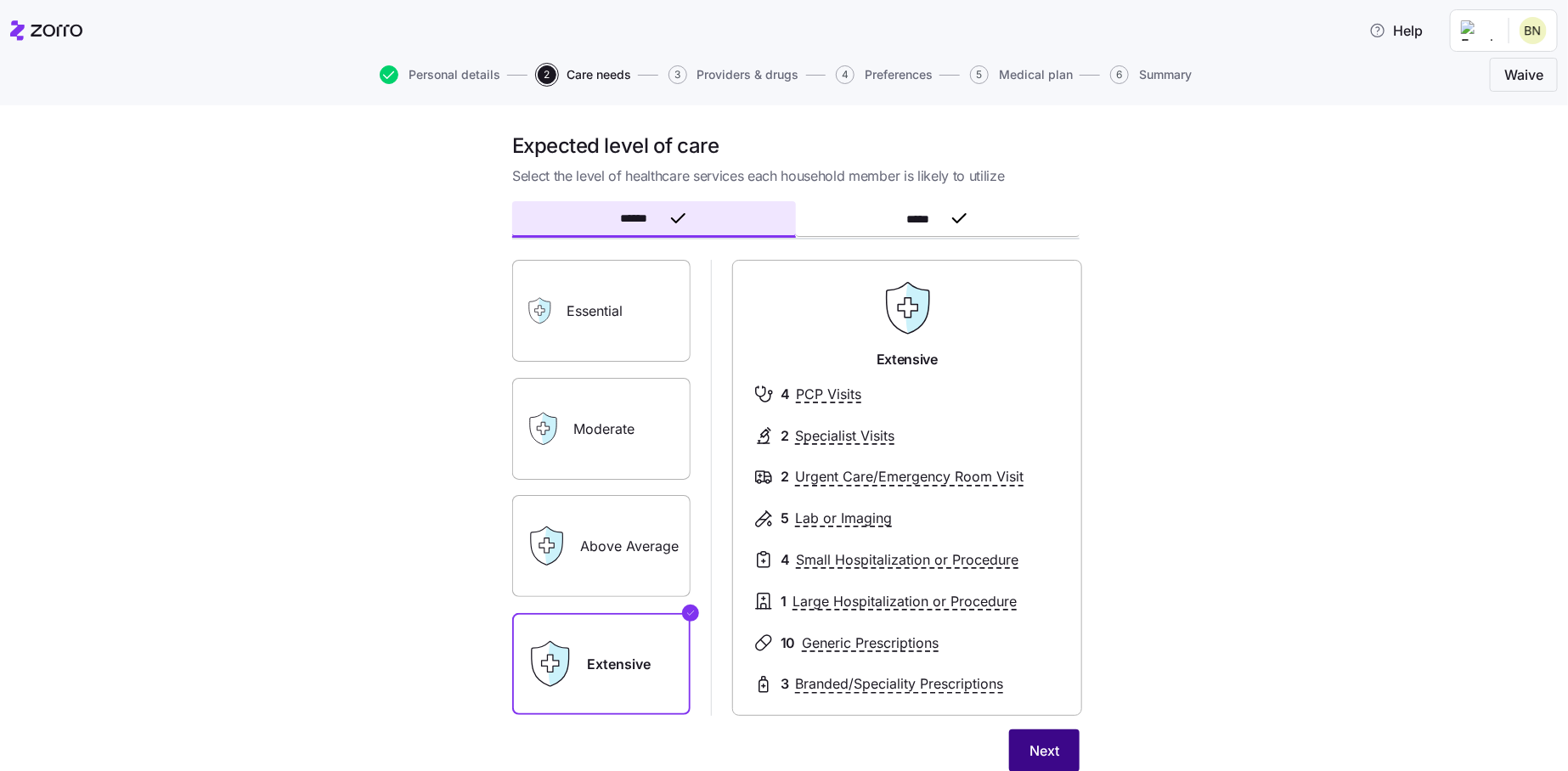
click at [1032, 739] on button "Next" at bounding box center [1044, 751] width 71 height 42
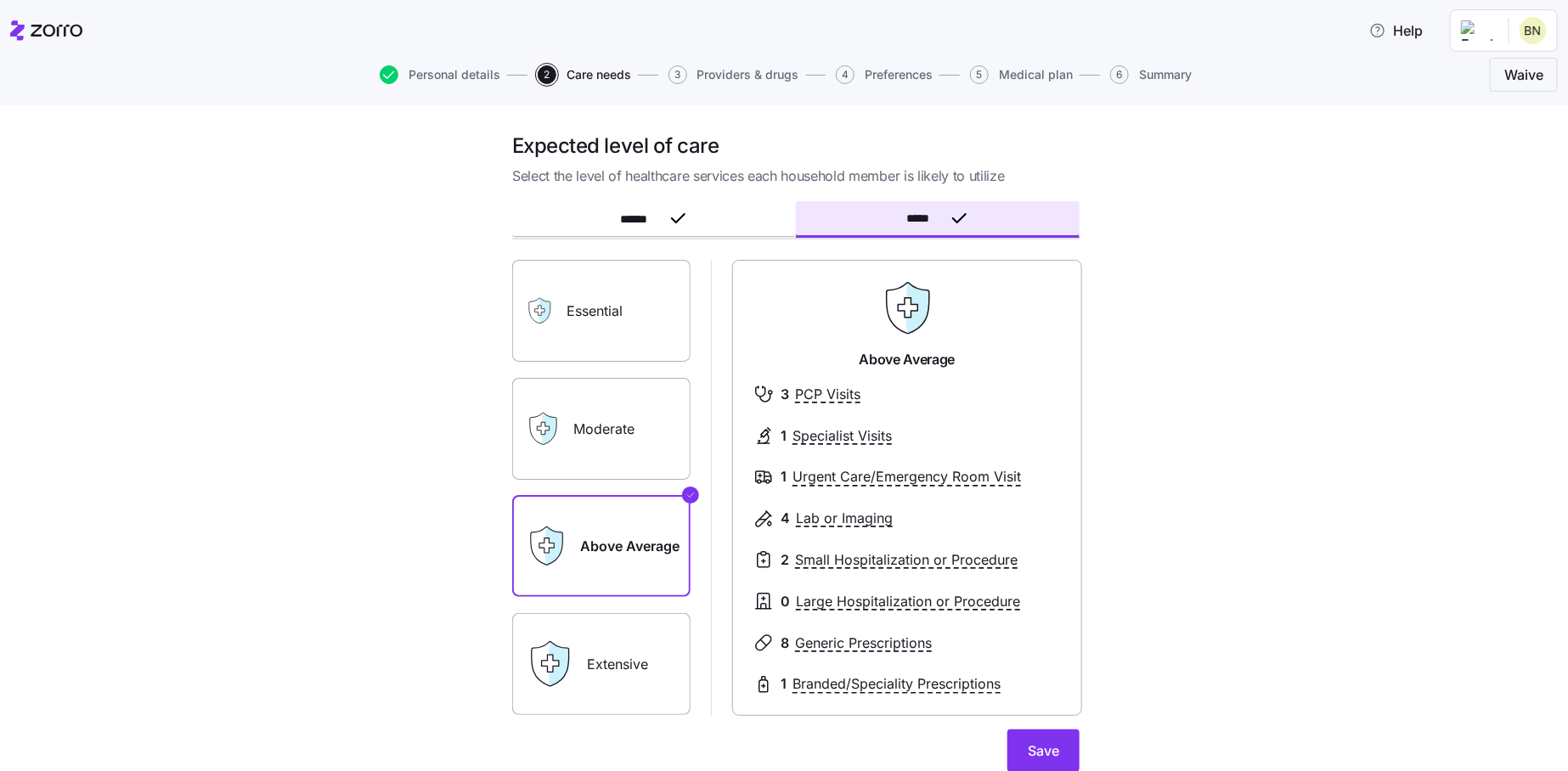
click at [604, 662] on label "Extensive" at bounding box center [602, 664] width 179 height 102
click at [0, 0] on input "Extensive" at bounding box center [0, 0] width 0 height 0
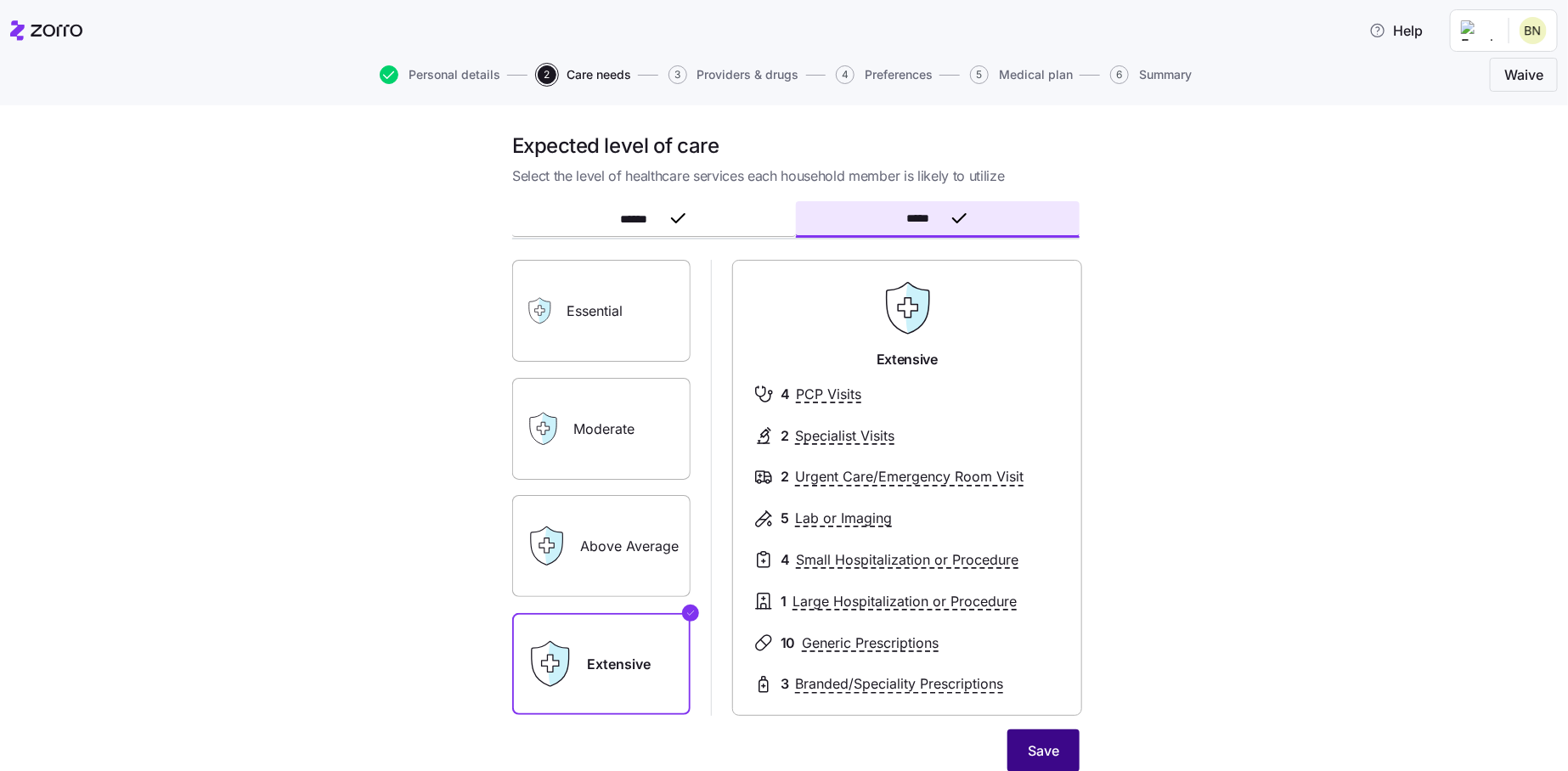
click at [1049, 745] on span "Save" at bounding box center [1043, 751] width 31 height 20
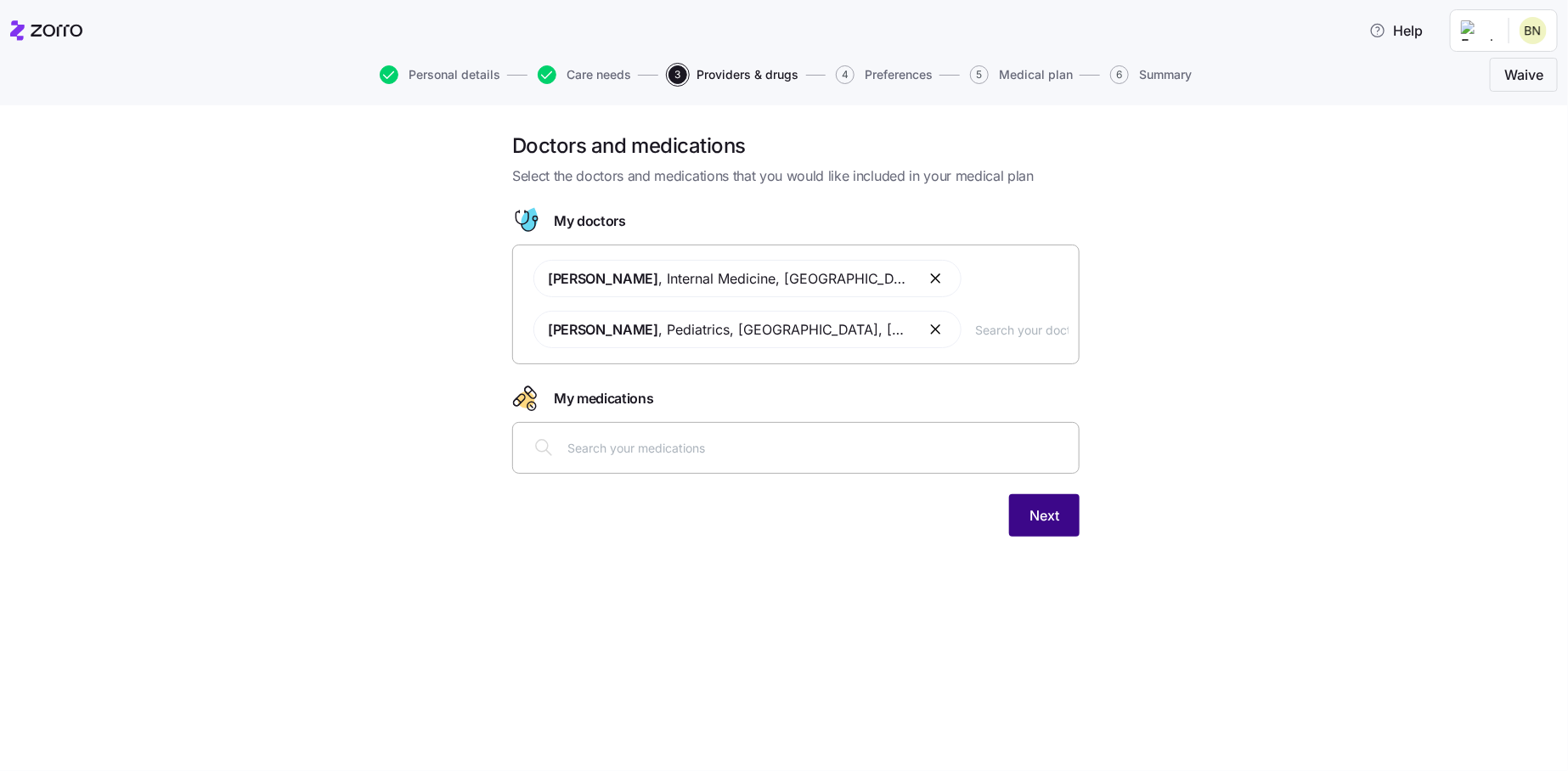
click at [1054, 532] on button "Next" at bounding box center [1044, 515] width 71 height 42
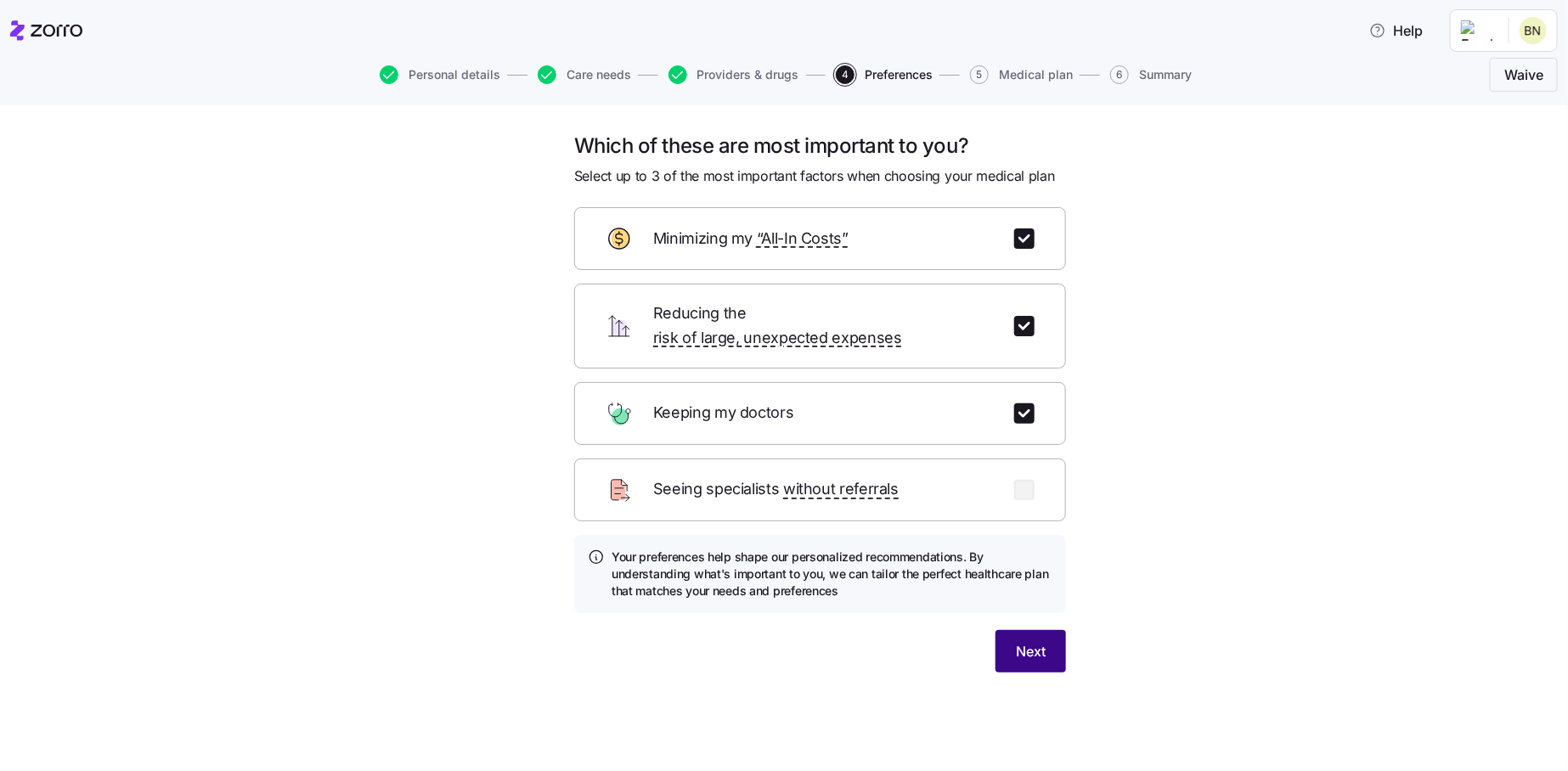
click at [1052, 638] on button "Next" at bounding box center [1030, 651] width 71 height 42
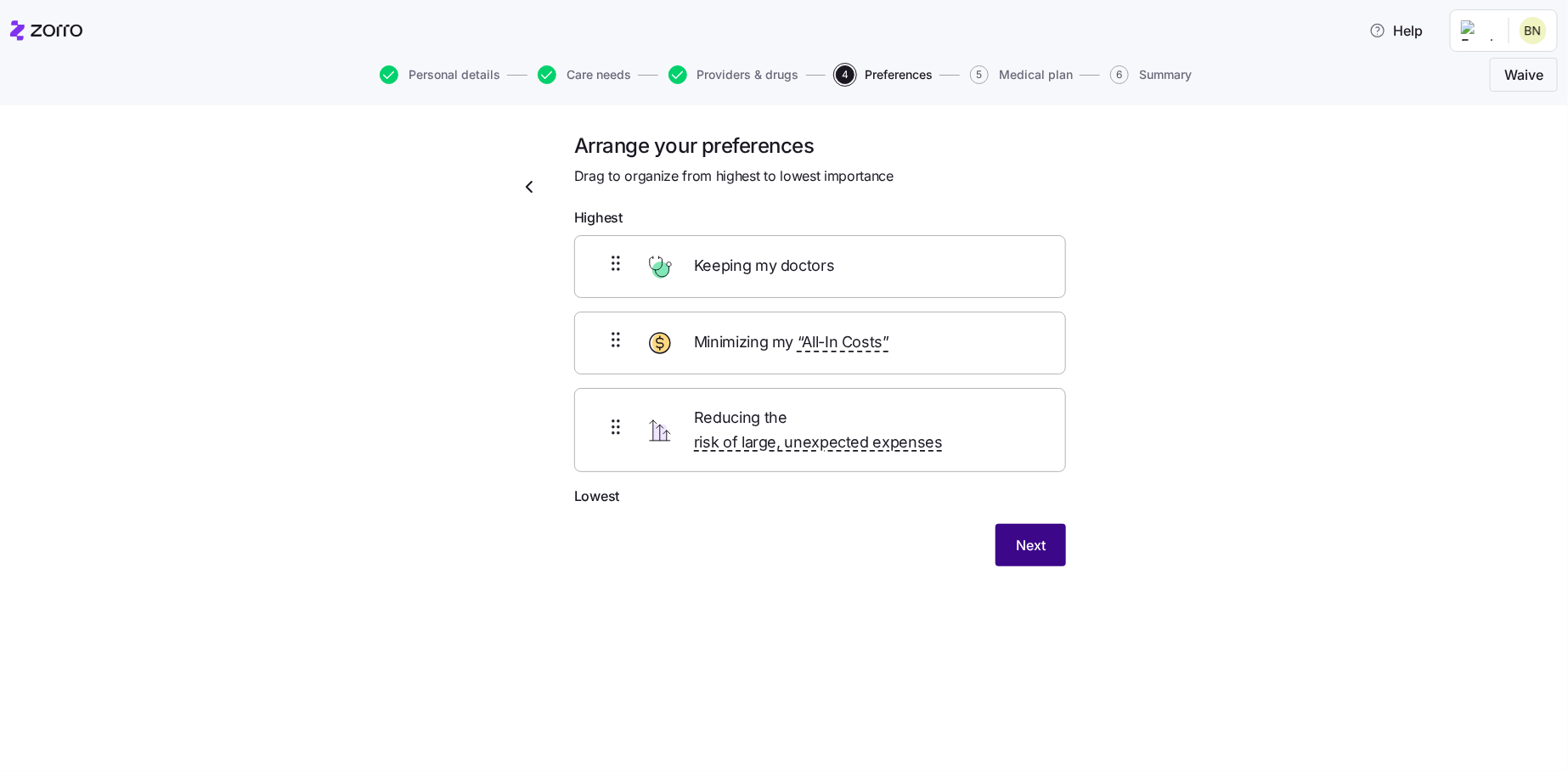
click at [1021, 535] on span "Next" at bounding box center [1030, 545] width 29 height 20
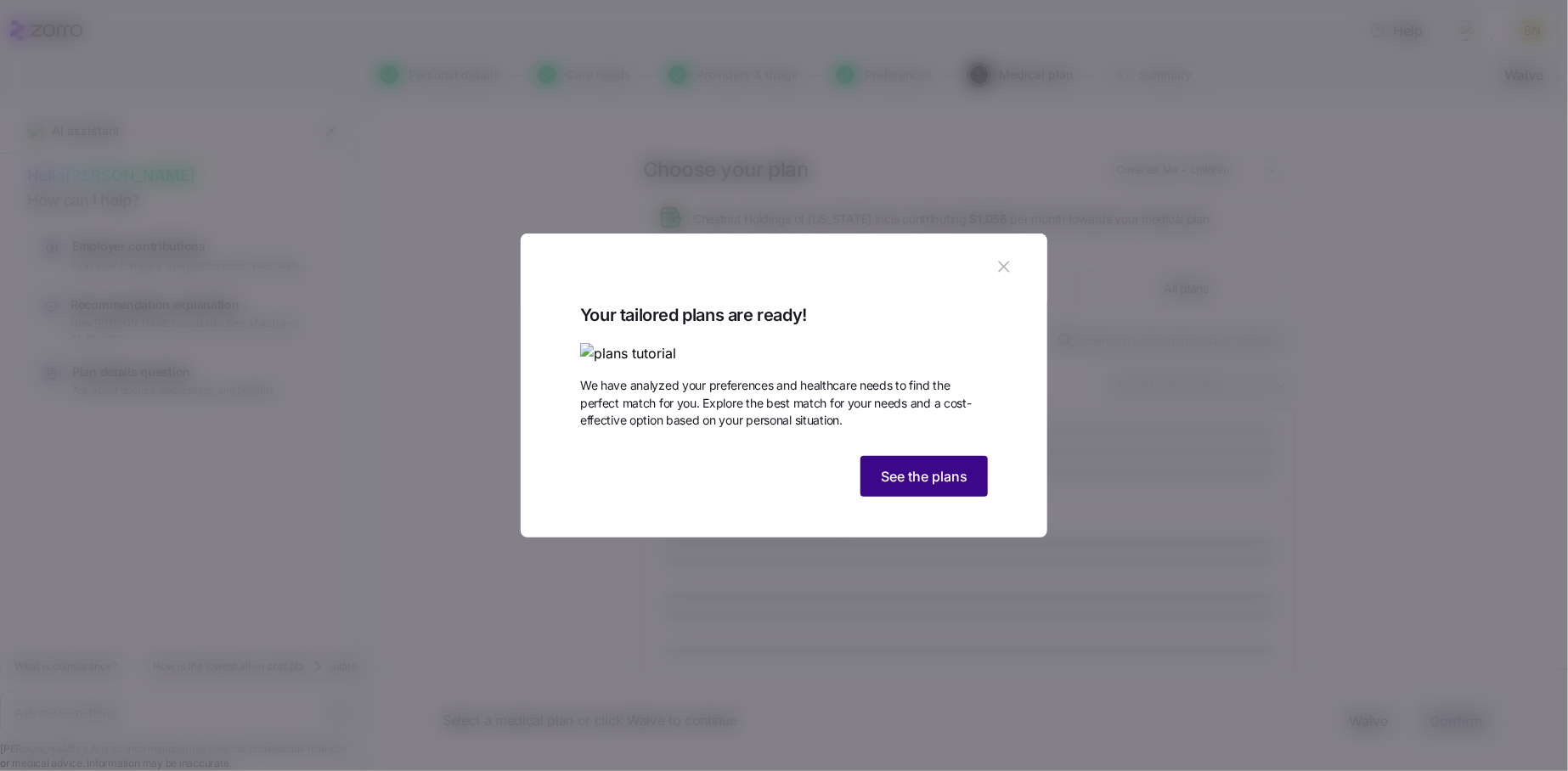
click at [933, 486] on span "See the plans" at bounding box center [924, 476] width 87 height 20
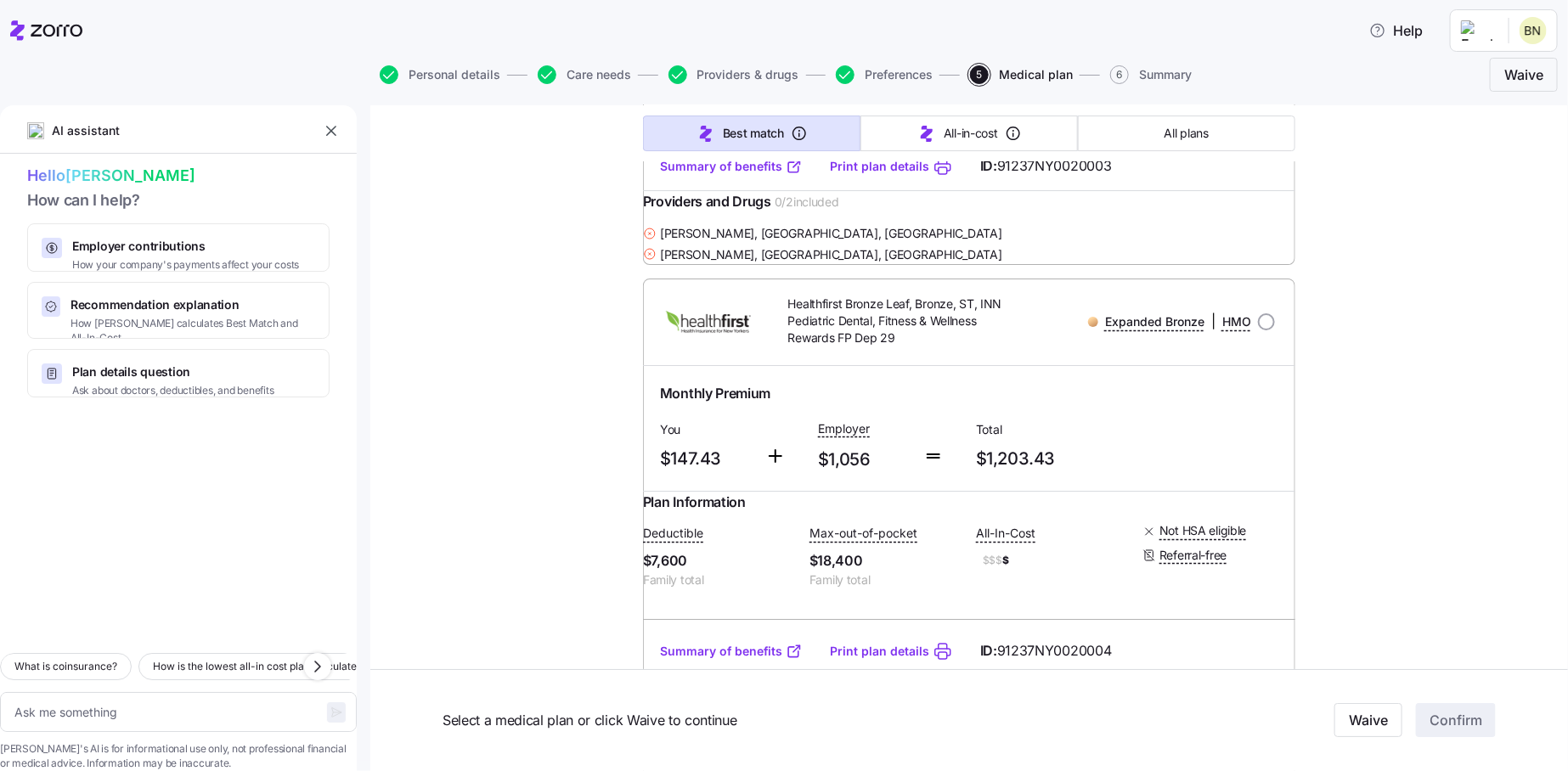
scroll to position [12565, 0]
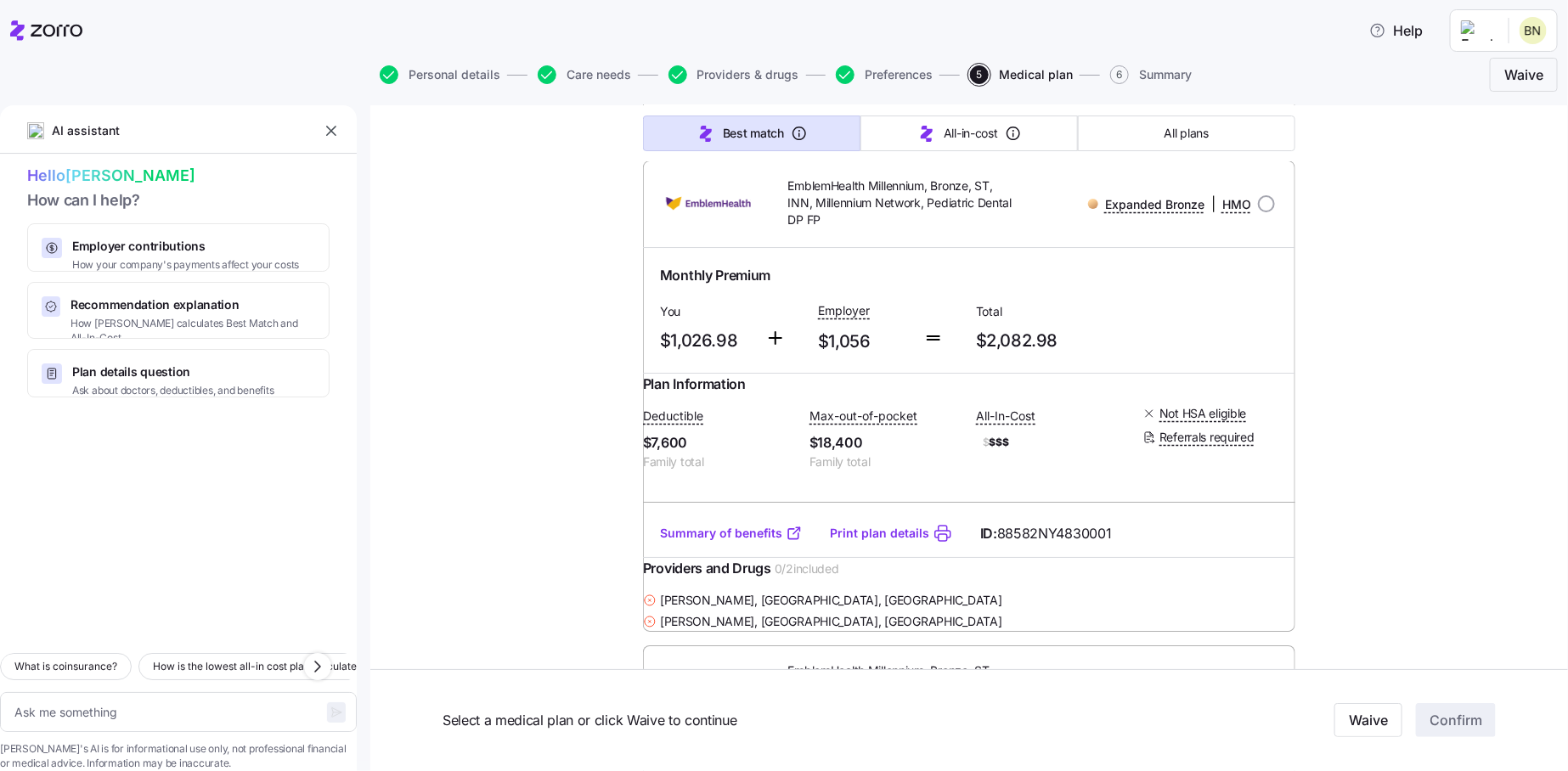
scroll to position [32173, 0]
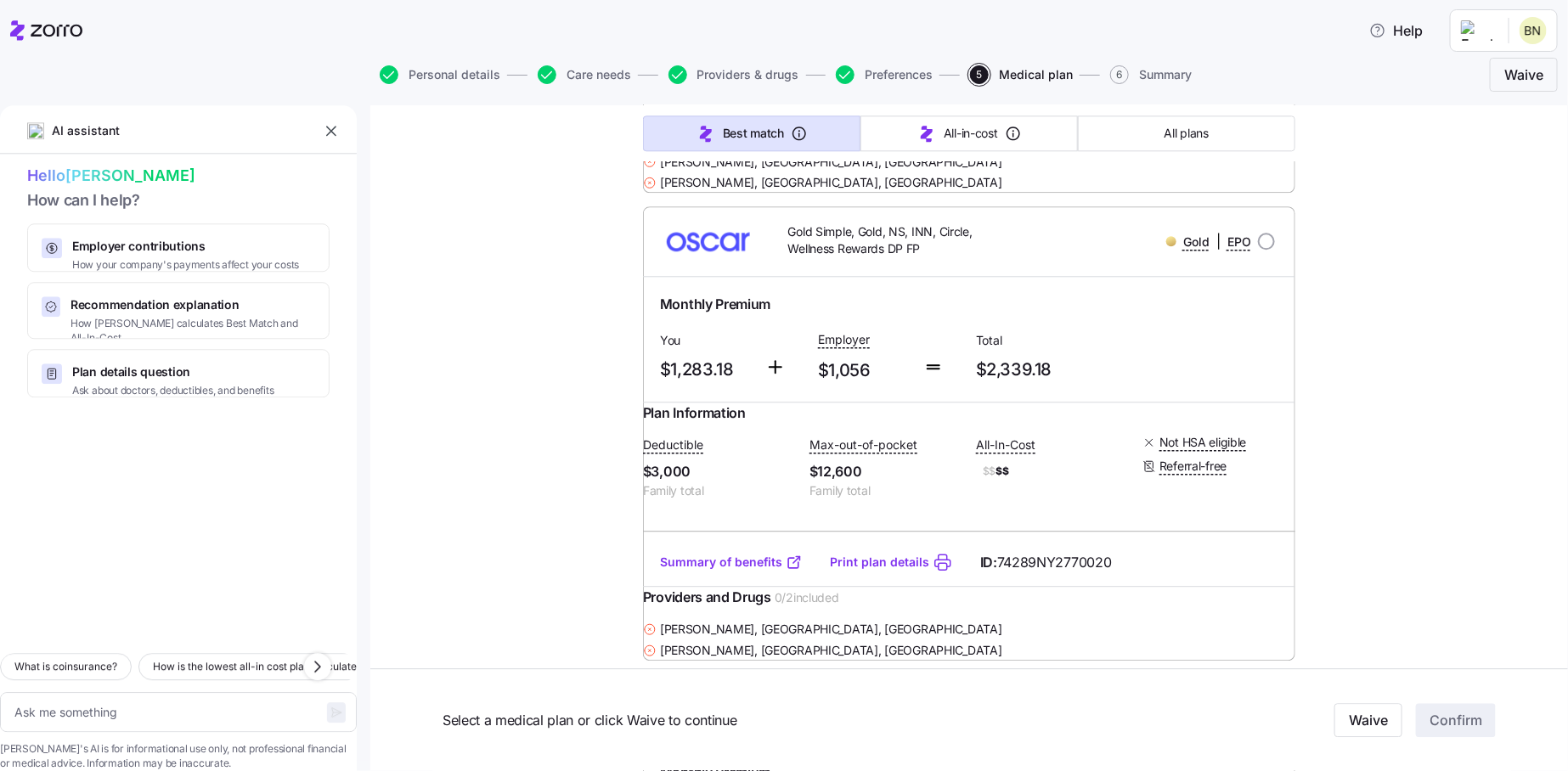
scroll to position [34636, 0]
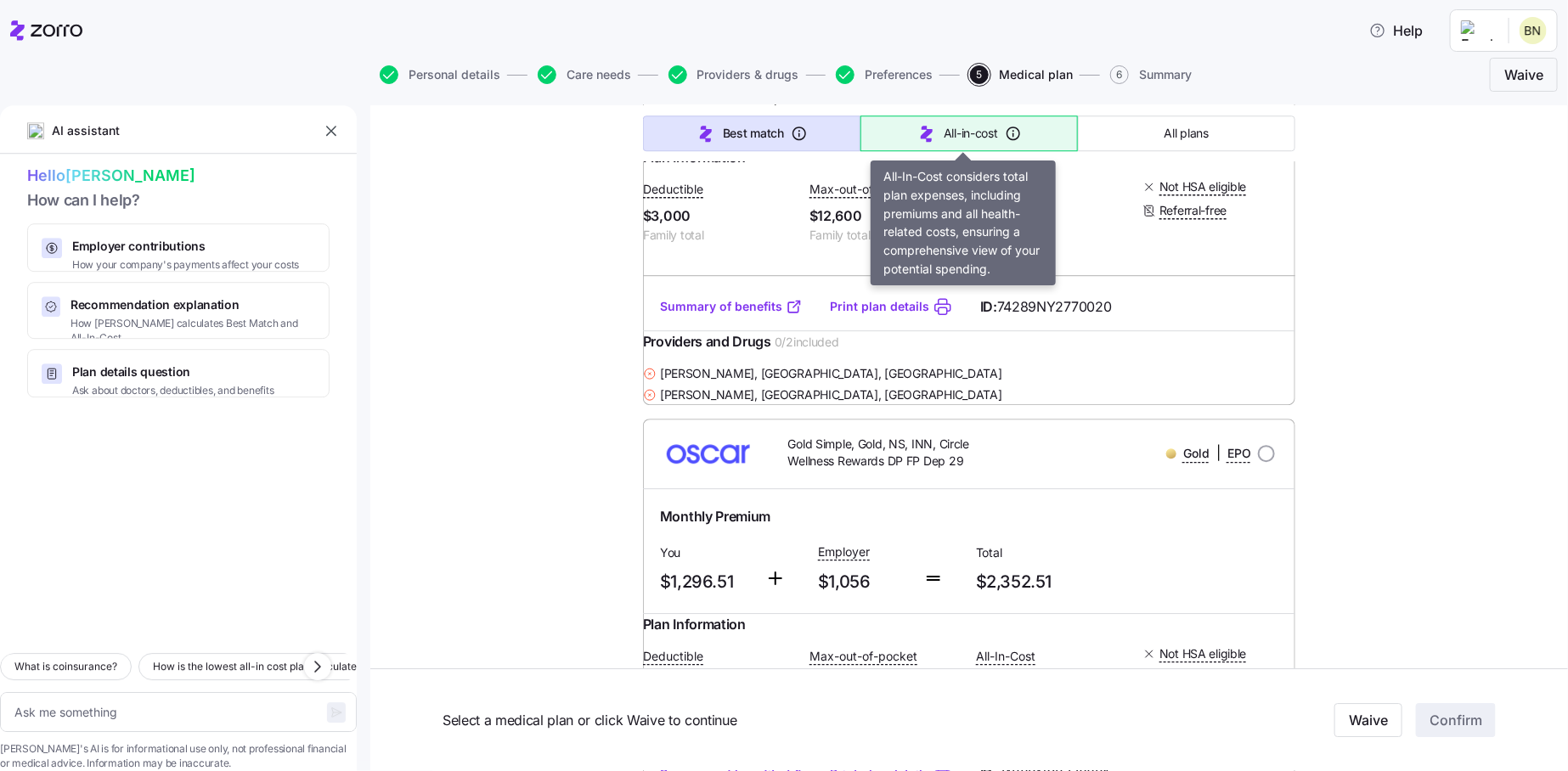
click at [965, 140] on span "All-in-cost" at bounding box center [970, 134] width 54 height 17
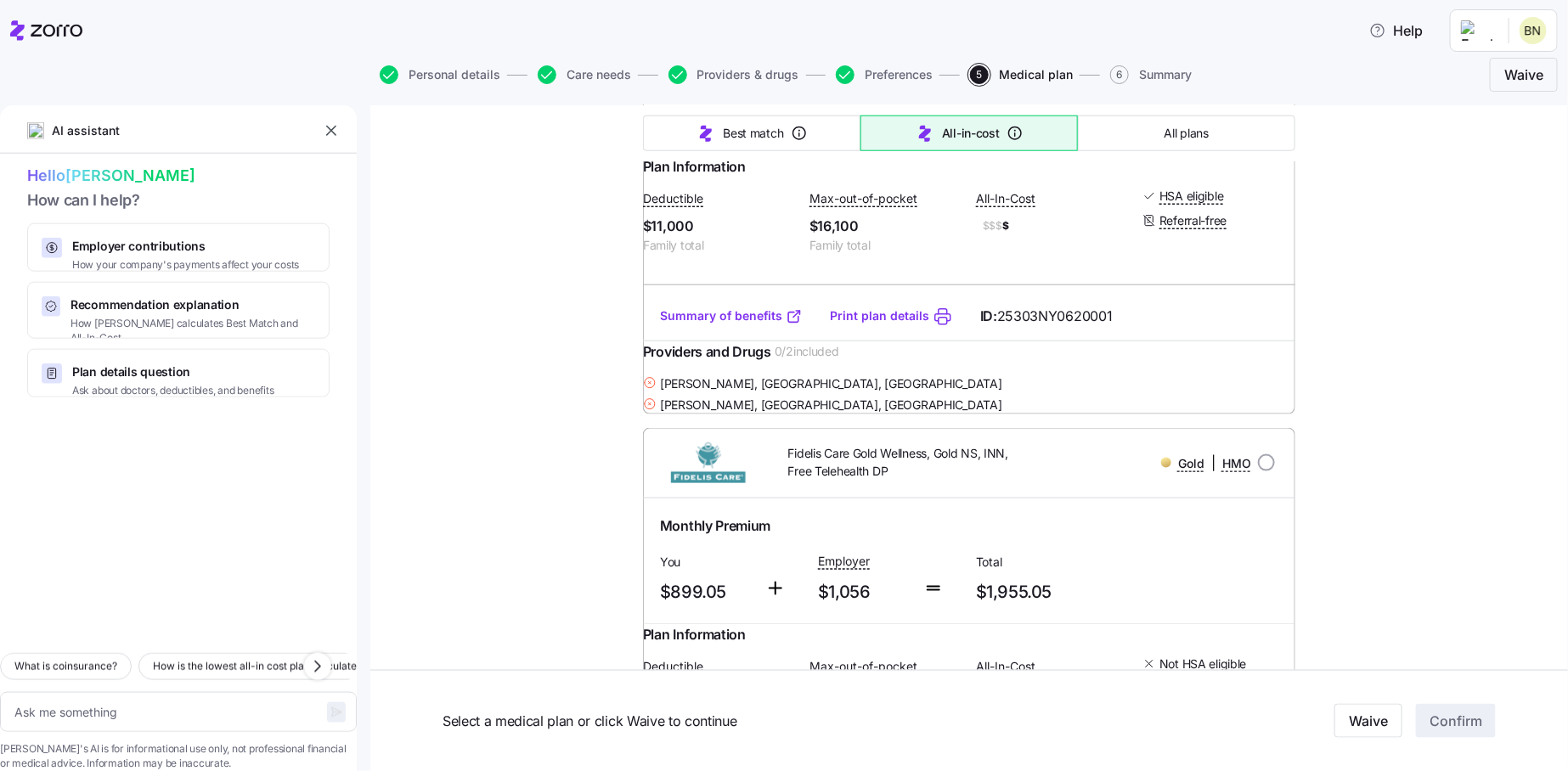
type textarea "x"
type input "Sorted by: All-in-cost"
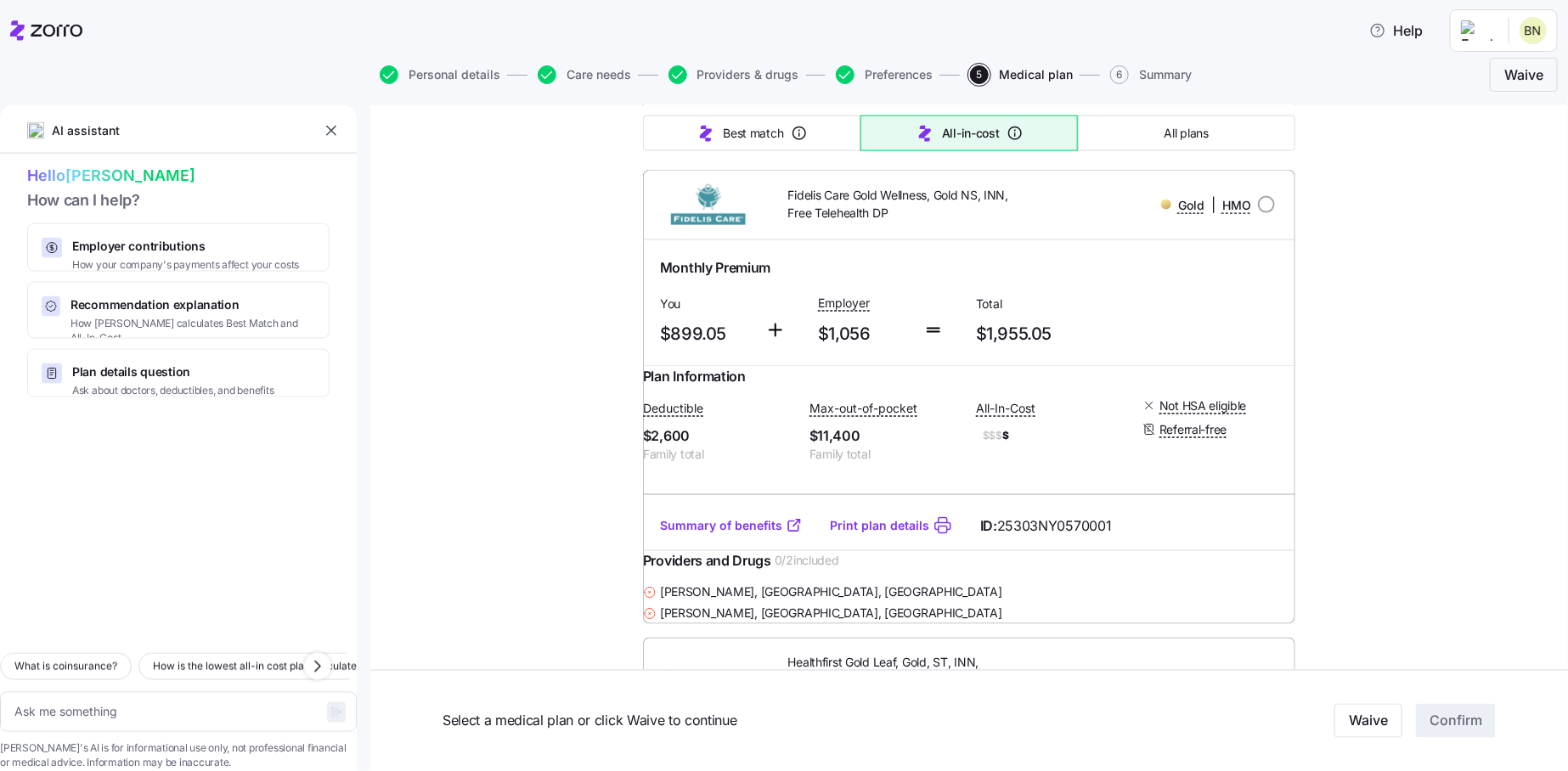
scroll to position [1188, 0]
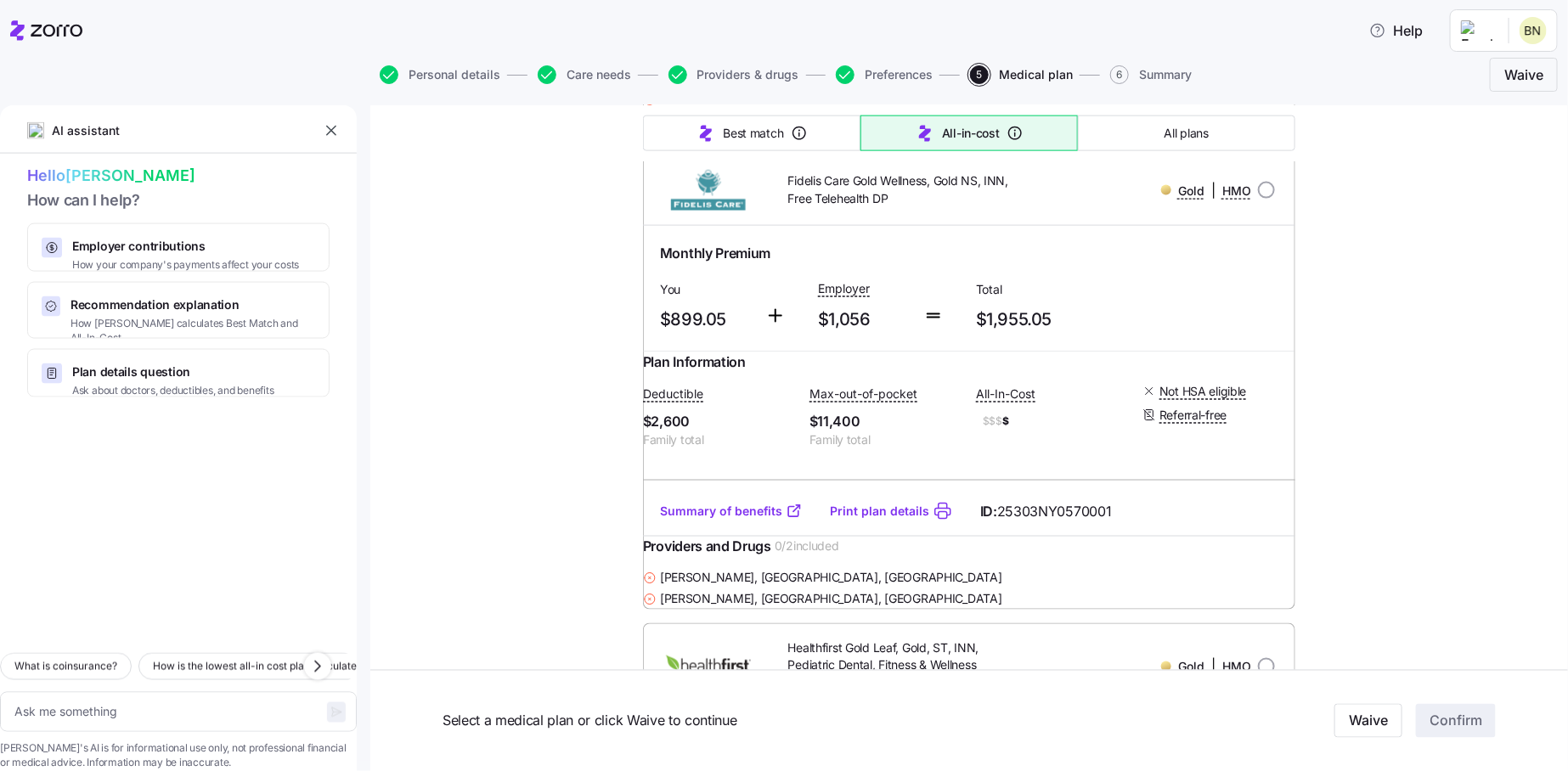
click at [742, 520] on link "Summary of benefits" at bounding box center [731, 511] width 143 height 17
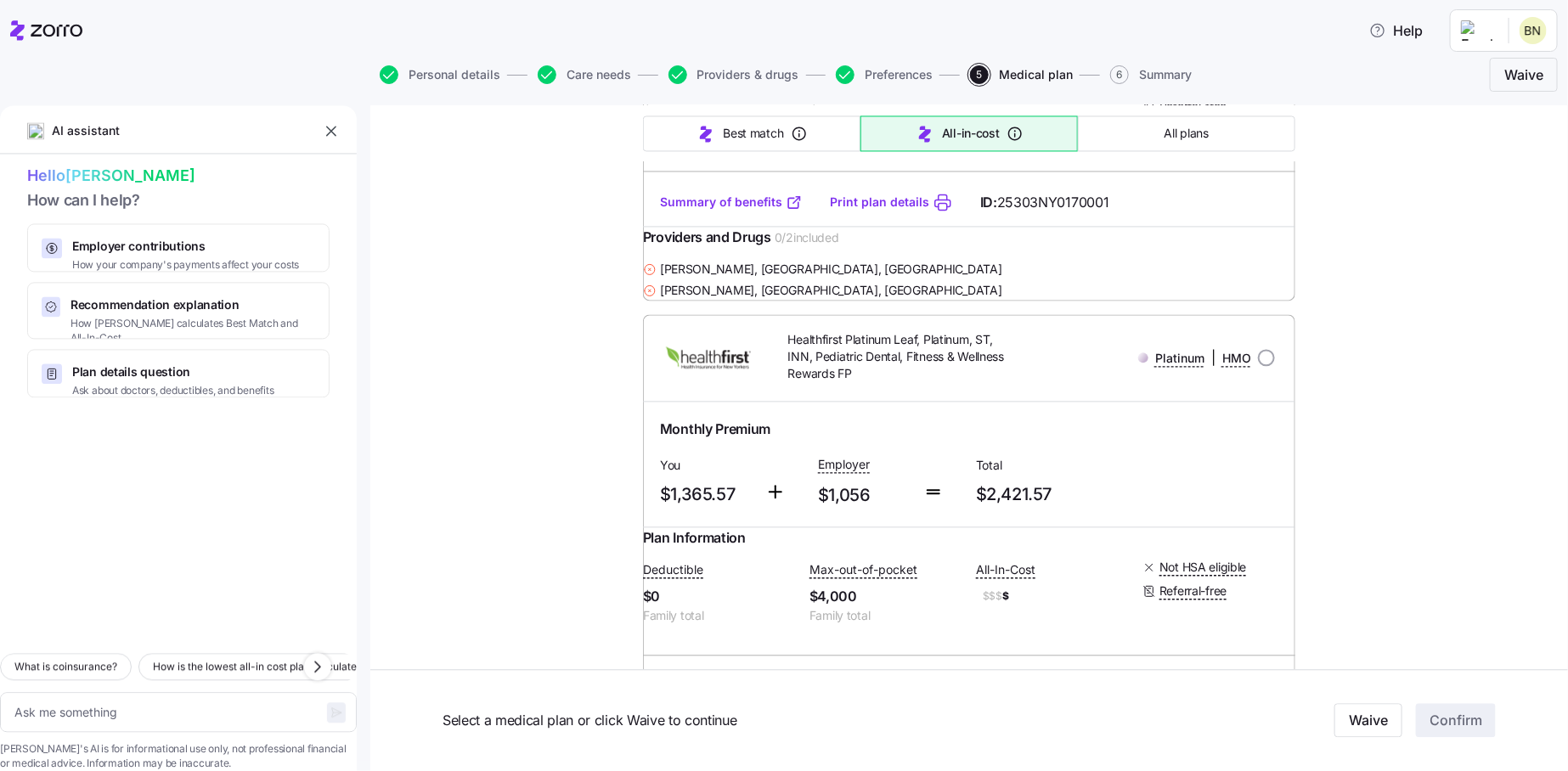
scroll to position [8236, 0]
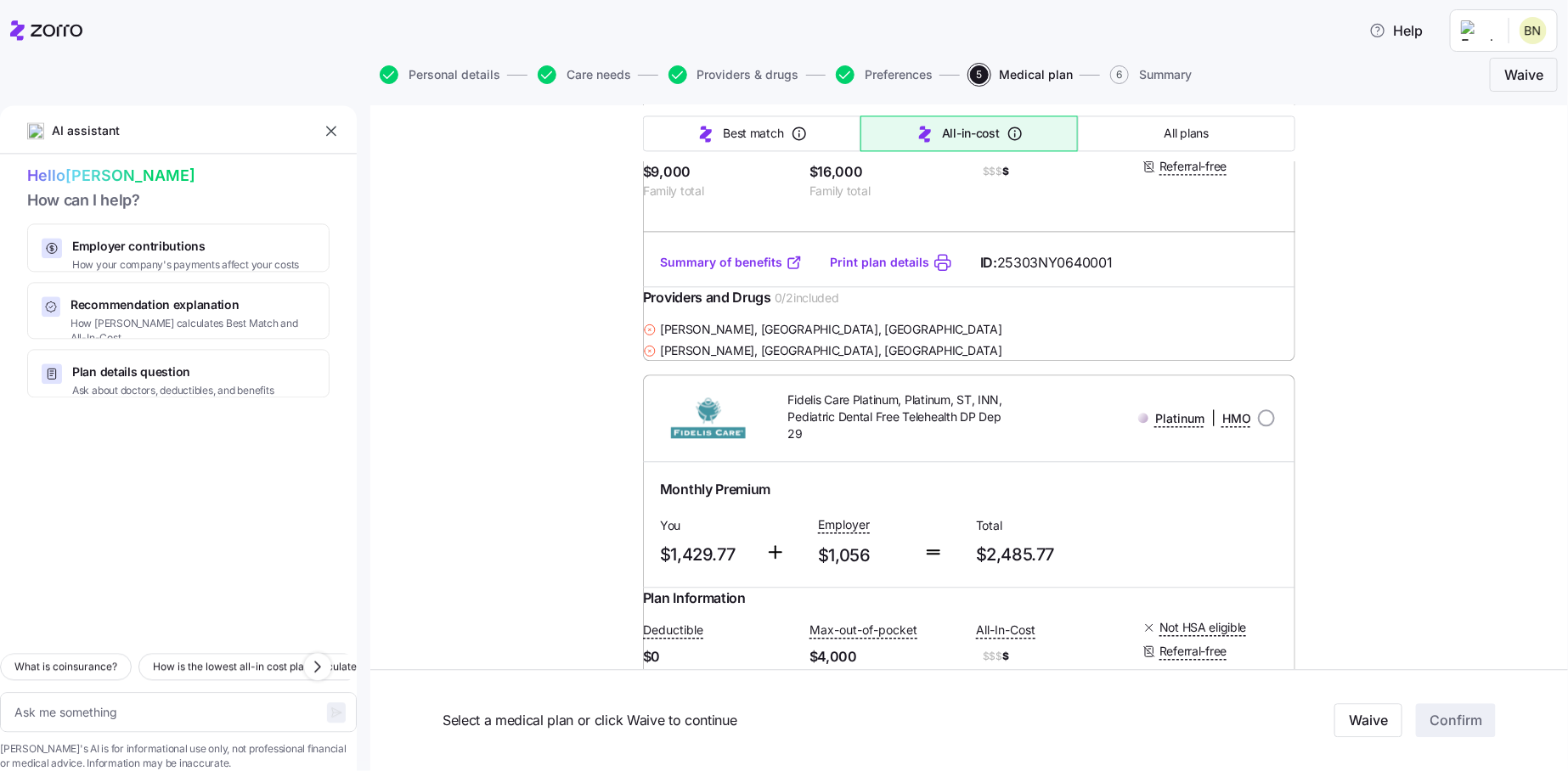
scroll to position [11378, 0]
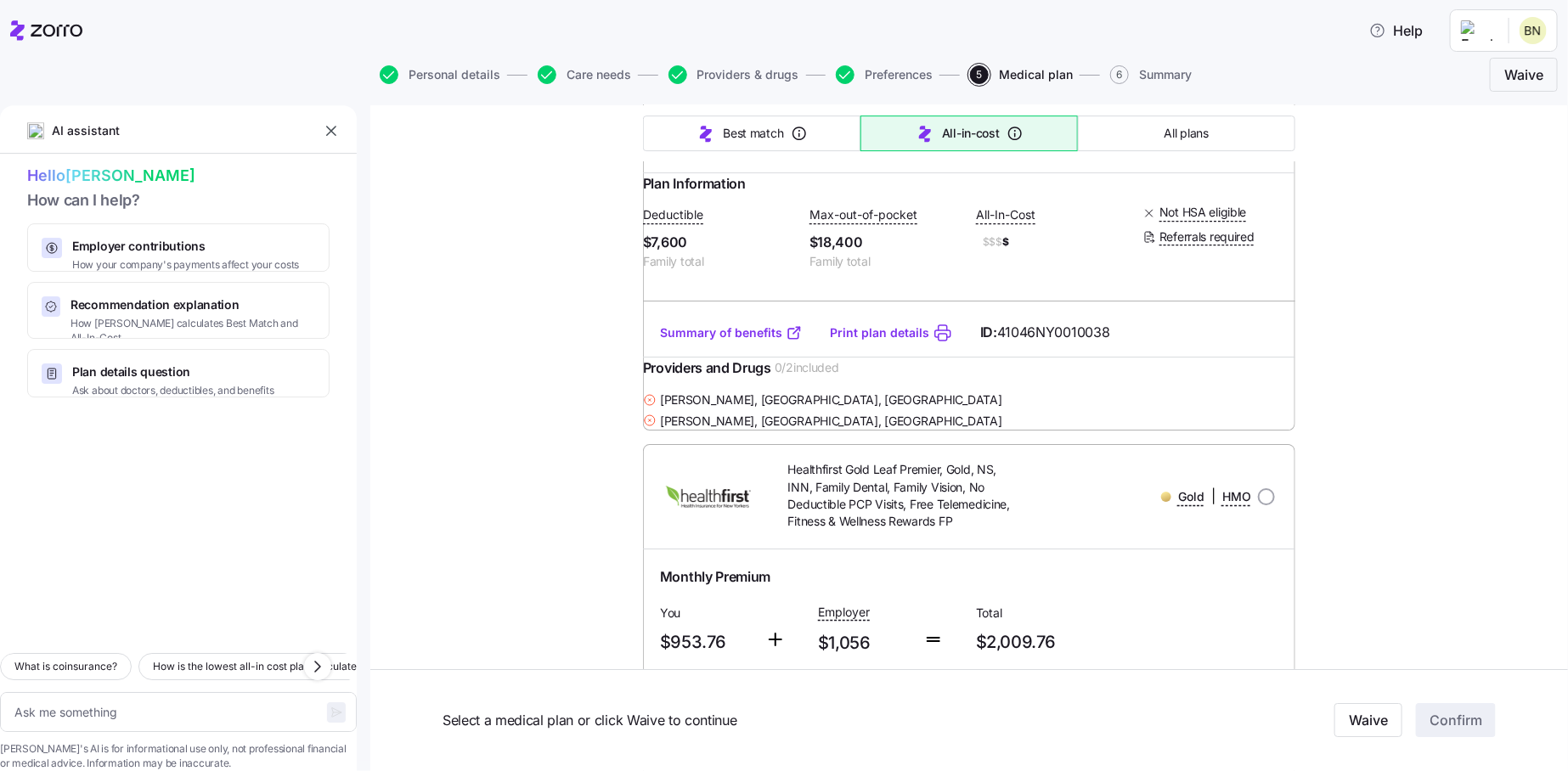
scroll to position [12481, 0]
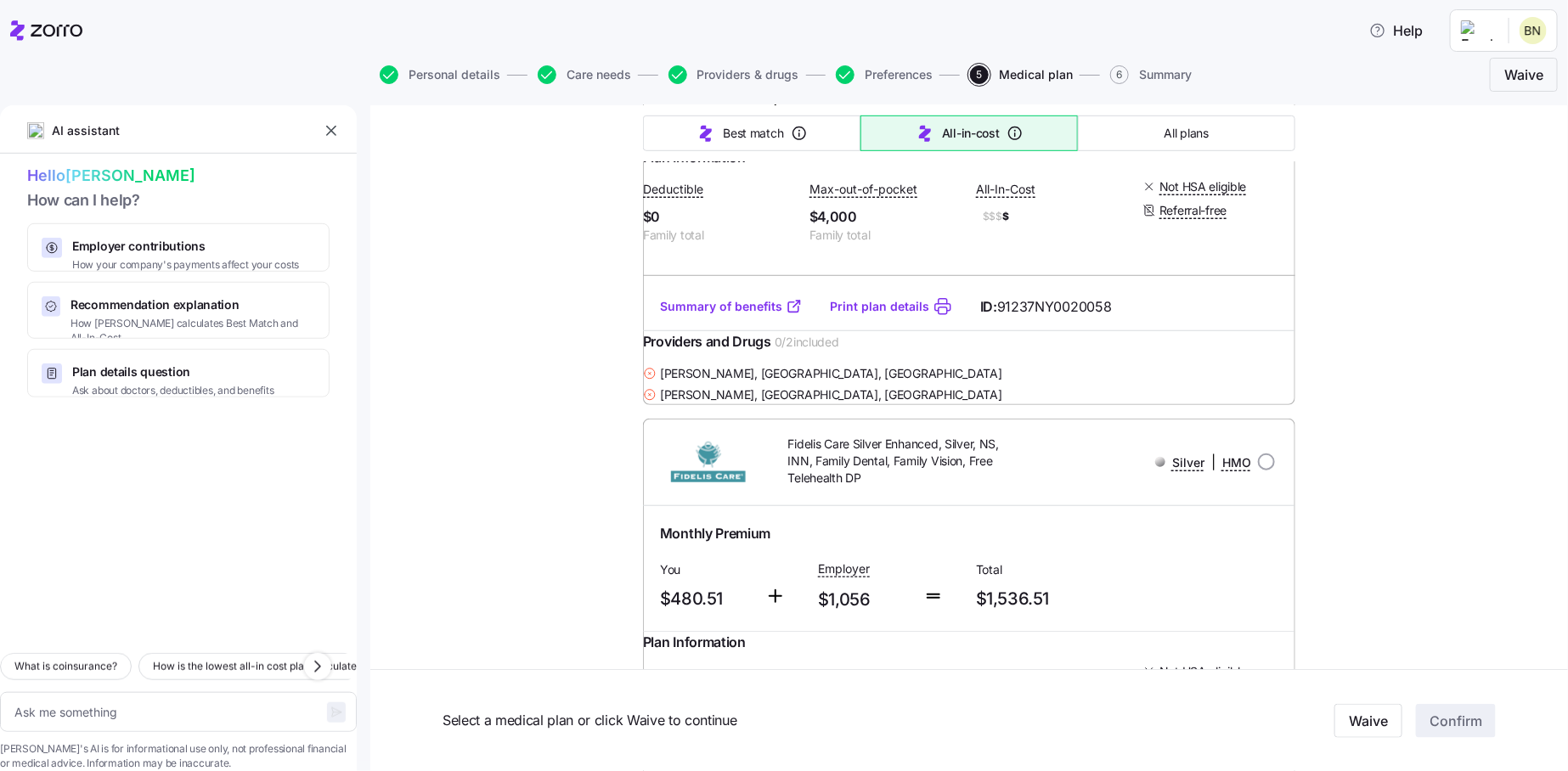
scroll to position [13499, 0]
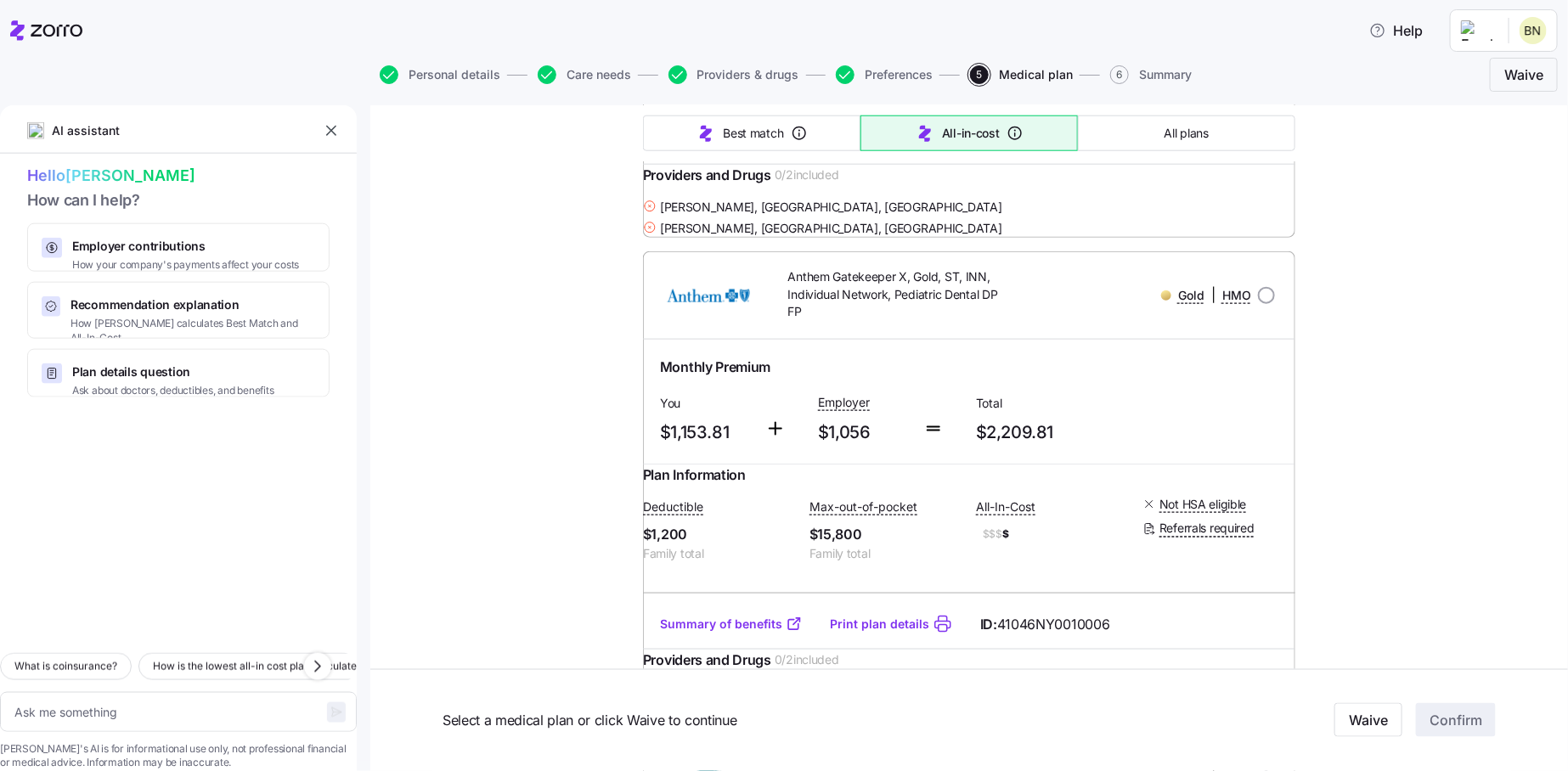
scroll to position [17236, 0]
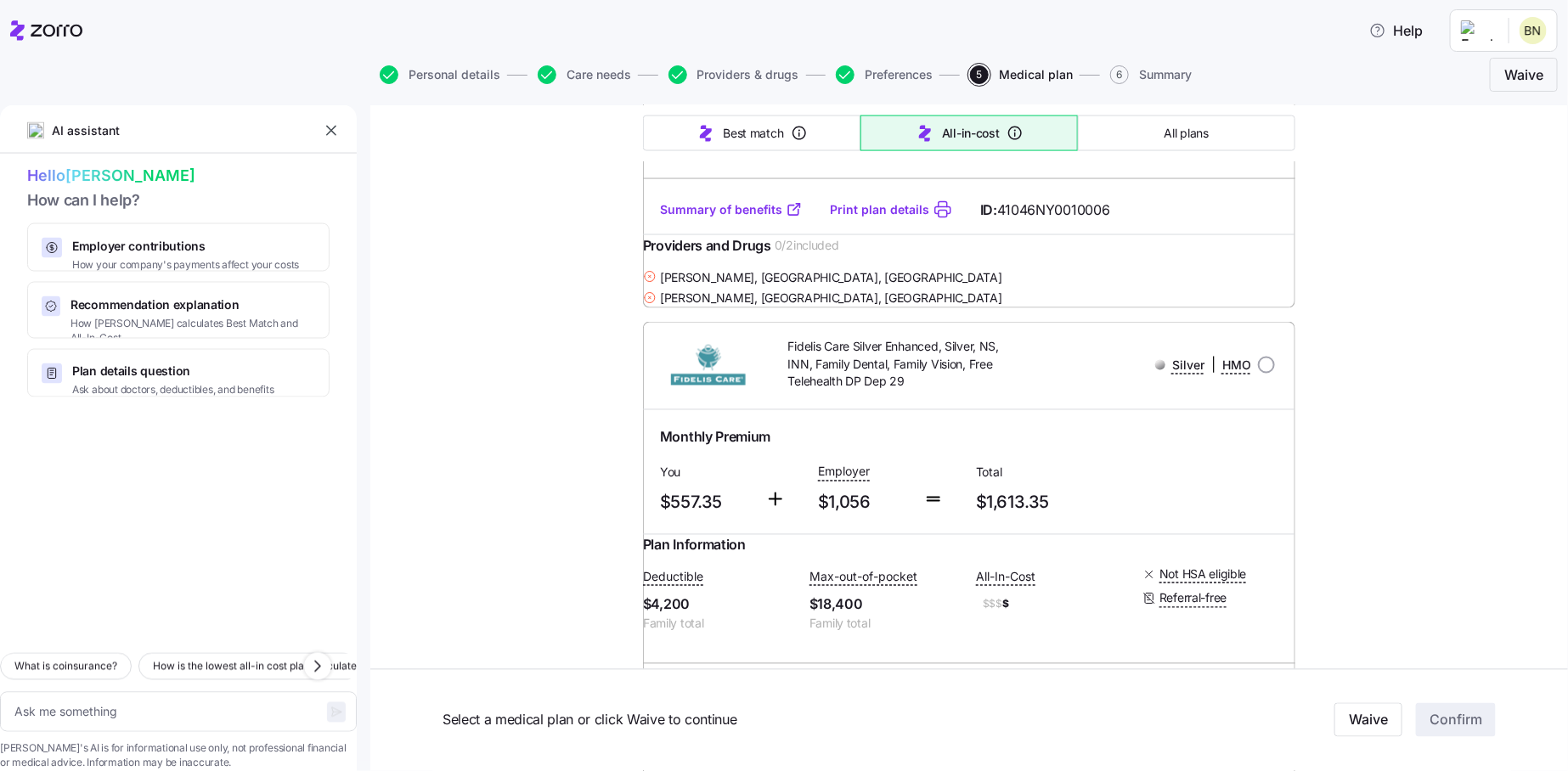
scroll to position [17746, 0]
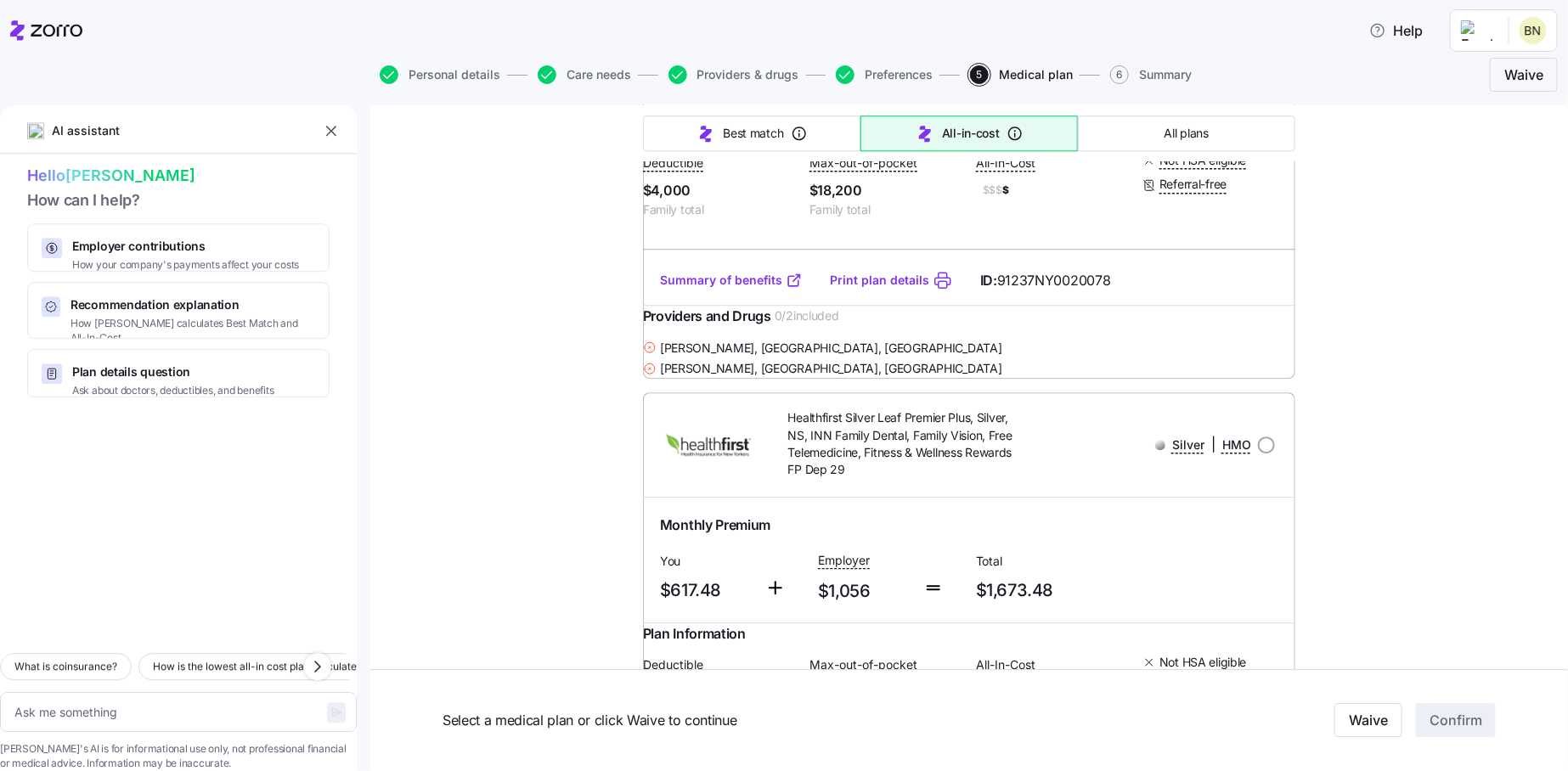
scroll to position [18426, 0]
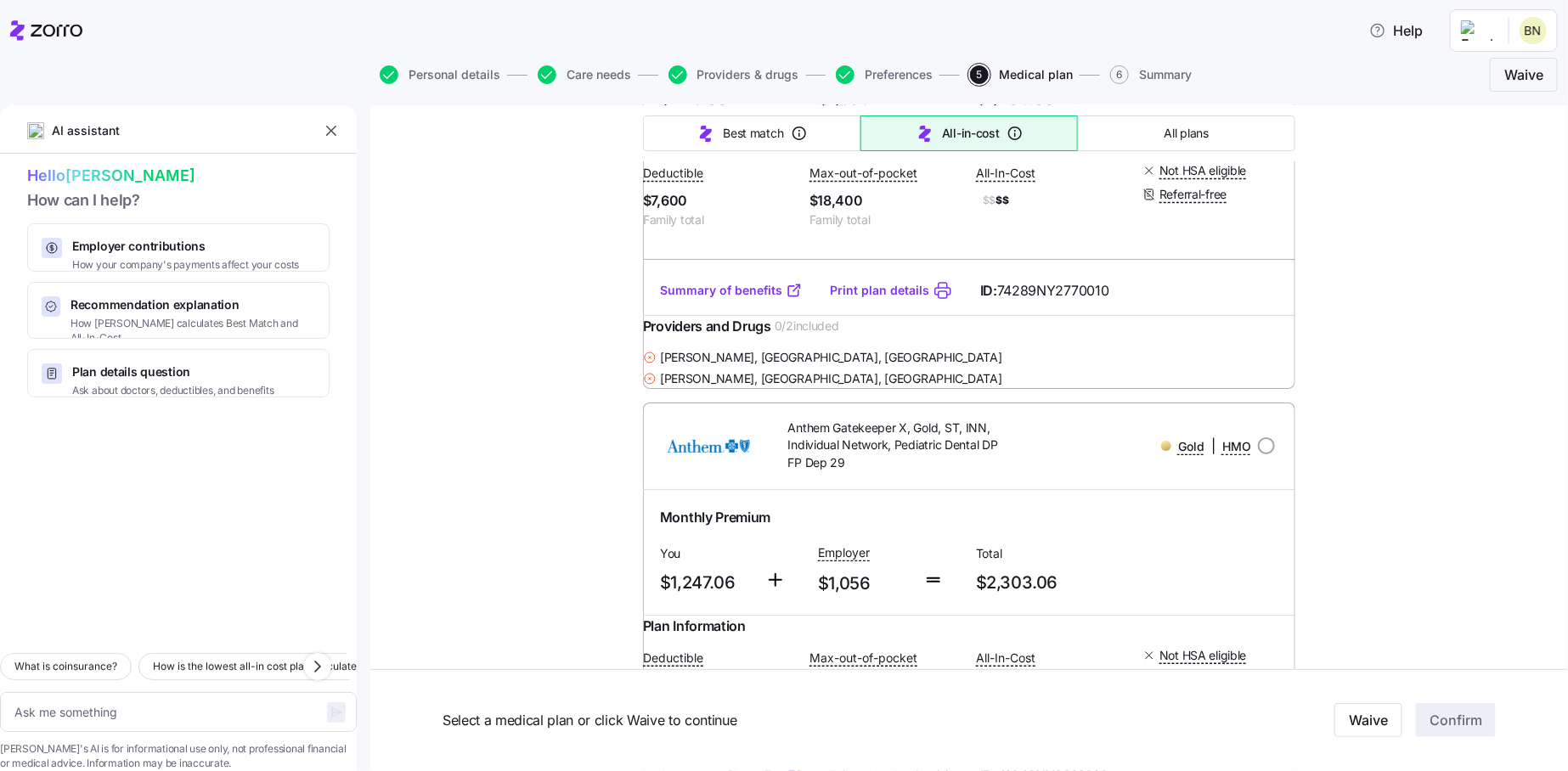
scroll to position [19444, 0]
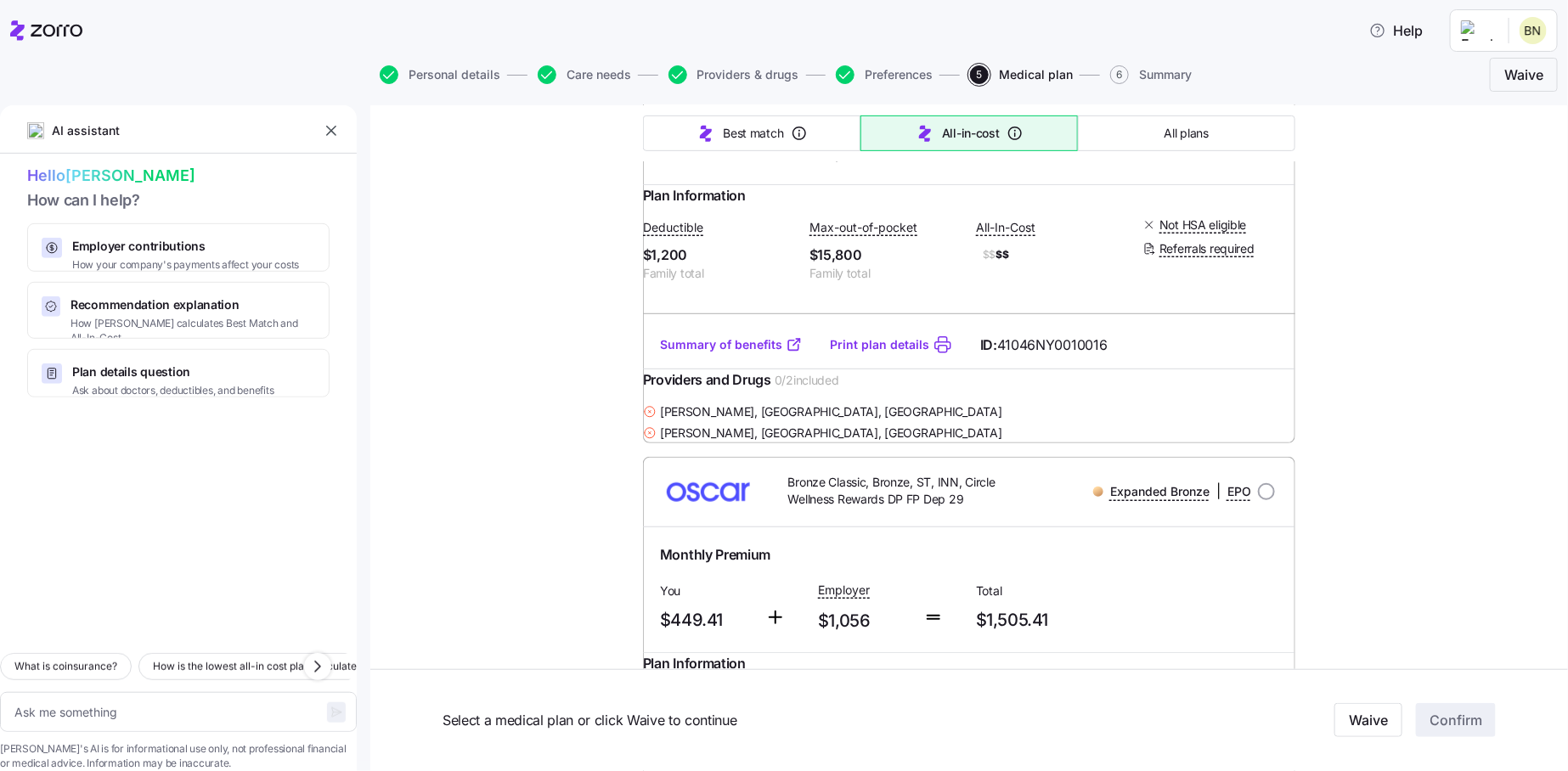
scroll to position [19953, 0]
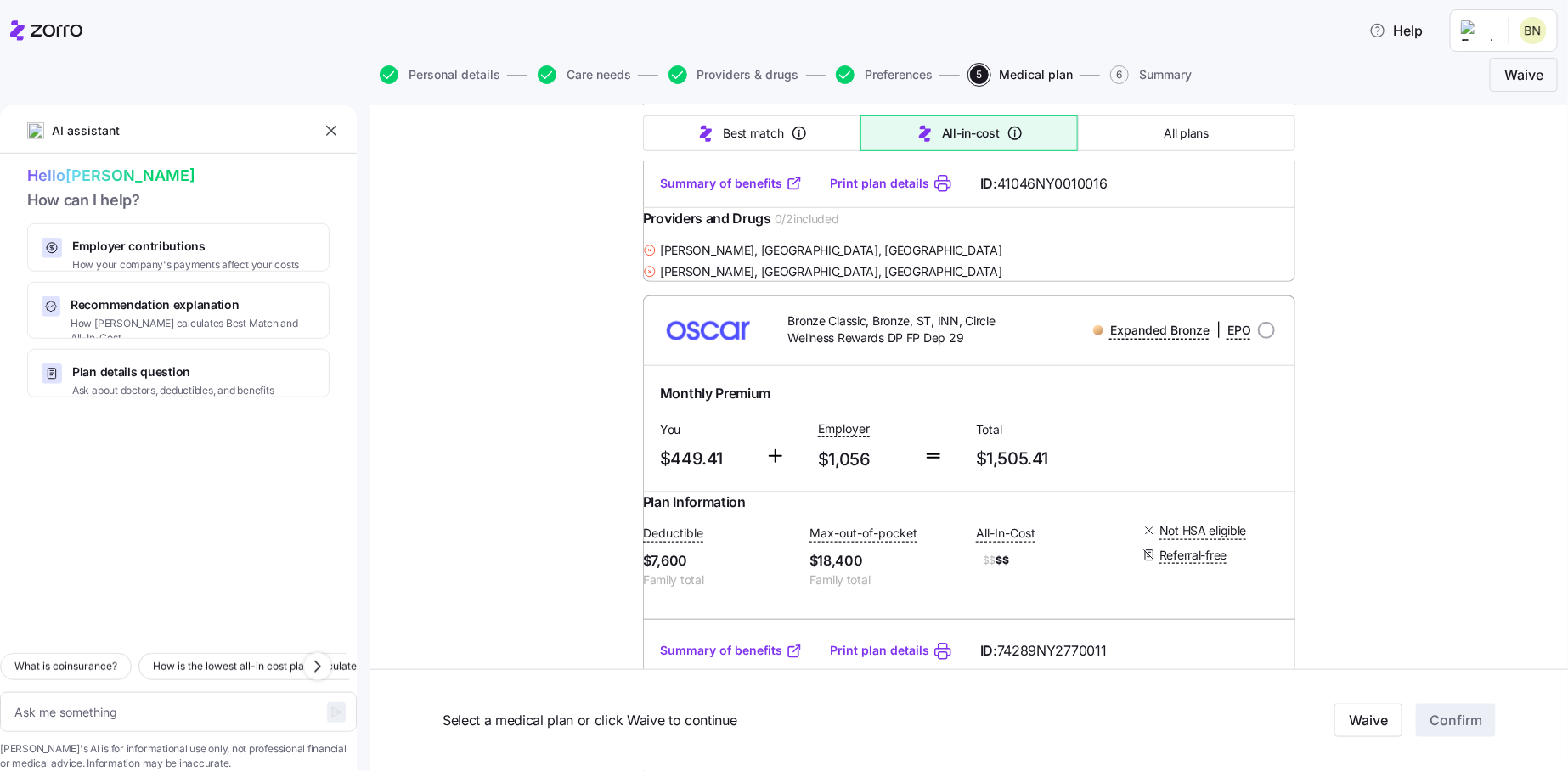
type textarea "x"
